Goal: Ask a question: Seek information or help from site administrators or community

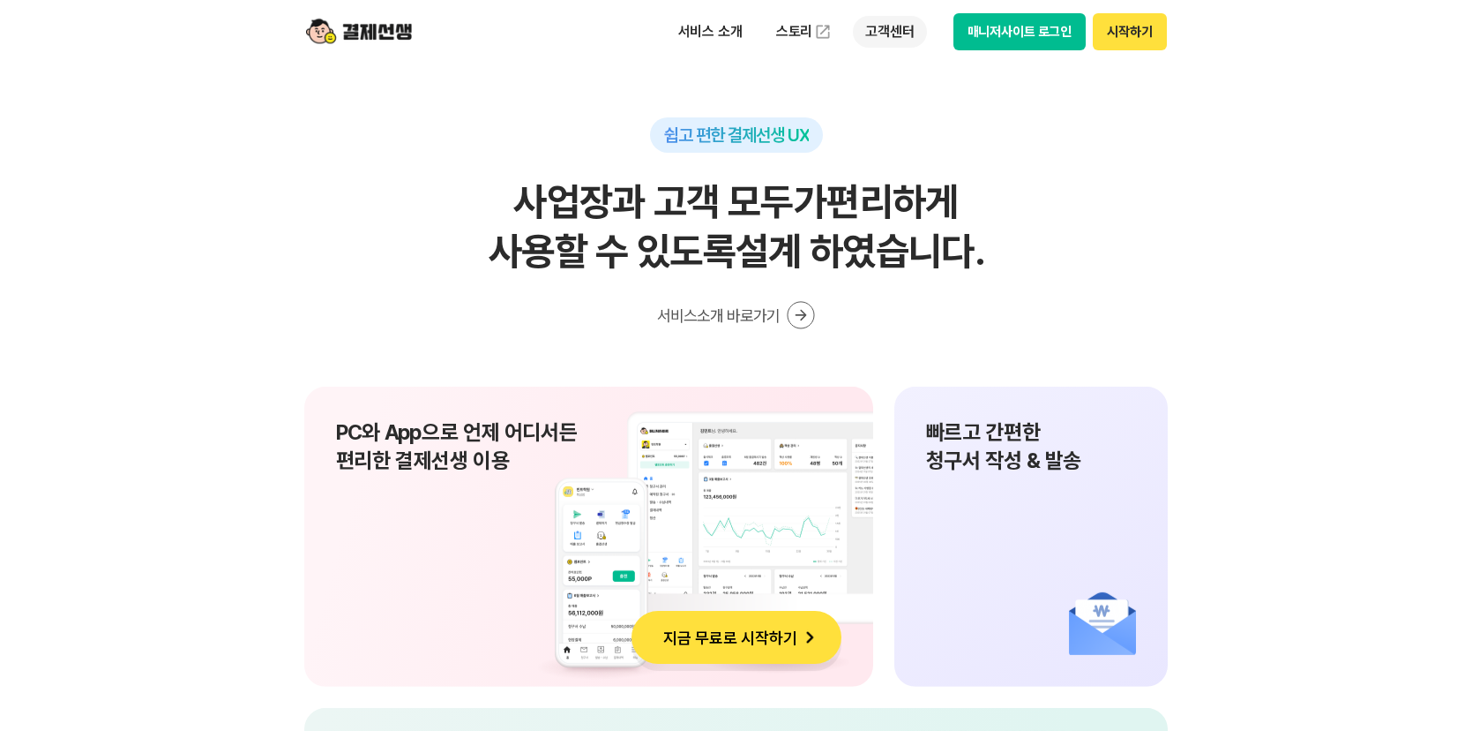
scroll to position [11646, 0]
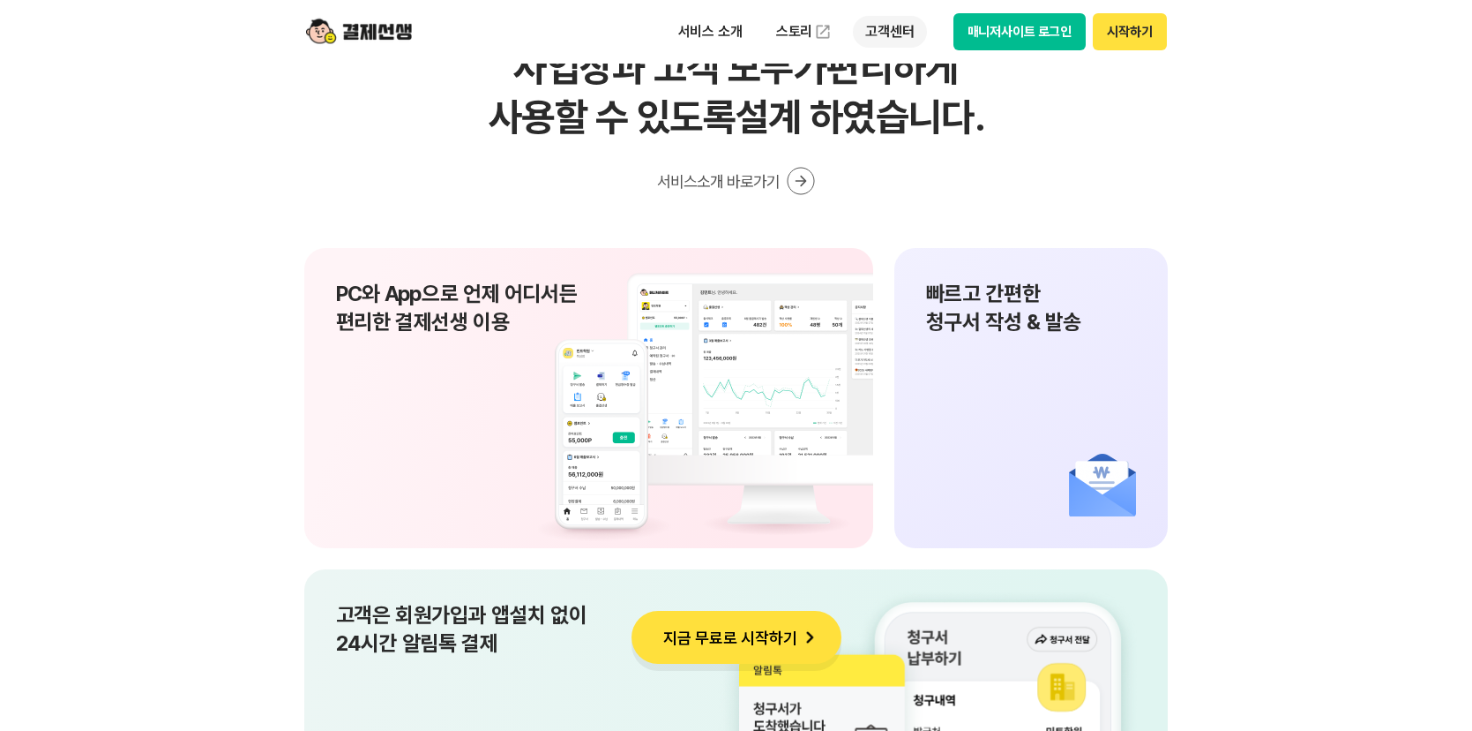
click at [901, 27] on p "고객센터" at bounding box center [889, 32] width 73 height 32
click at [914, 107] on link "자주 묻는 질문" at bounding box center [927, 103] width 148 height 35
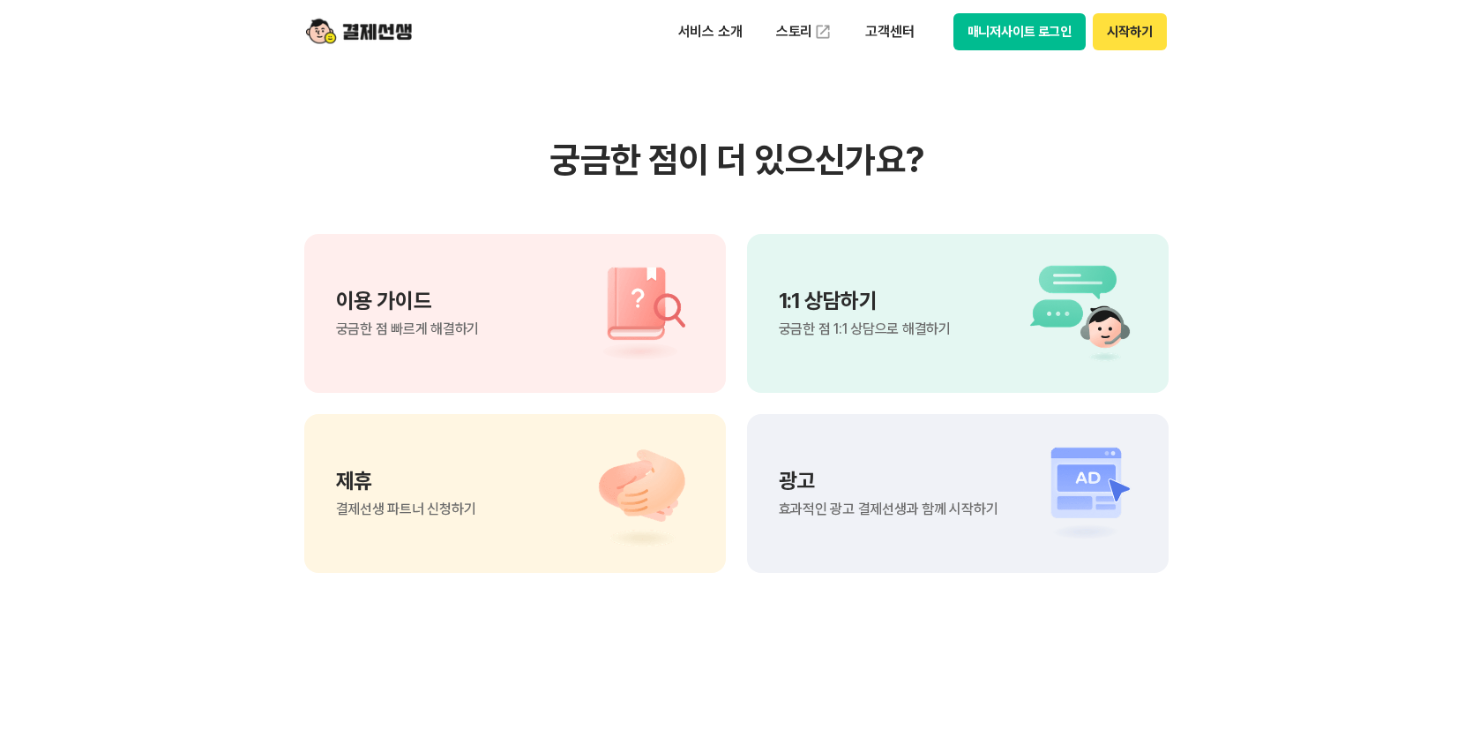
scroll to position [1128, 0]
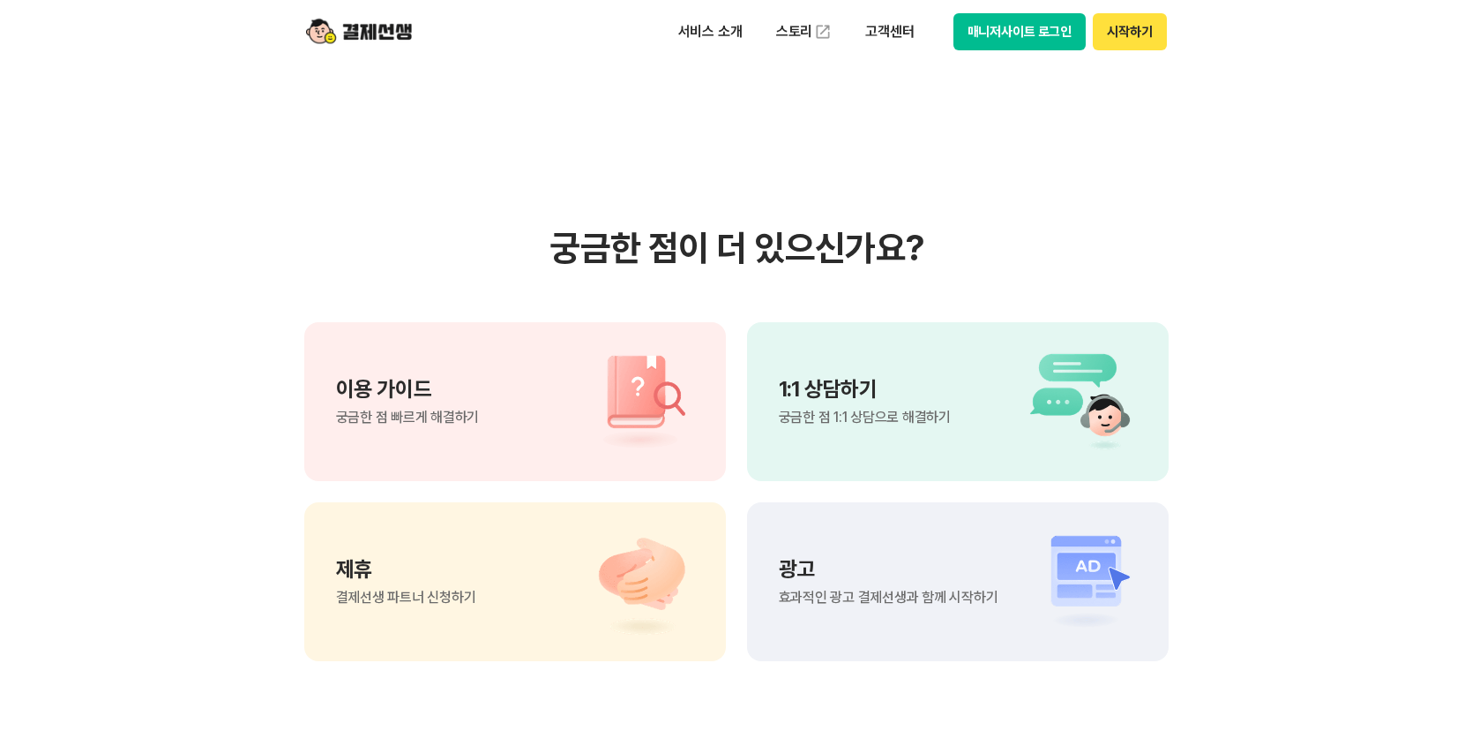
click at [1014, 348] on img at bounding box center [1076, 401] width 124 height 106
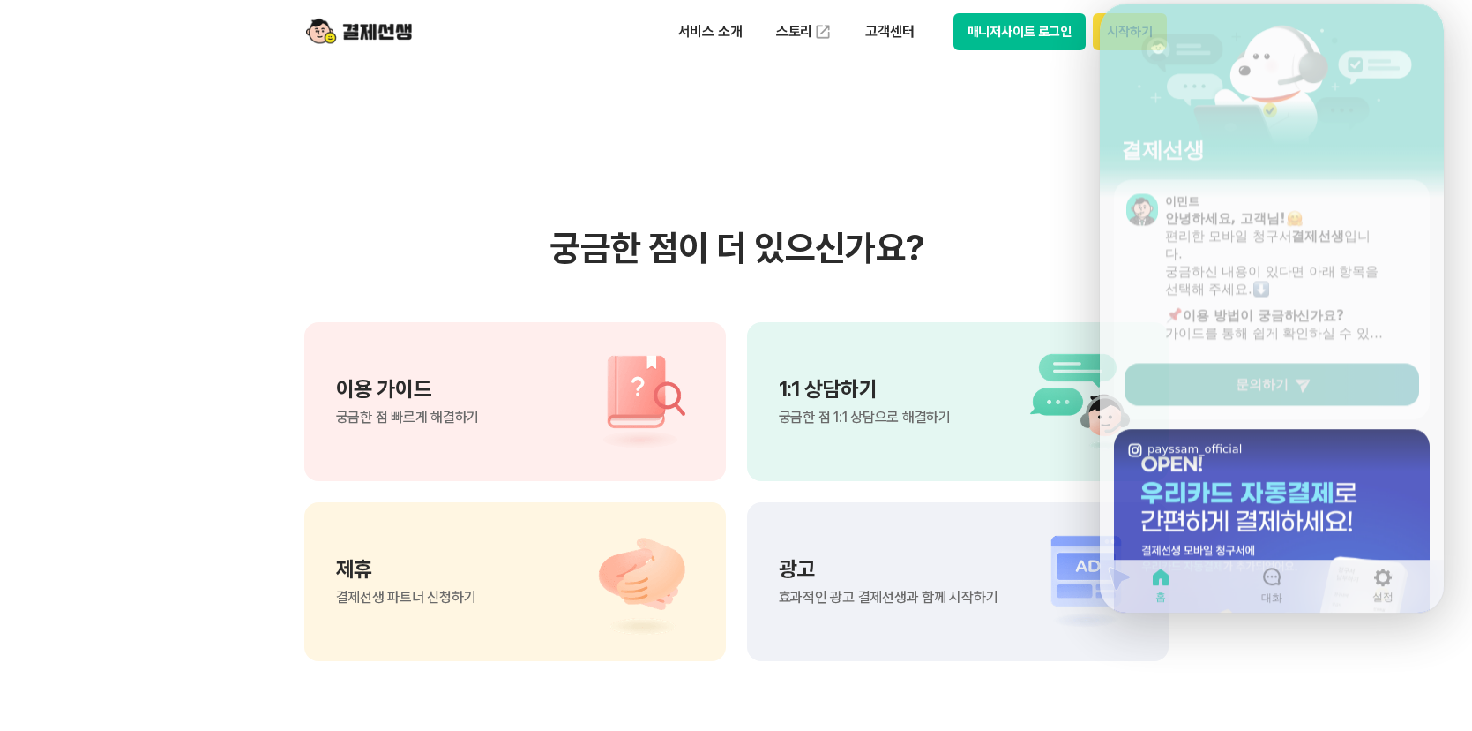
click at [1280, 384] on span "문의하기" at bounding box center [1262, 378] width 53 height 18
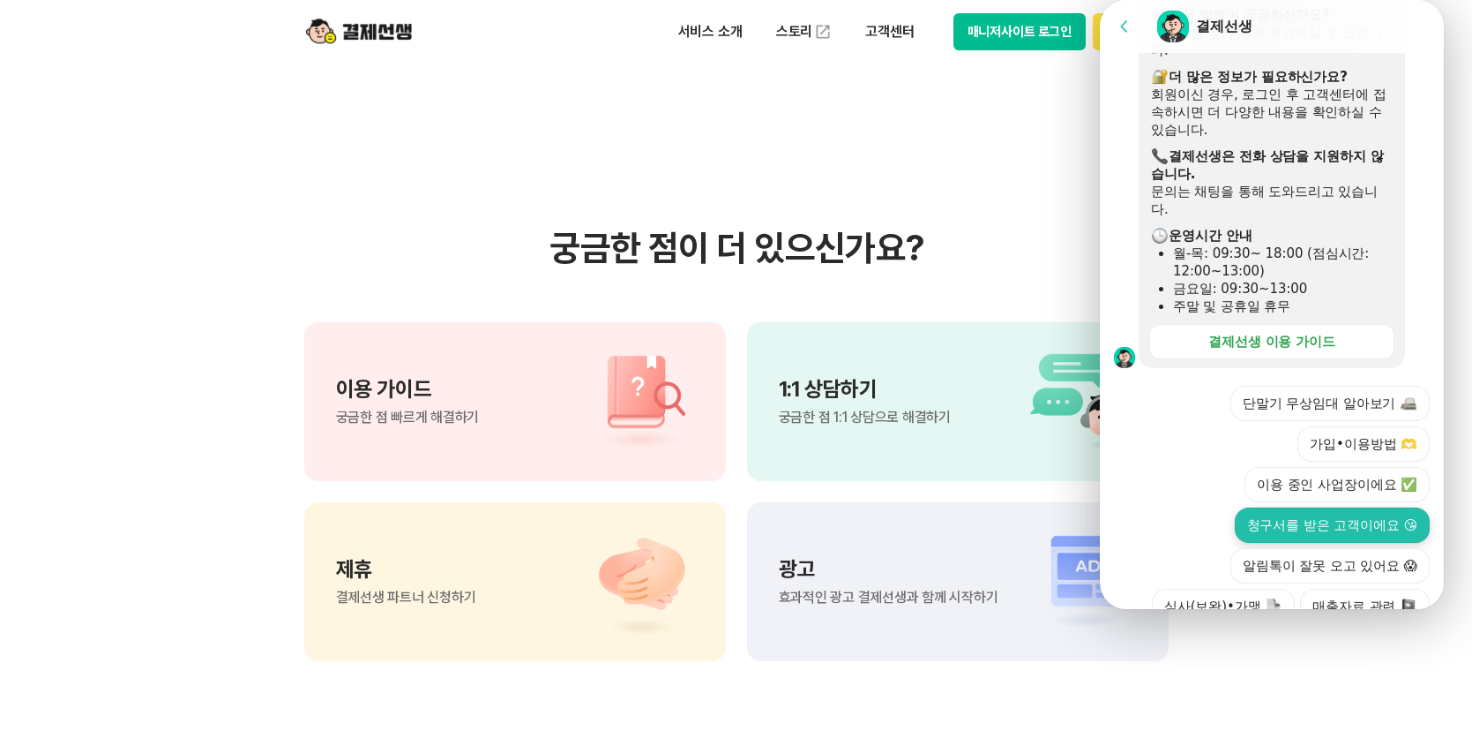
scroll to position [478, 0]
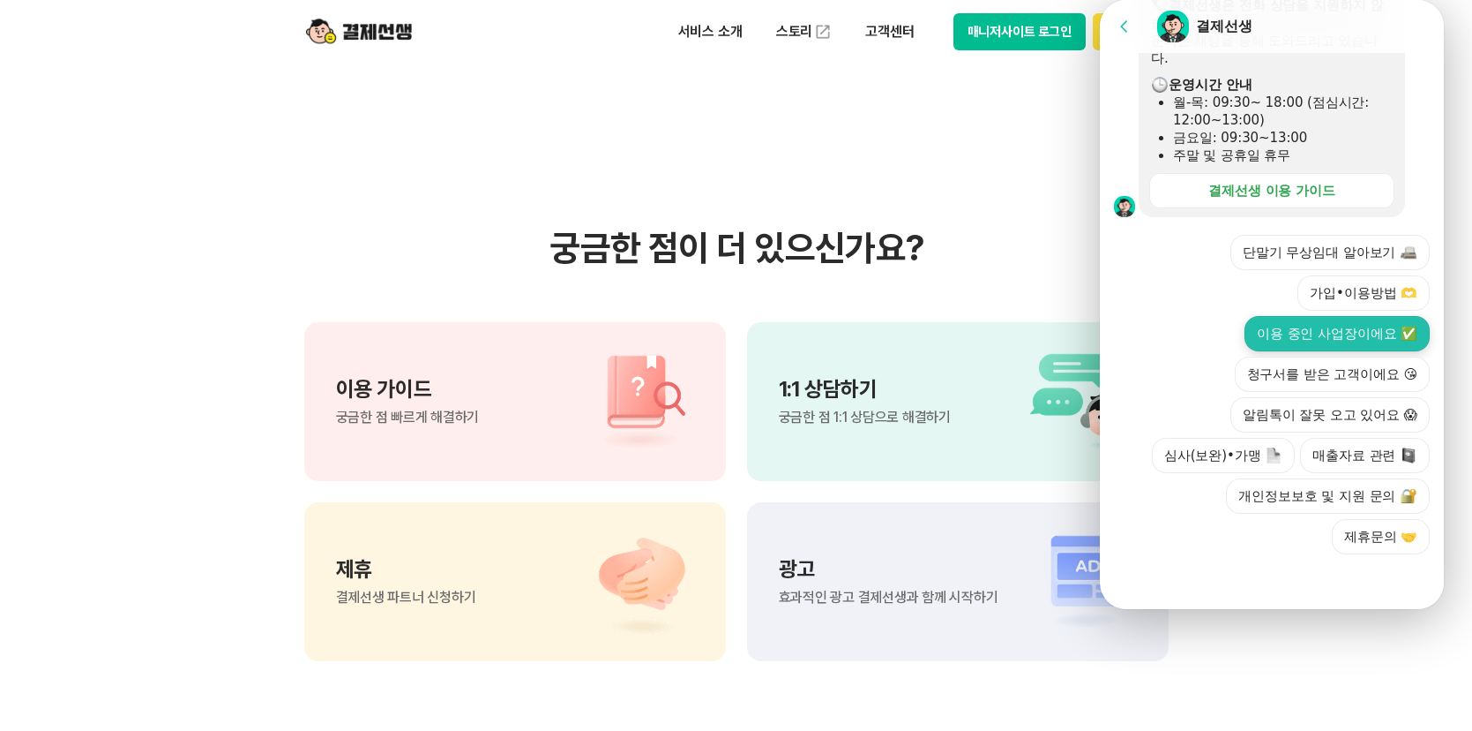
click at [1368, 320] on button "이용 중인 사업장이에요 ✅" at bounding box center [1337, 333] width 185 height 35
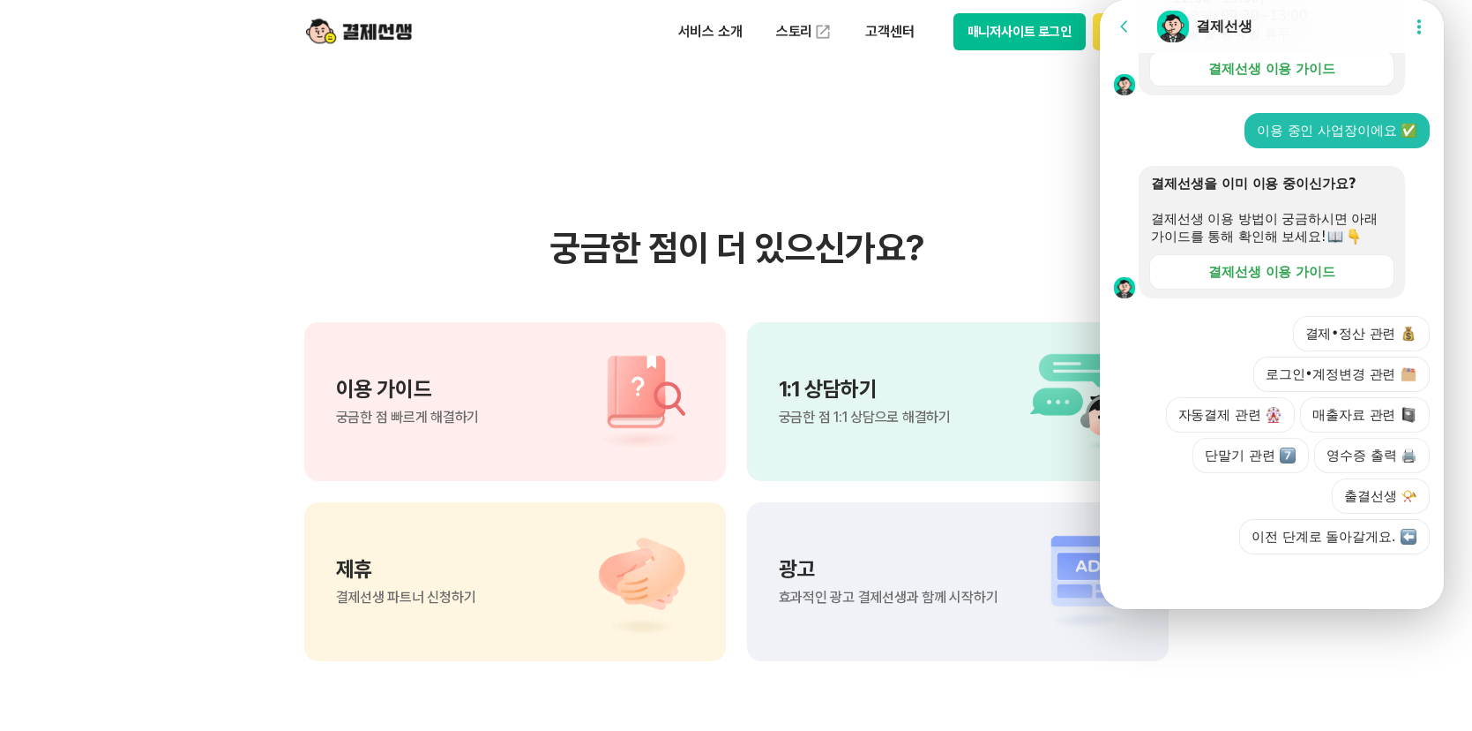
scroll to position [618, 0]
click at [1366, 320] on button "결제•정산 관련" at bounding box center [1362, 333] width 138 height 35
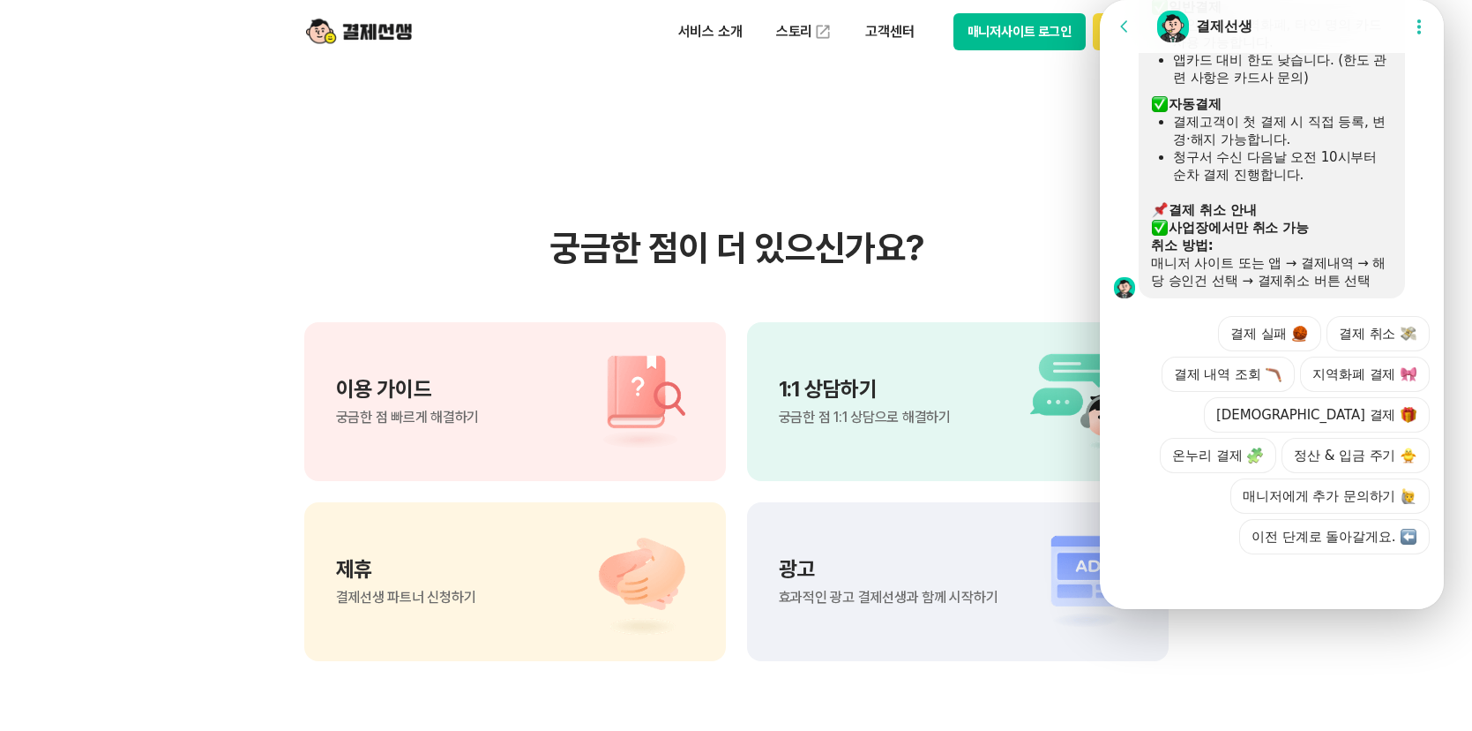
scroll to position [1209, 0]
click at [1353, 482] on button "매니저에게 추가 문의하기" at bounding box center [1330, 495] width 199 height 35
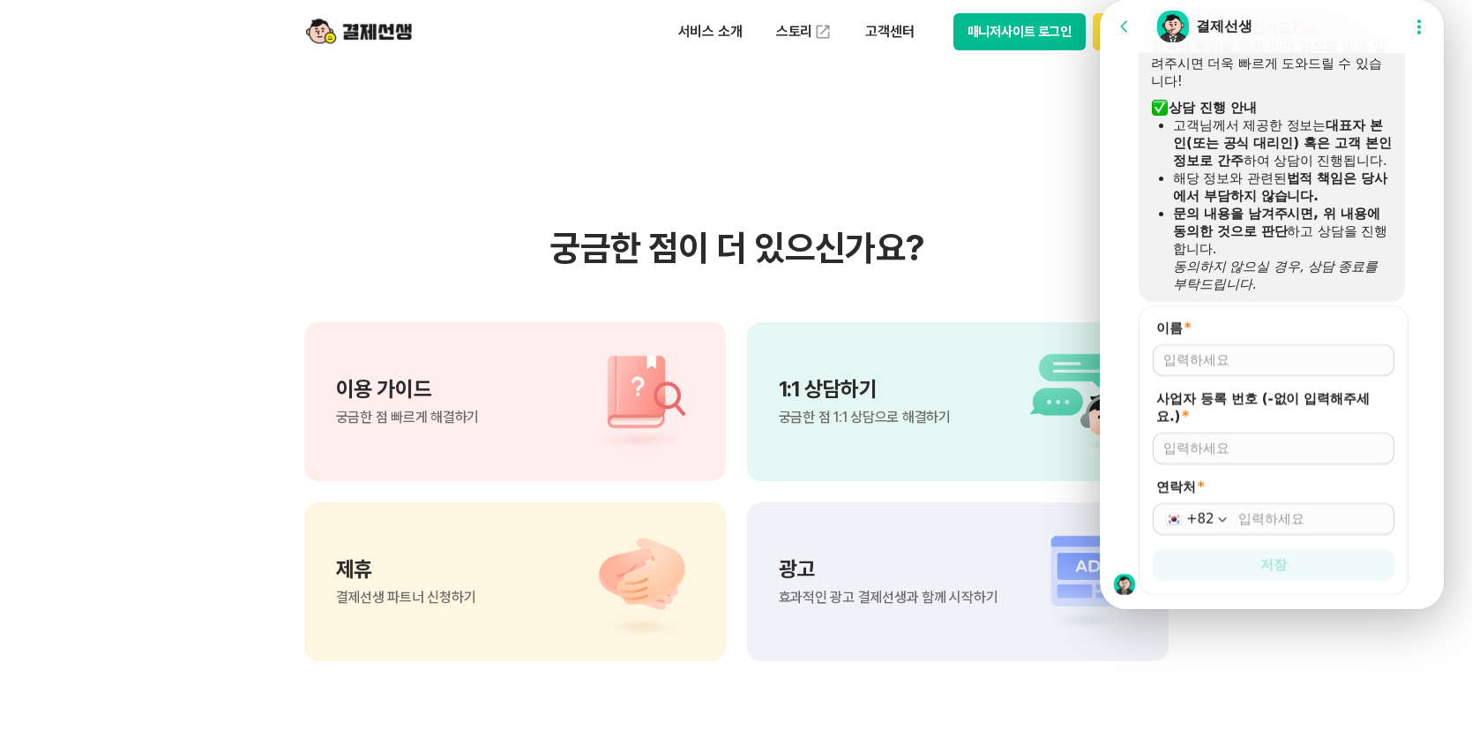
scroll to position [1625, 0]
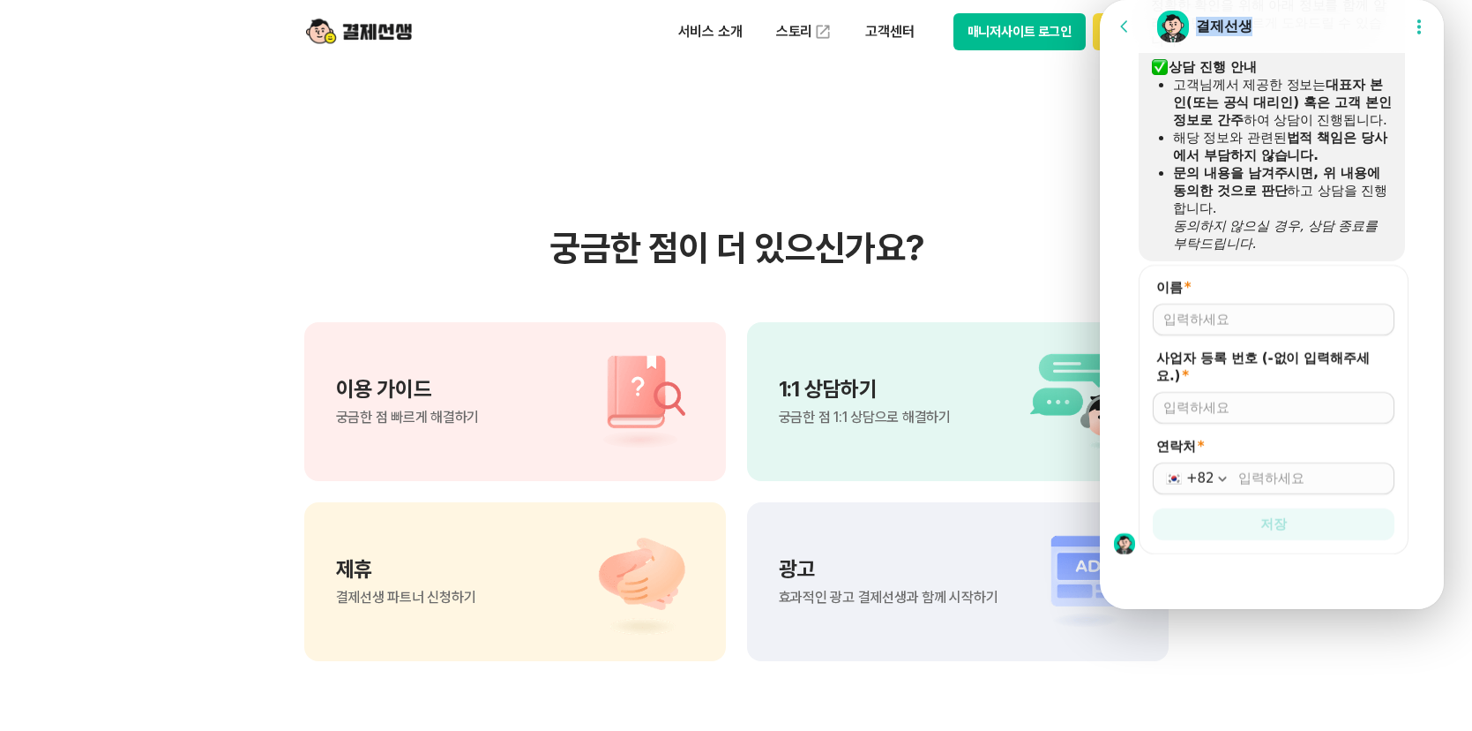
drag, startPoint x: 1291, startPoint y: 36, endPoint x: 1196, endPoint y: 36, distance: 94.4
click at [1196, 36] on div "Chat Room 결제선생" at bounding box center [1275, 26] width 239 height 35
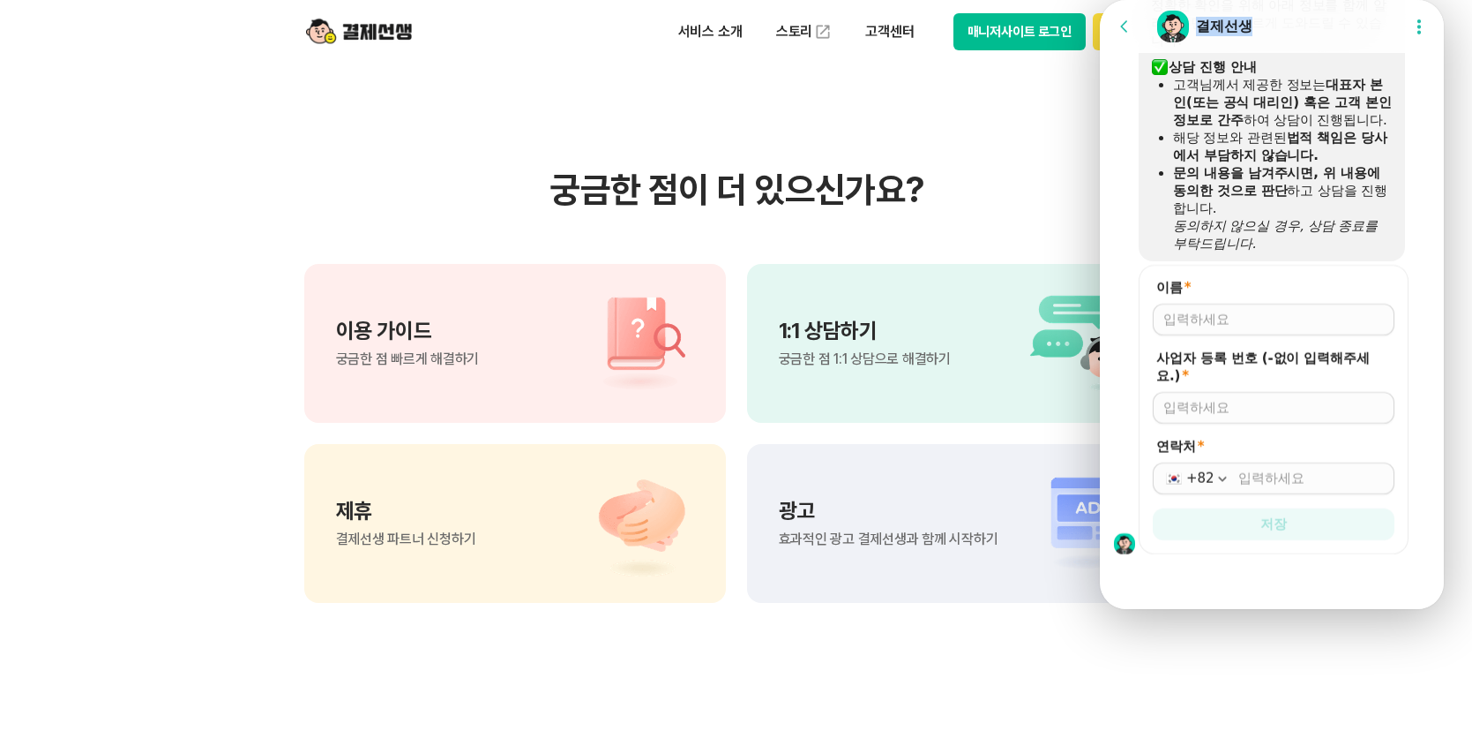
scroll to position [1304, 0]
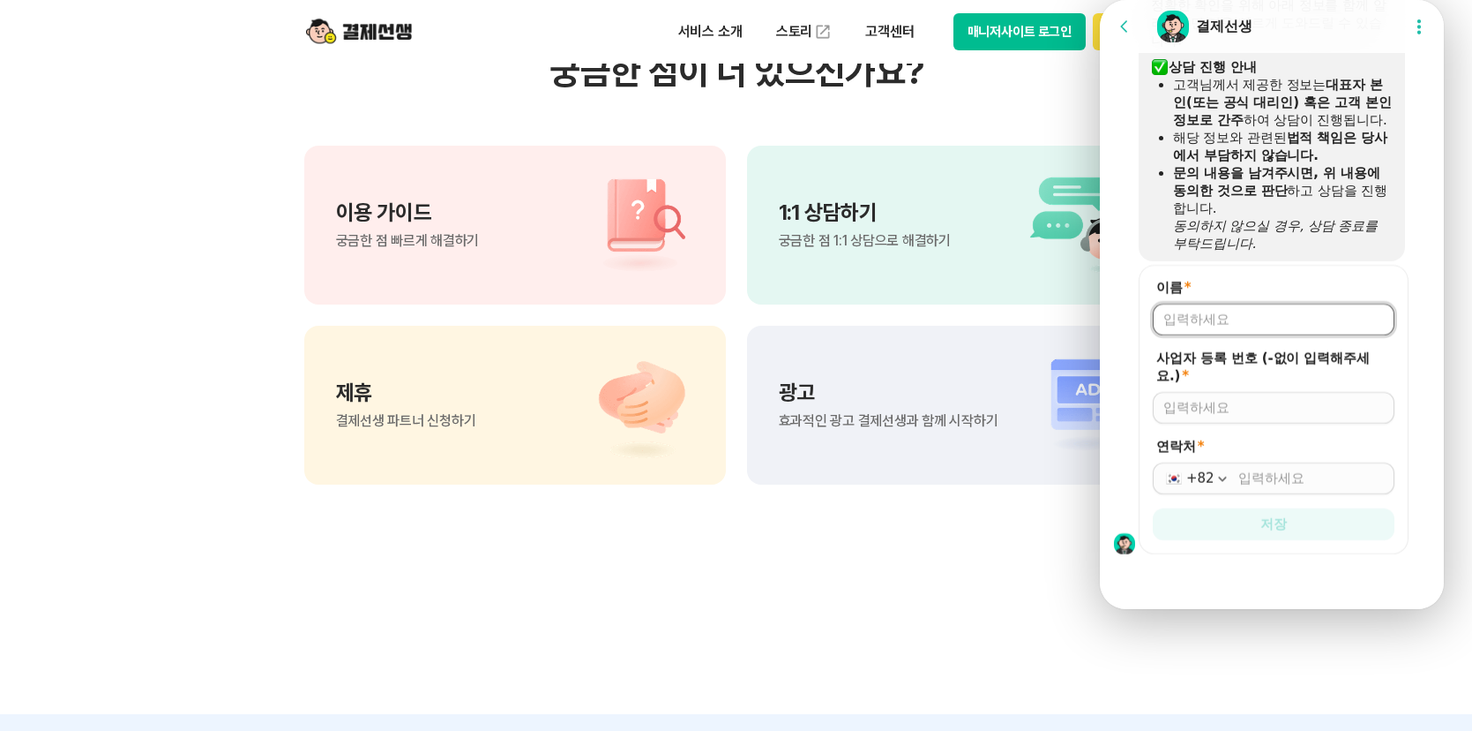
drag, startPoint x: 1282, startPoint y: 305, endPoint x: 1293, endPoint y: 305, distance: 10.6
click at [1283, 311] on input "이름 *" at bounding box center [1274, 320] width 221 height 18
type input "d"
type input "w"
drag, startPoint x: 1275, startPoint y: 300, endPoint x: 2072, endPoint y: 318, distance: 797.8
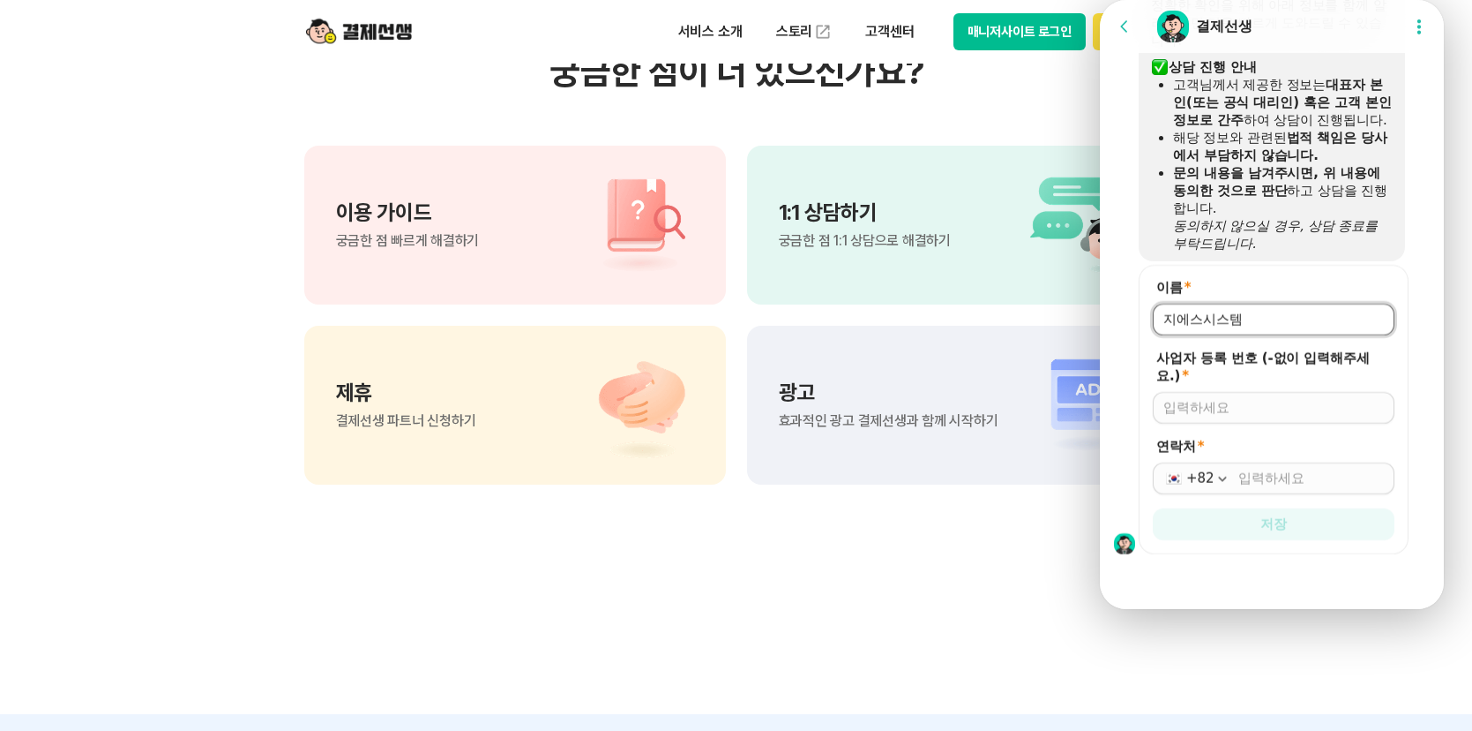
click at [1100, 0] on html "Go to previous page Chat Room 결제선생 Show userchat action dialog Message List 결제선…" at bounding box center [1272, 0] width 344 height 0
type input "(주)에어디자이너"
type input "6568702893"
click at [1289, 469] on input "연락처 *" at bounding box center [1312, 478] width 146 height 18
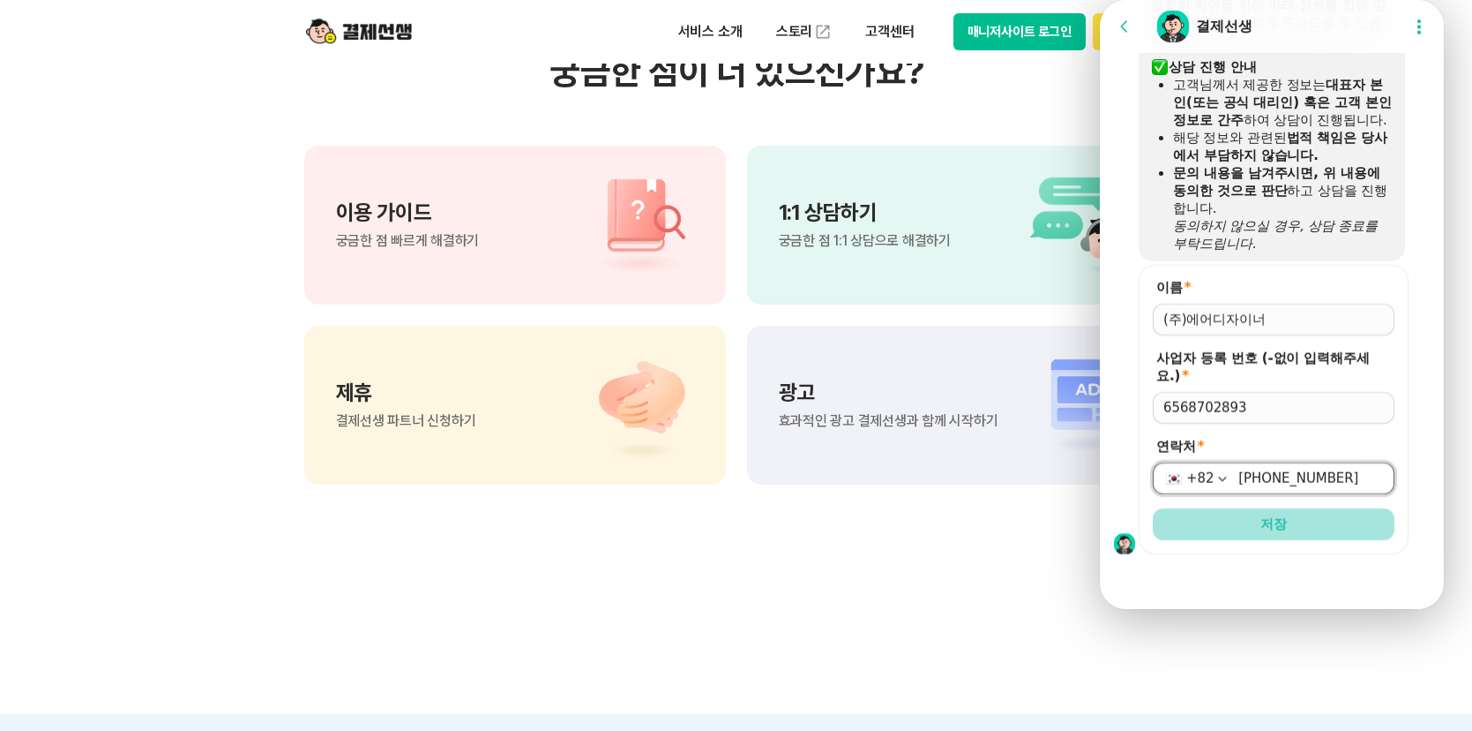
type input "[PHONE_NUMBER]"
click at [1311, 508] on button "저장" at bounding box center [1274, 524] width 242 height 32
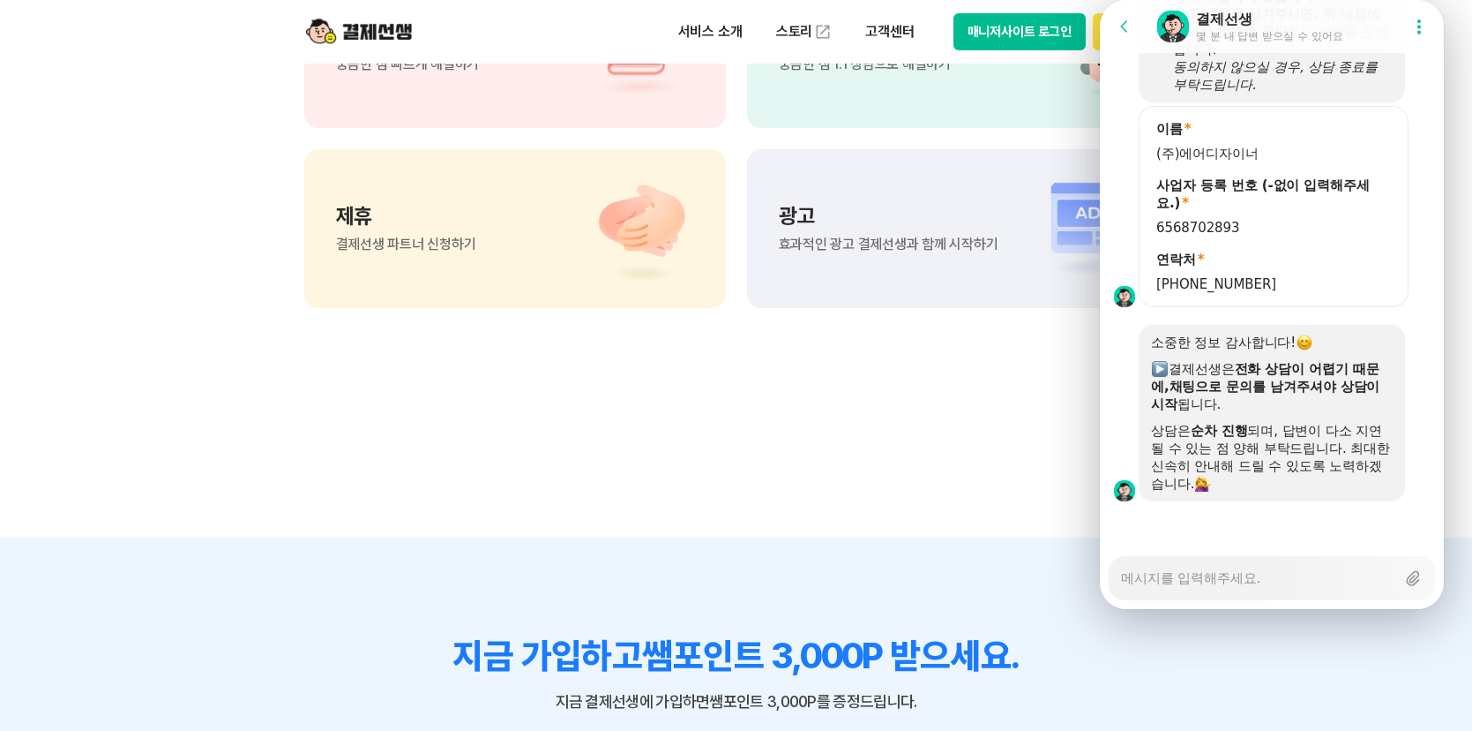
scroll to position [1784, 0]
click at [1129, 216] on div at bounding box center [1119, 206] width 39 height 201
click at [1277, 570] on div "Messenger Input Textarea" at bounding box center [1258, 578] width 274 height 42
click at [1277, 569] on div "Messenger Input Textarea" at bounding box center [1258, 578] width 274 height 42
click at [1281, 559] on textarea "Messenger Input Textarea" at bounding box center [1258, 572] width 274 height 30
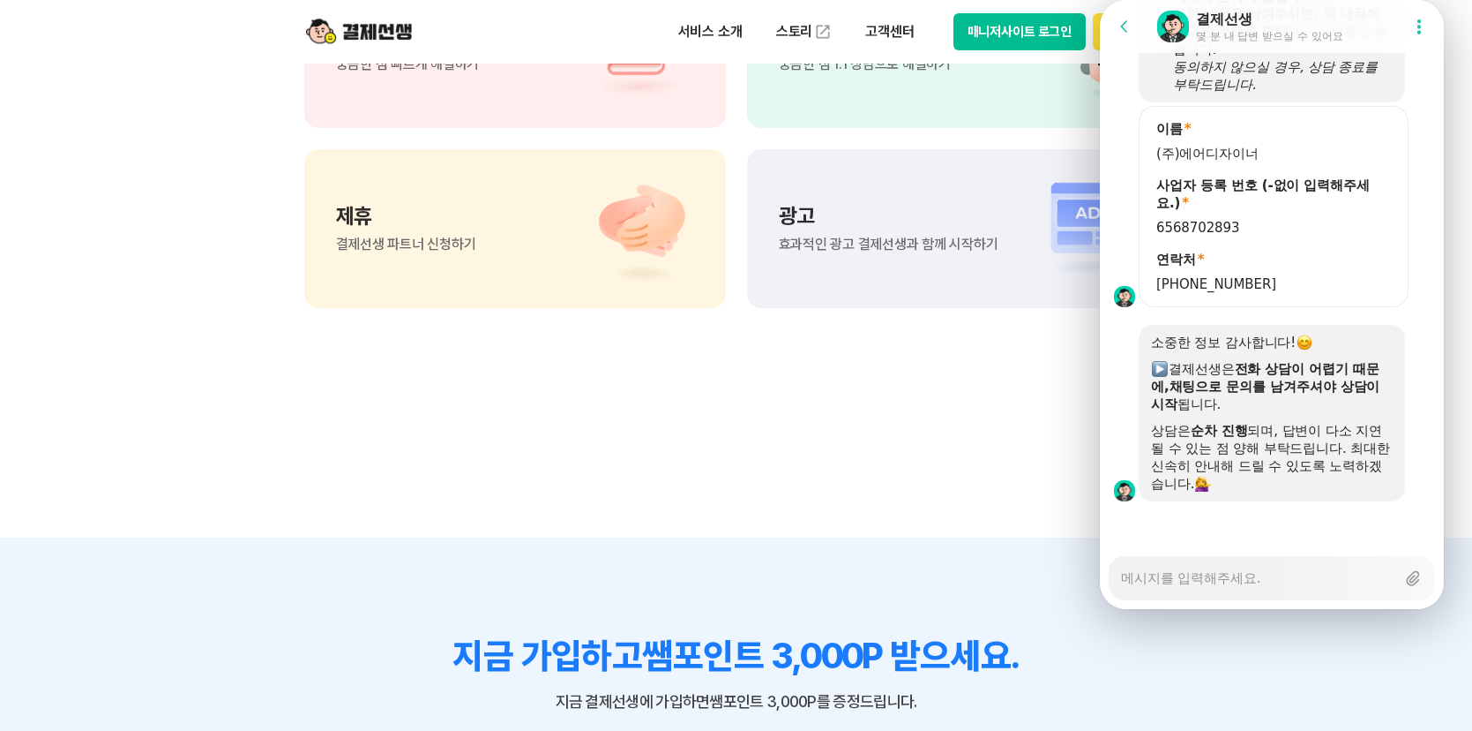
type textarea "x"
type textarea "ㅈ"
type textarea "x"
type textarea "저"
type textarea "x"
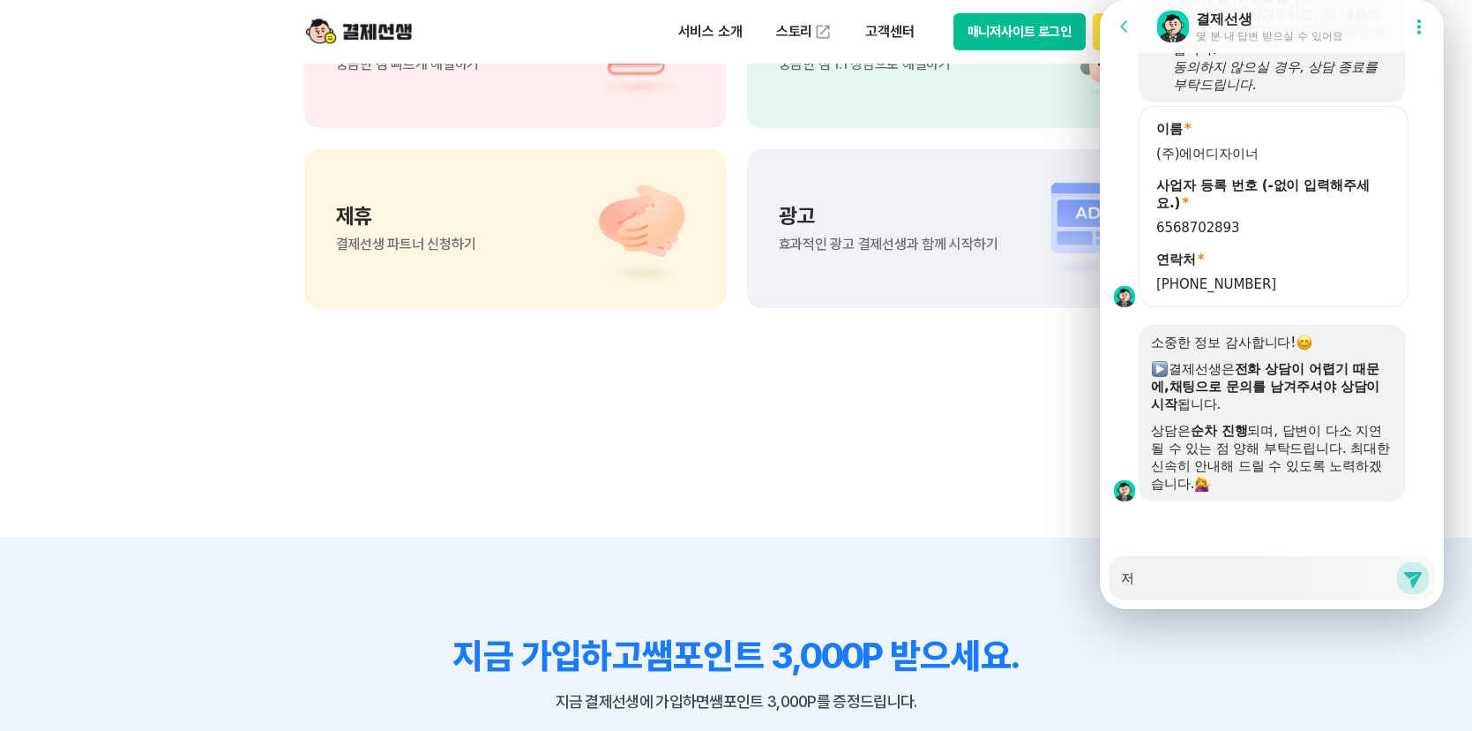
type textarea "젛"
type textarea "x"
type textarea "저흐"
type textarea "x"
type textarea "저희"
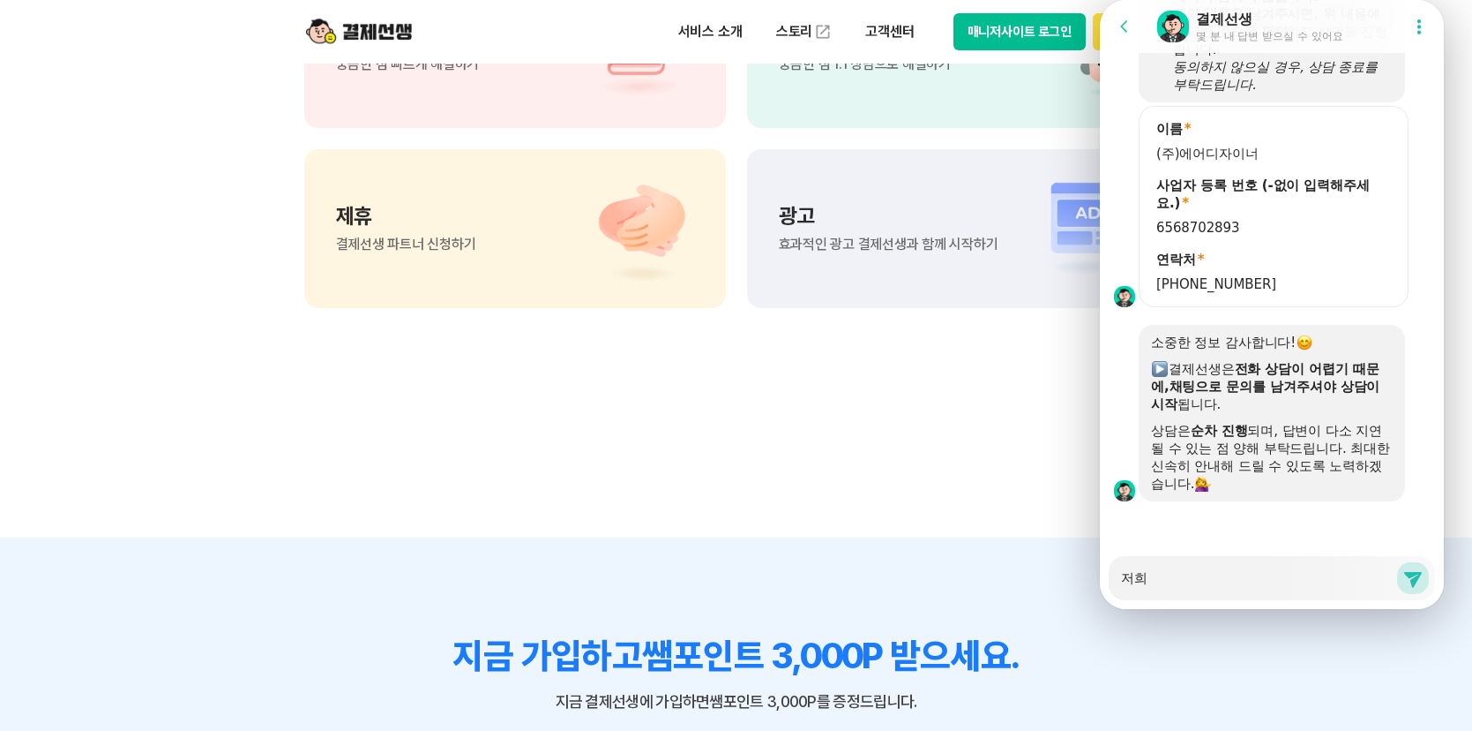
type textarea "x"
type textarea "저흭"
type textarea "x"
type textarea "저희가"
type textarea "x"
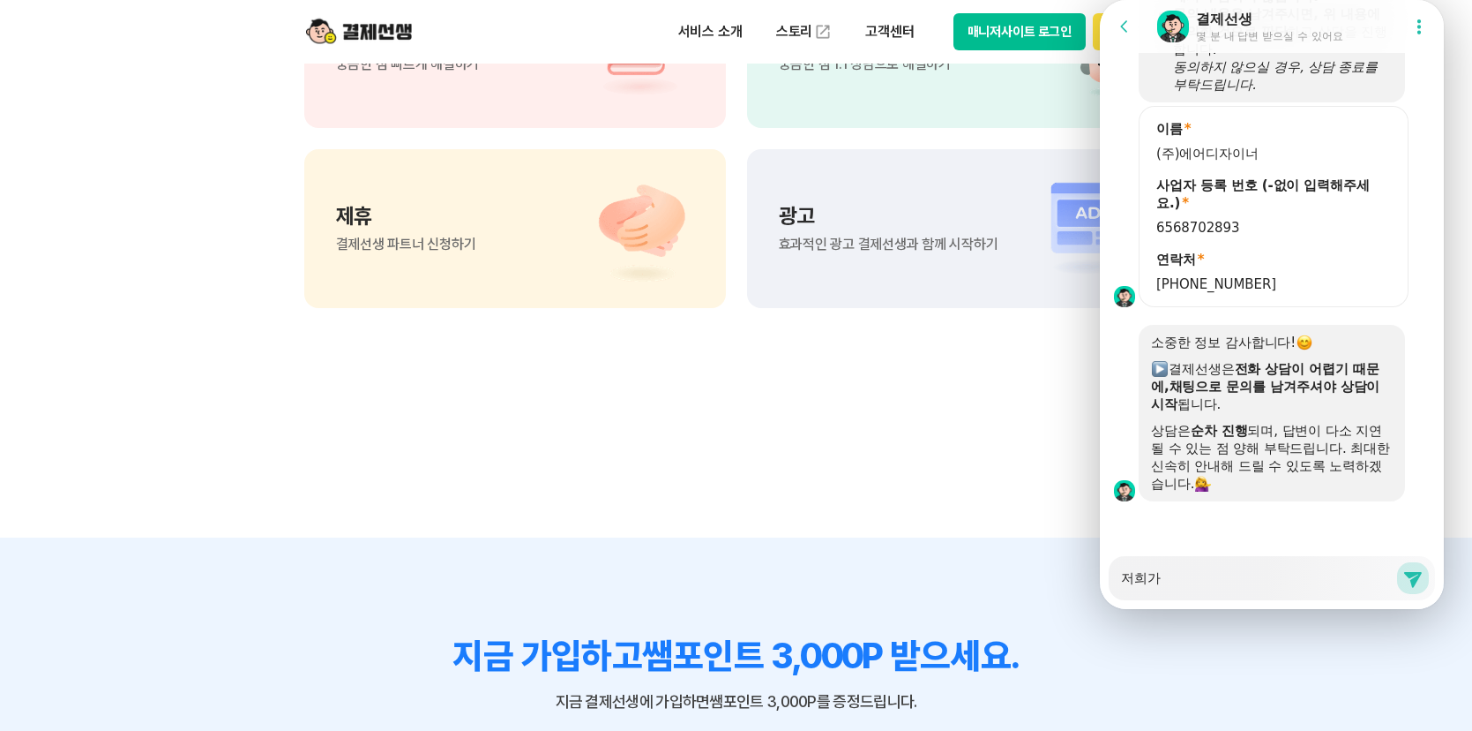
type textarea "저희가"
type textarea "x"
type textarea "저희가 ㅇ"
type textarea "x"
type textarea "저희가 [PERSON_NAME]"
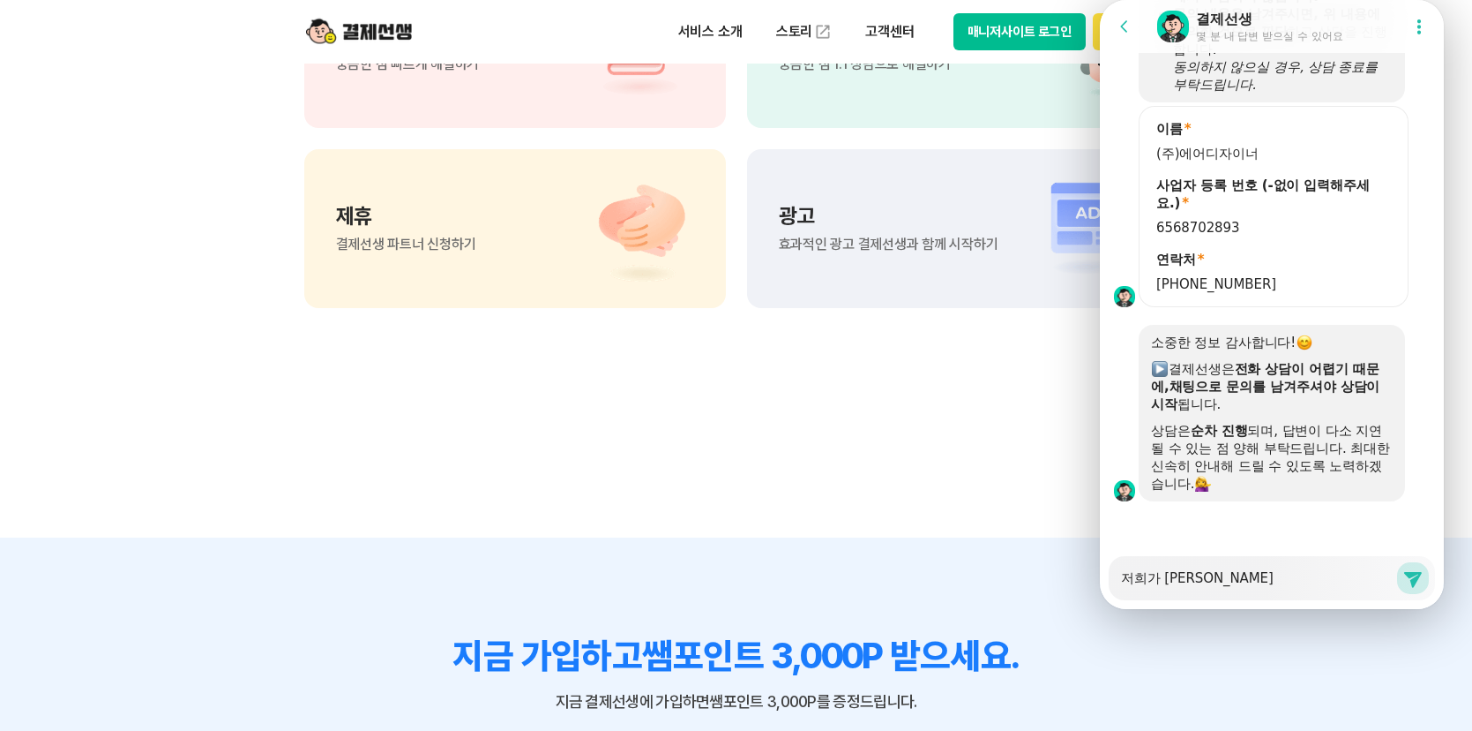
type textarea "x"
type textarea "저희가 잉"
type textarea "x"
type textarea "저희가 이요"
type textarea "x"
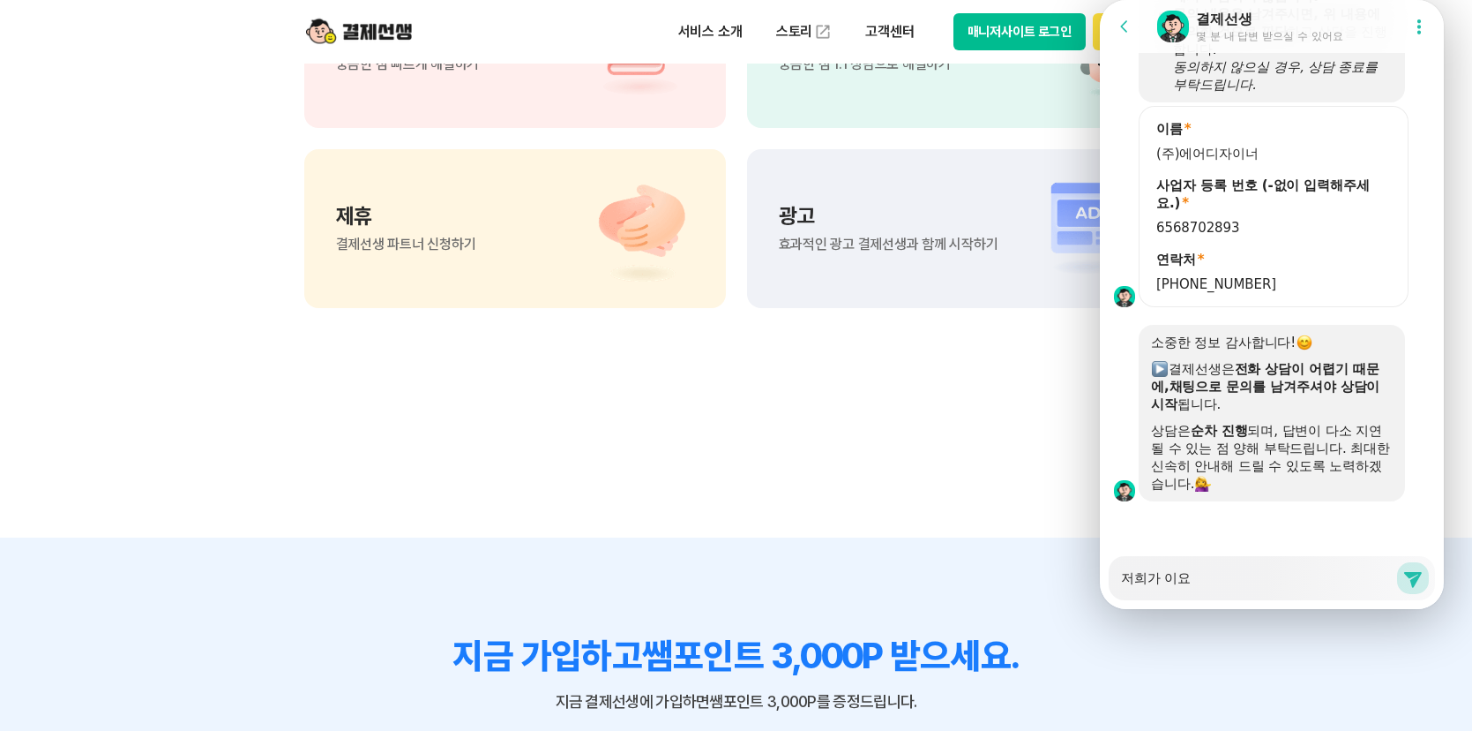
type textarea "저희가 이용"
type textarea "x"
type textarea "저희가 [PERSON_NAME]"
type textarea "x"
type textarea "저희가 이용"
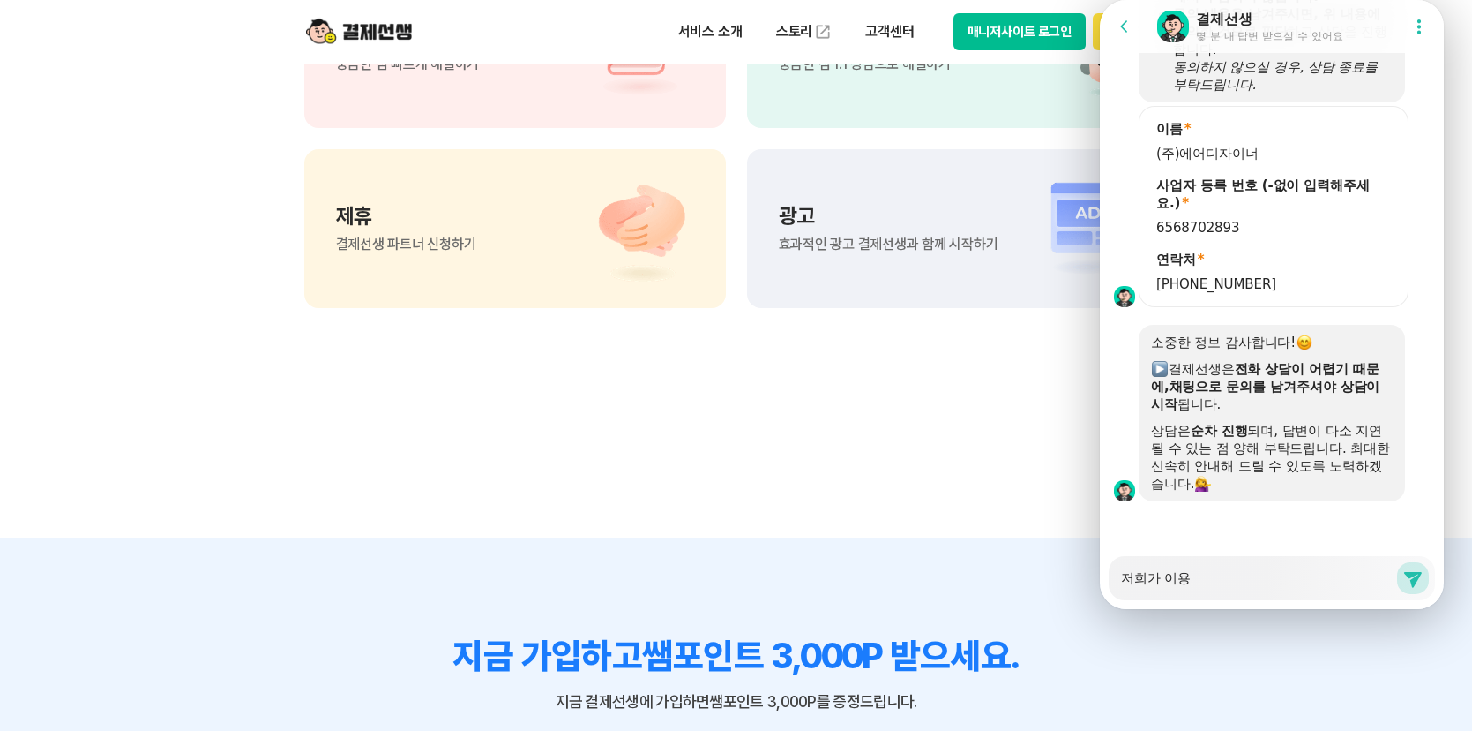
type textarea "x"
type textarea "저희가 [PERSON_NAME]"
type textarea "x"
type textarea "저희가"
type textarea "x"
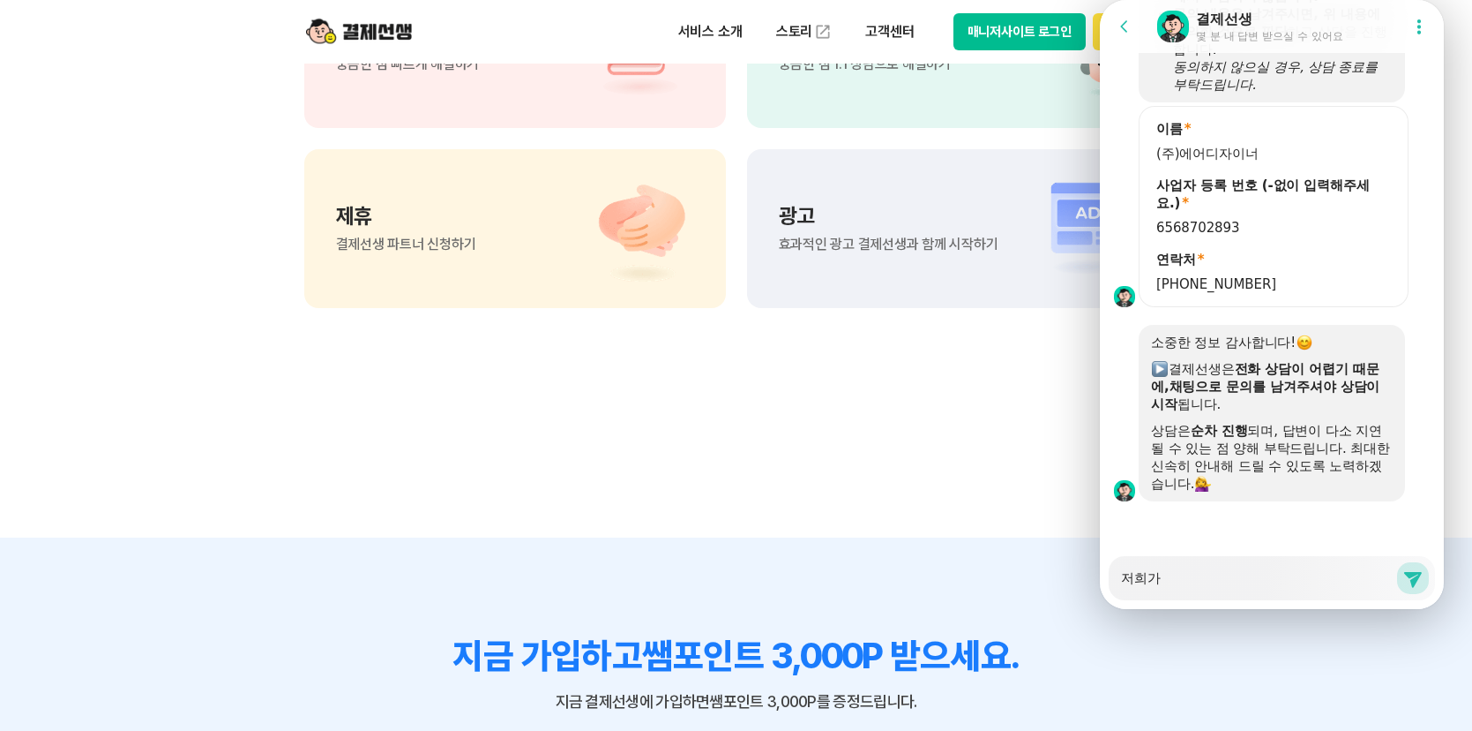
type textarea "저희가"
type textarea "x"
type textarea "저희"
type textarea "x"
type textarea "저"
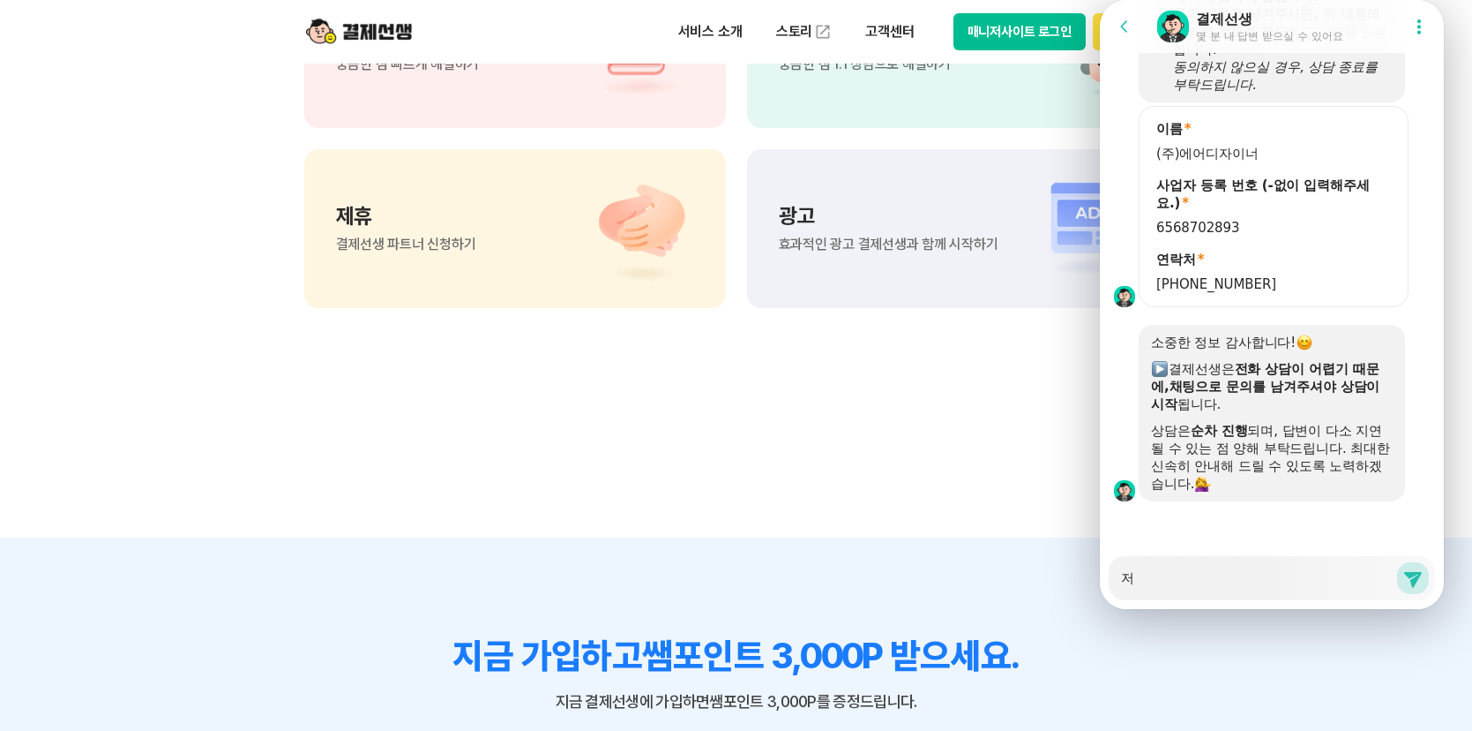
type textarea "x"
type textarea "ㄱ"
type textarea "x"
type textarea "겨"
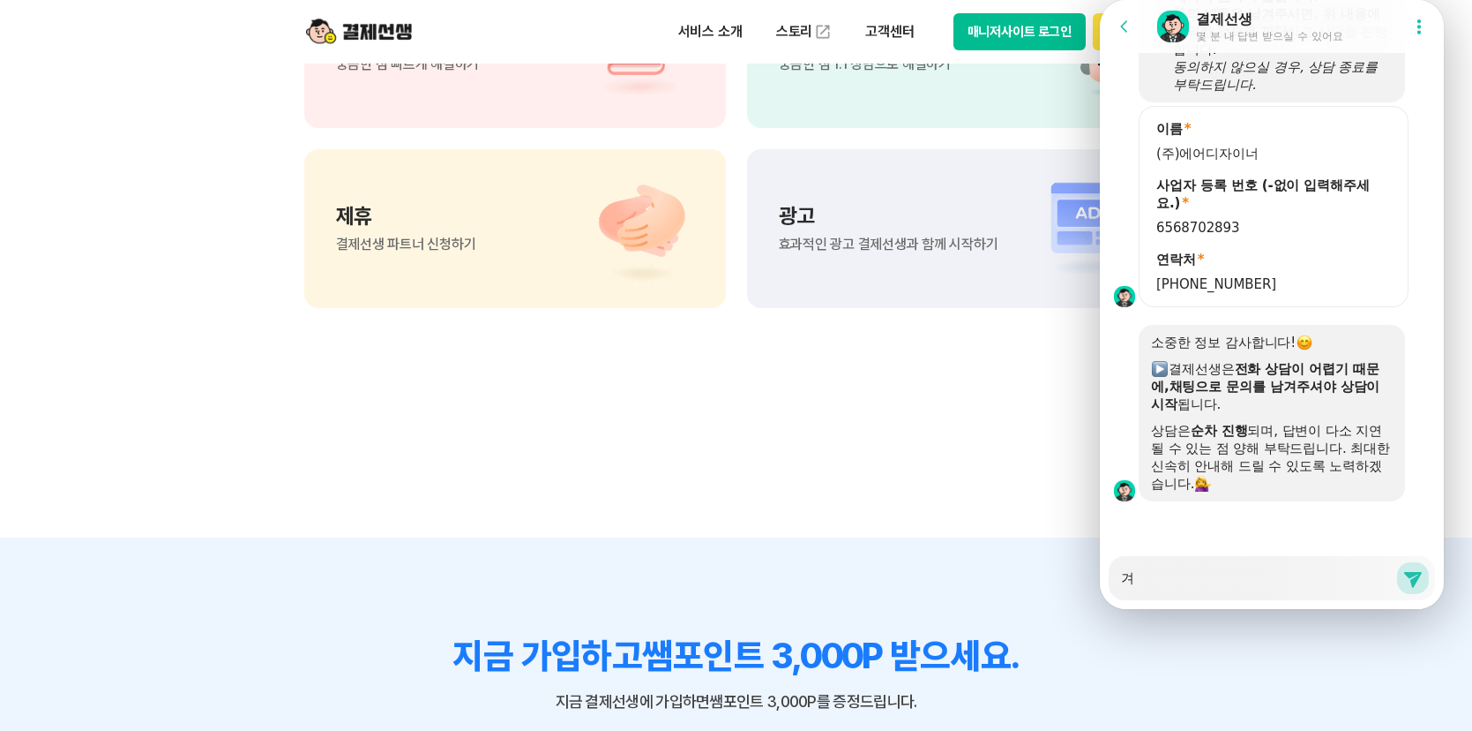
type textarea "x"
type textarea "결"
type textarea "x"
type textarea "결ㅈ"
type textarea "x"
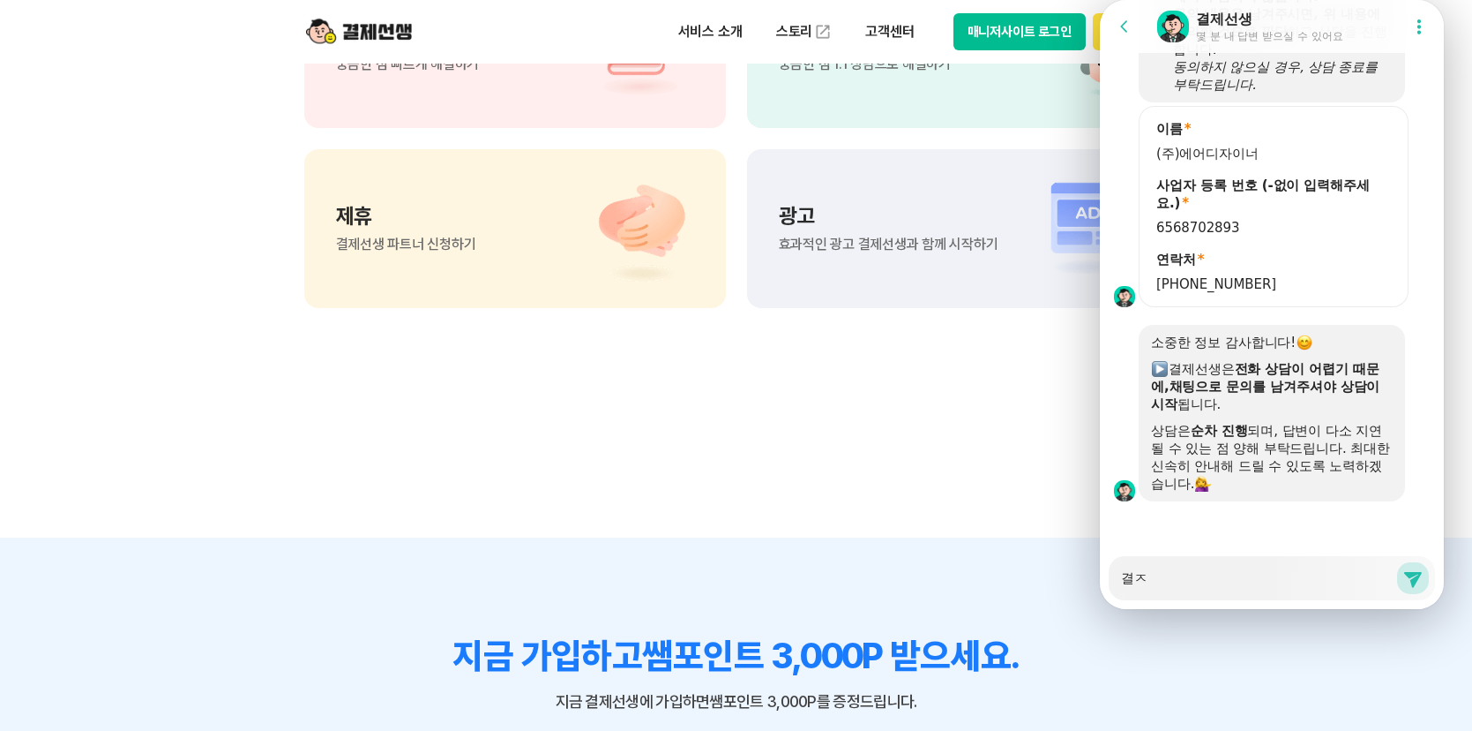
type textarea "결제"
type textarea "x"
type textarea "결젯"
type textarea "x"
type textarea "결제서"
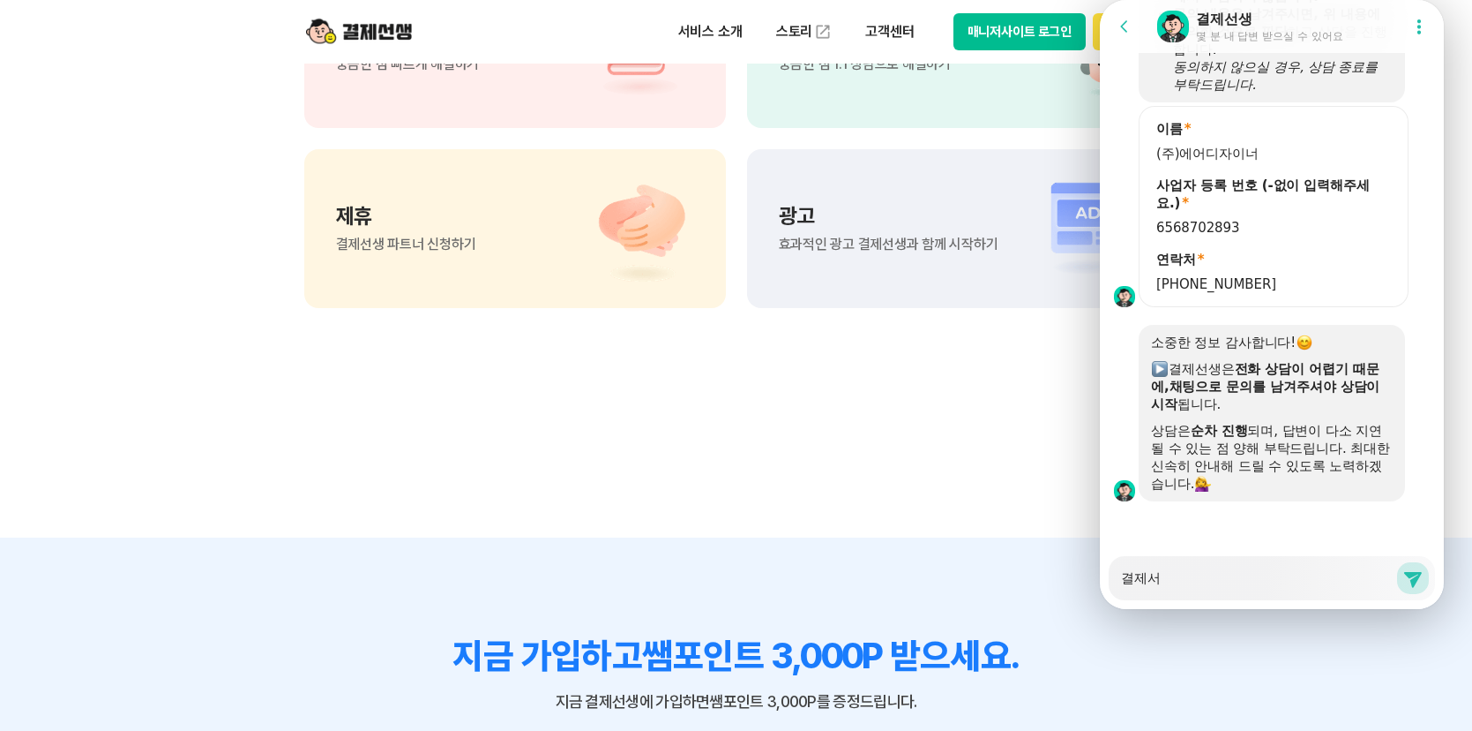
type textarea "x"
type textarea "결제선"
type textarea "x"
type textarea "결제선ㅅ"
type textarea "x"
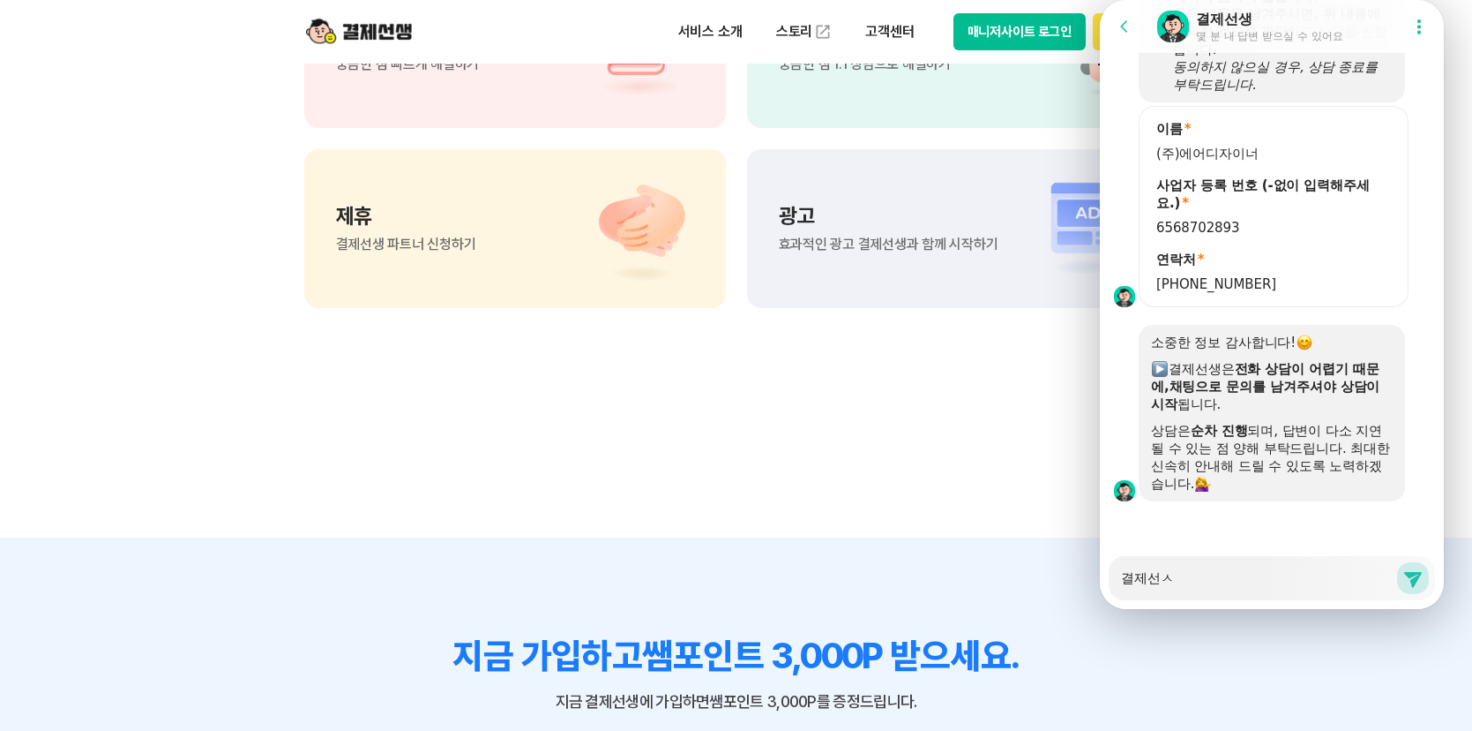
type textarea "결제선새"
type textarea "x"
type textarea "결제선생"
type textarea "x"
type textarea "결제선생ㅇ"
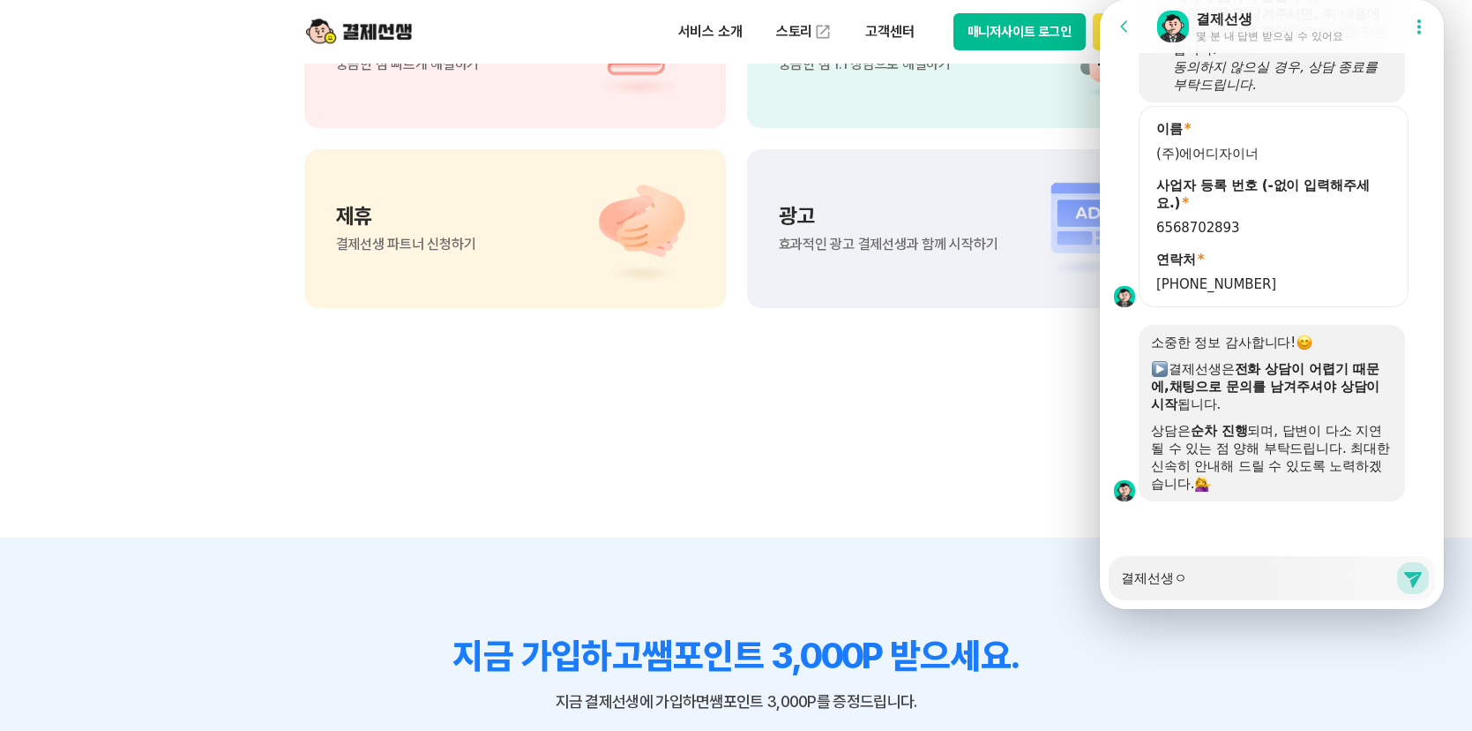
type textarea "x"
type textarea "결제선생에"
type textarea "x"
type textarea "결제선생엣"
type textarea "x"
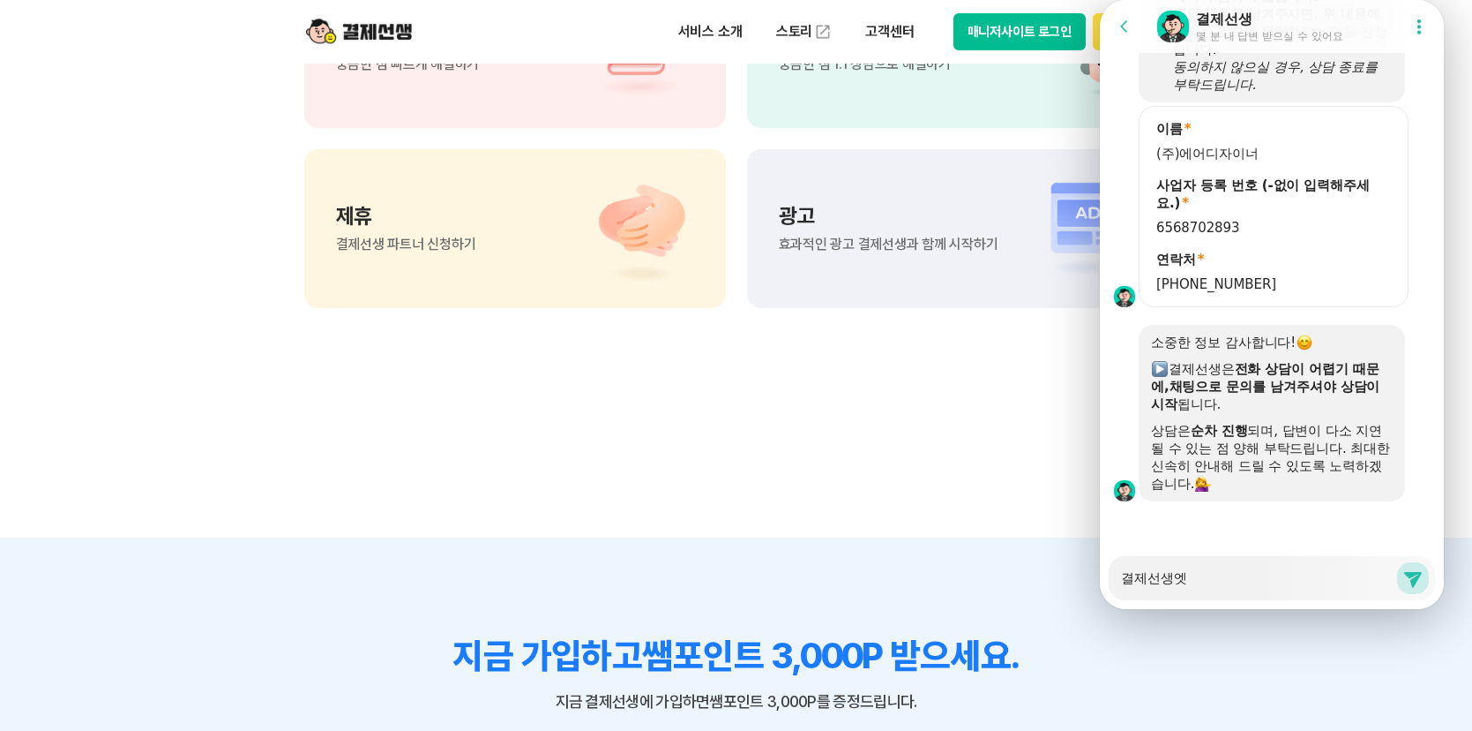
type textarea "결제선생에서"
type textarea "x"
type textarea "결제선생에서"
type textarea "x"
type textarea "결제선생에서"
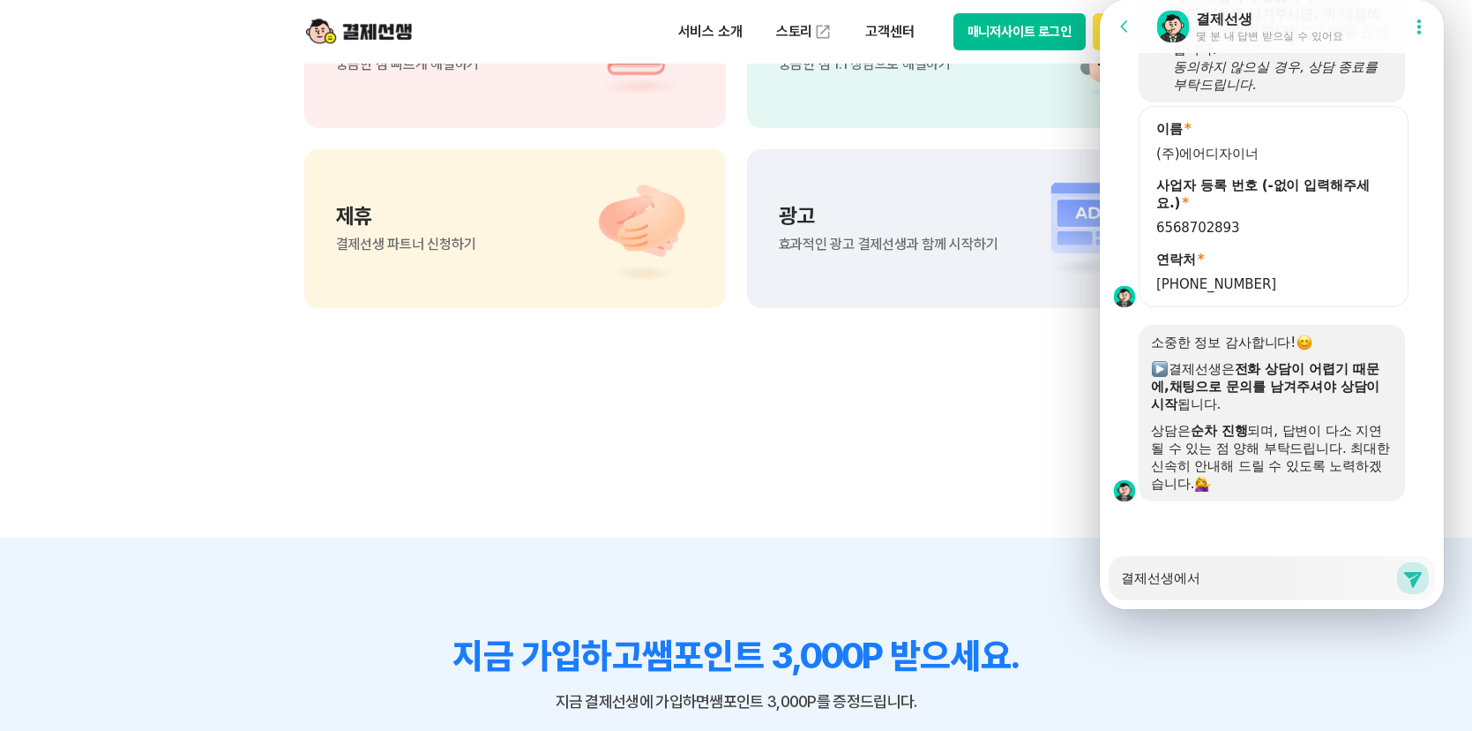
type textarea "x"
type textarea "결제선생에"
type textarea "x"
type textarea "결제선생"
type textarea "x"
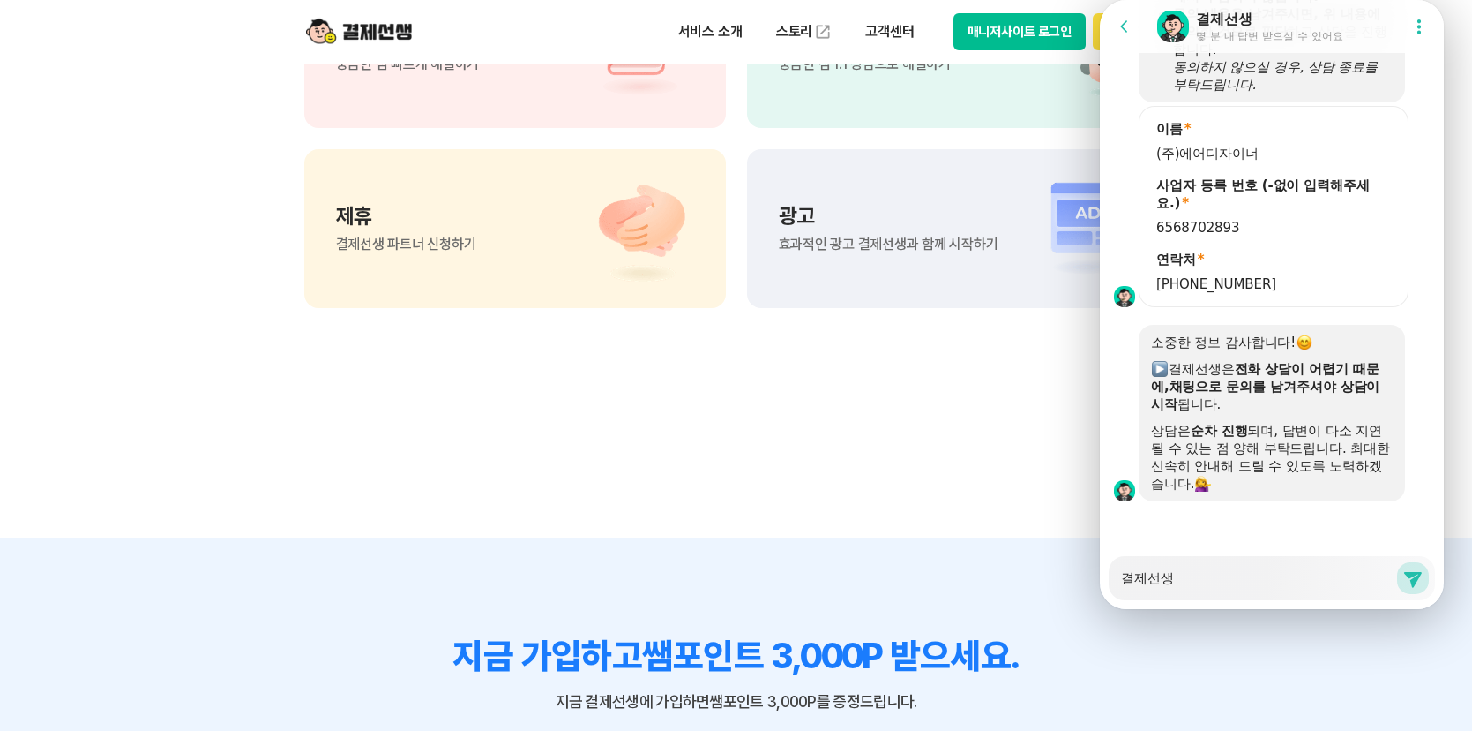
type textarea "결제선"
type textarea "x"
type textarea "결제"
type textarea "x"
type textarea "결"
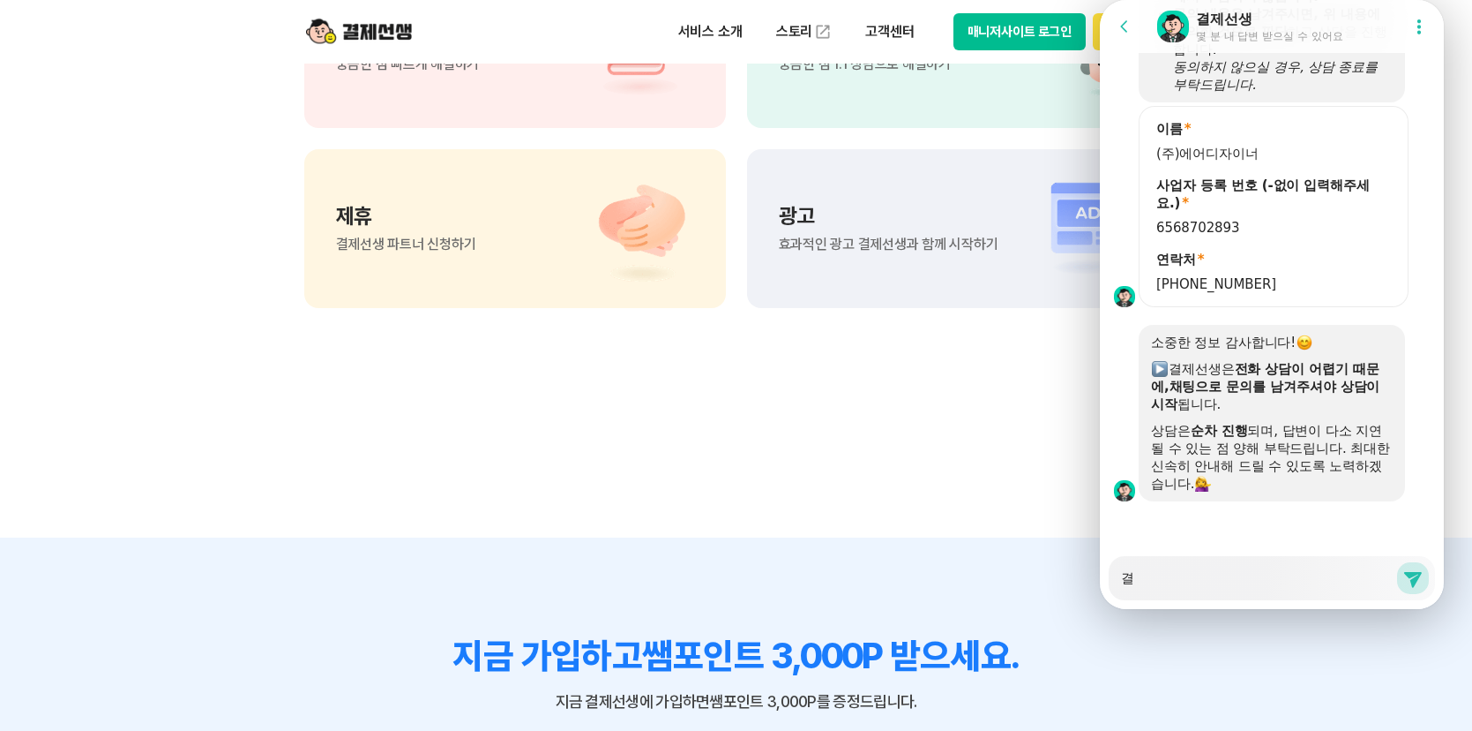
type textarea "x"
type textarea "ㄱ"
type textarea "x"
type textarea "겨"
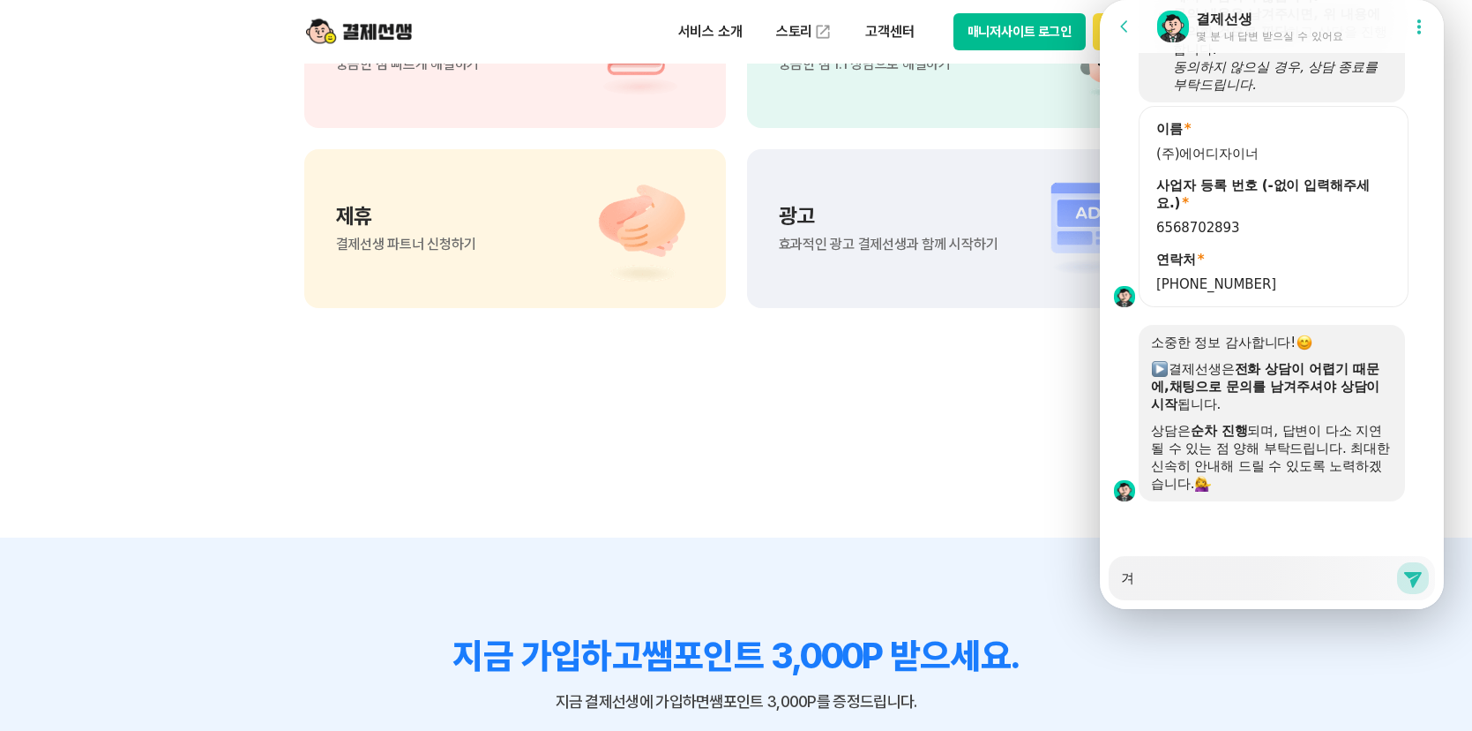
type textarea "x"
type textarea "결"
type textarea "x"
type textarea "결ㅈ"
type textarea "x"
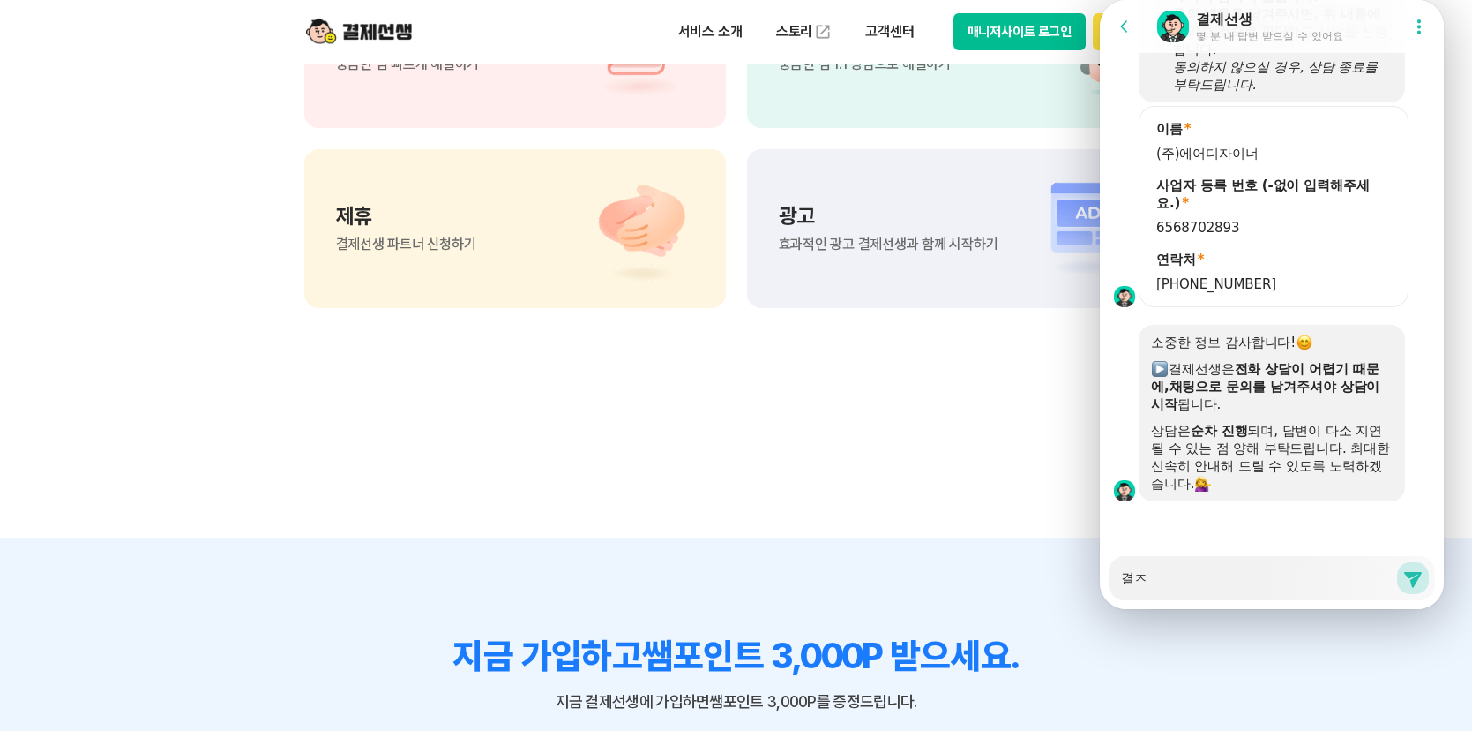
type textarea "결제"
type textarea "x"
type textarea "결젯"
type textarea "x"
type textarea "결제서"
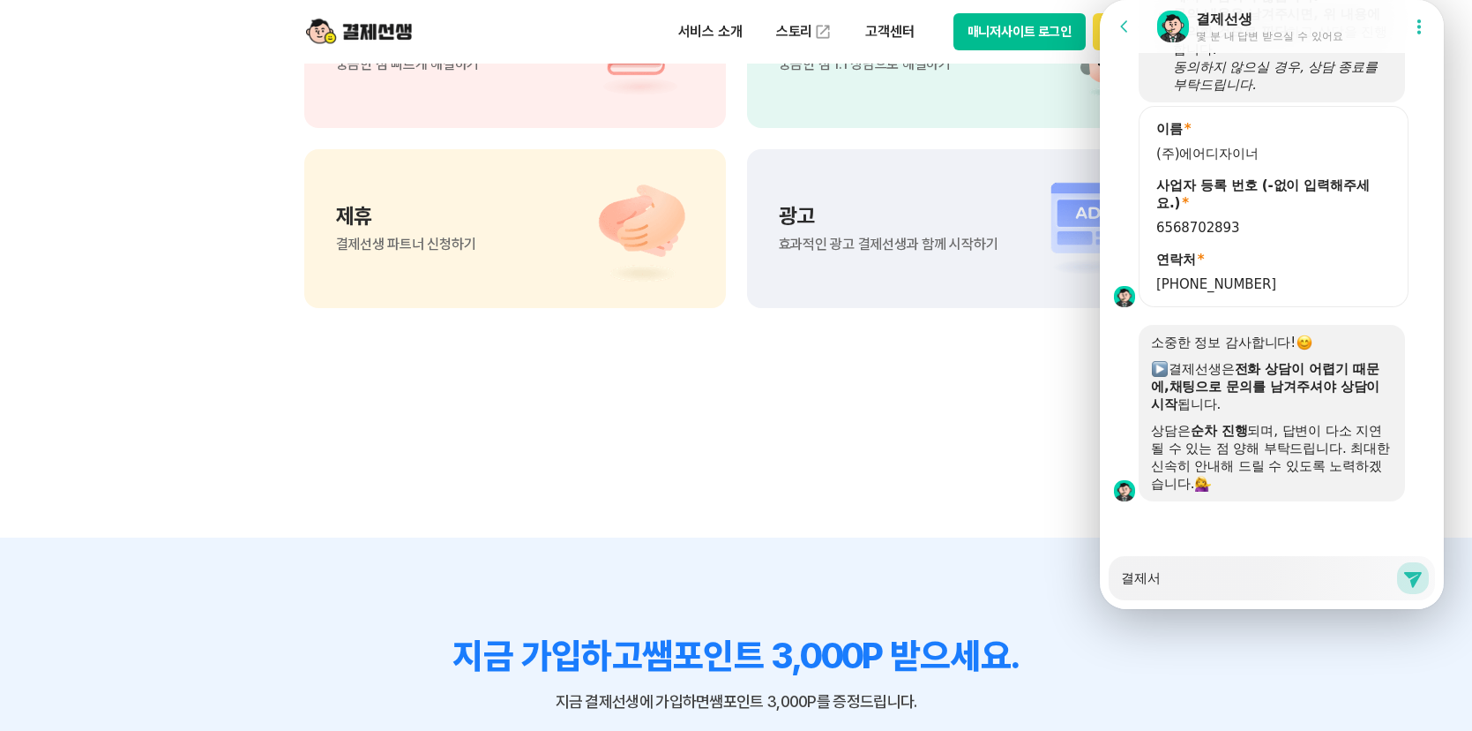
type textarea "x"
type textarea "결제선"
type textarea "x"
type textarea "결제선ㅅ"
type textarea "x"
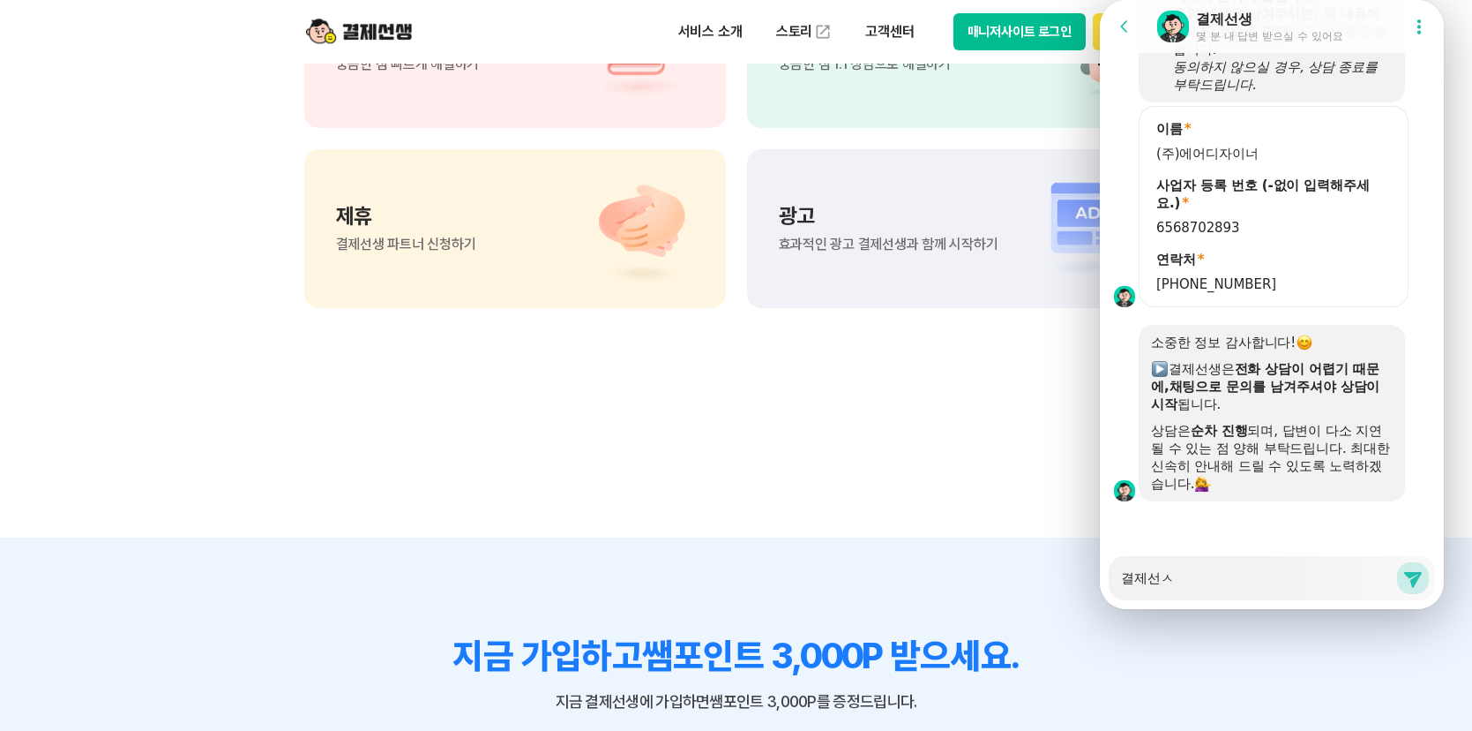
type textarea "결제선새"
type textarea "x"
type textarea "결제선생"
type textarea "x"
type textarea "결제선생ㅇ"
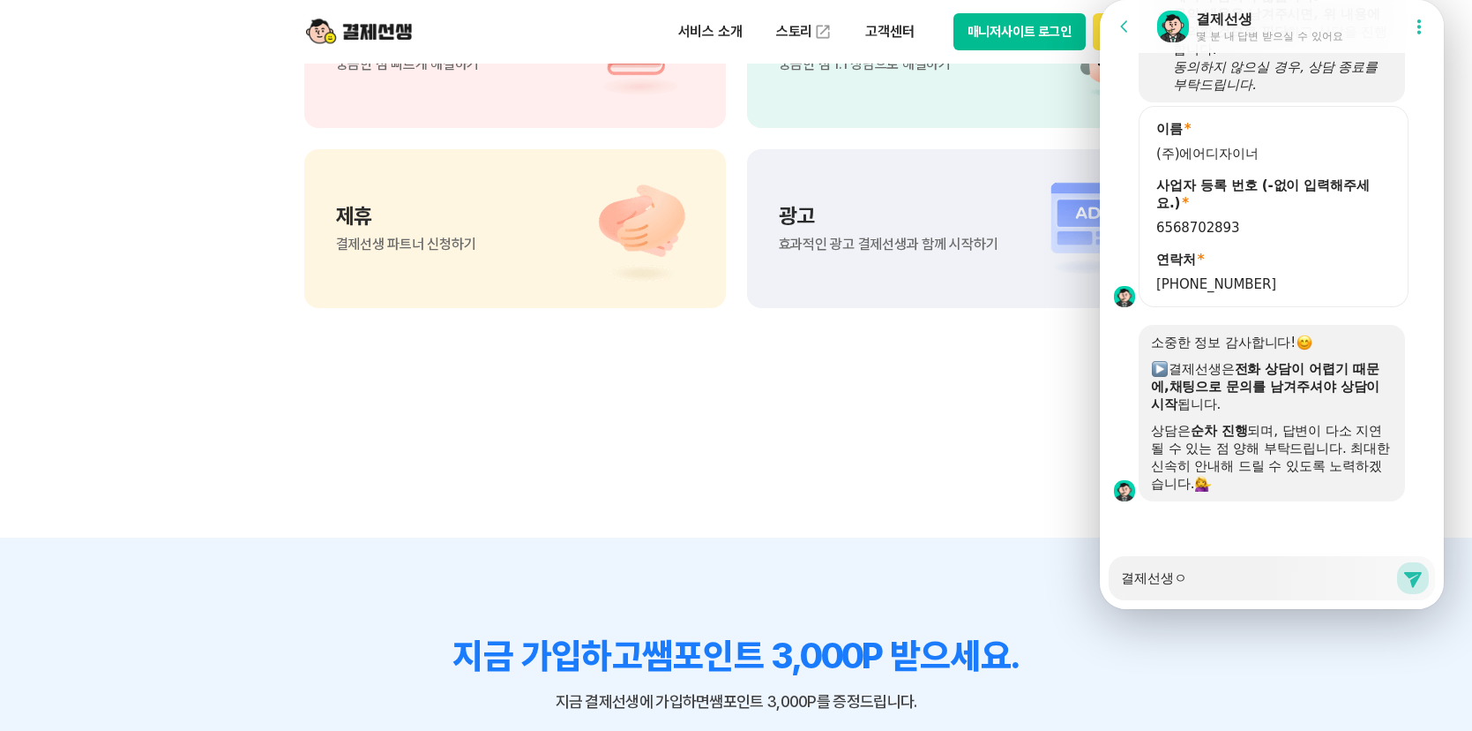
type textarea "x"
type textarea "결제선생에"
type textarea "x"
type textarea "결제선생에"
type textarea "x"
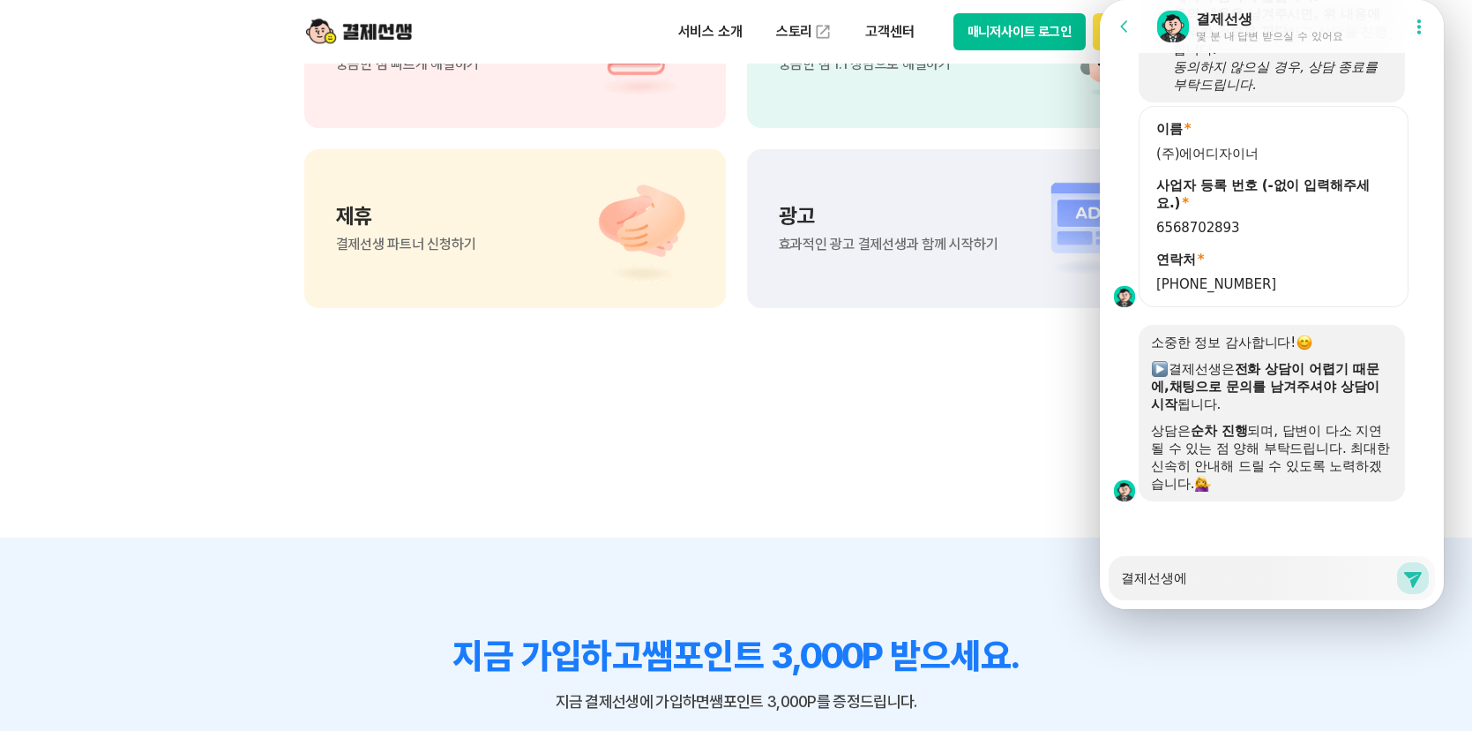
type textarea "결제선생에 ㄷ"
type textarea "x"
type textarea "결제선생에 대"
type textarea "x"
type textarea "결제선생에 댛"
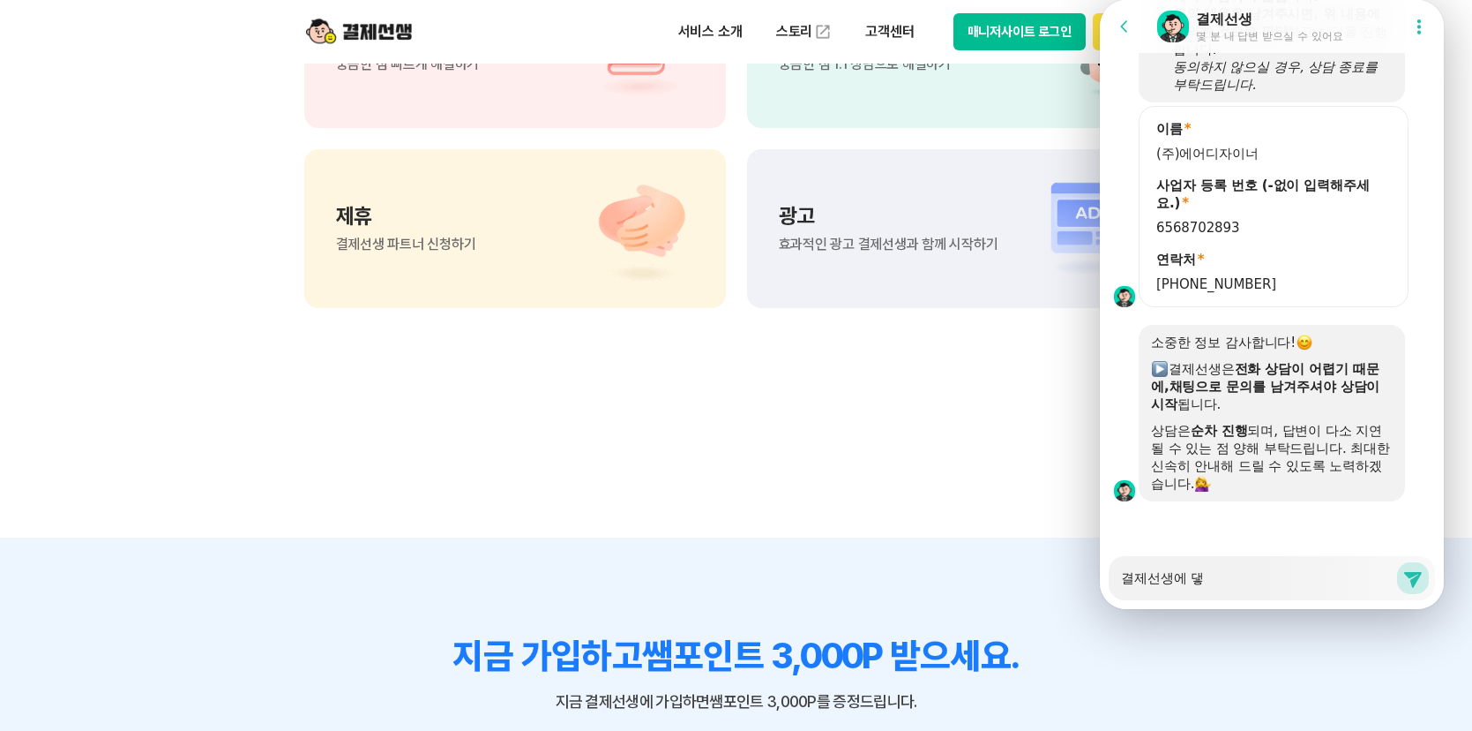
type textarea "x"
type textarea "결제선생에 대해"
type textarea "x"
type textarea "결제선생에 대ㅎ"
type textarea "x"
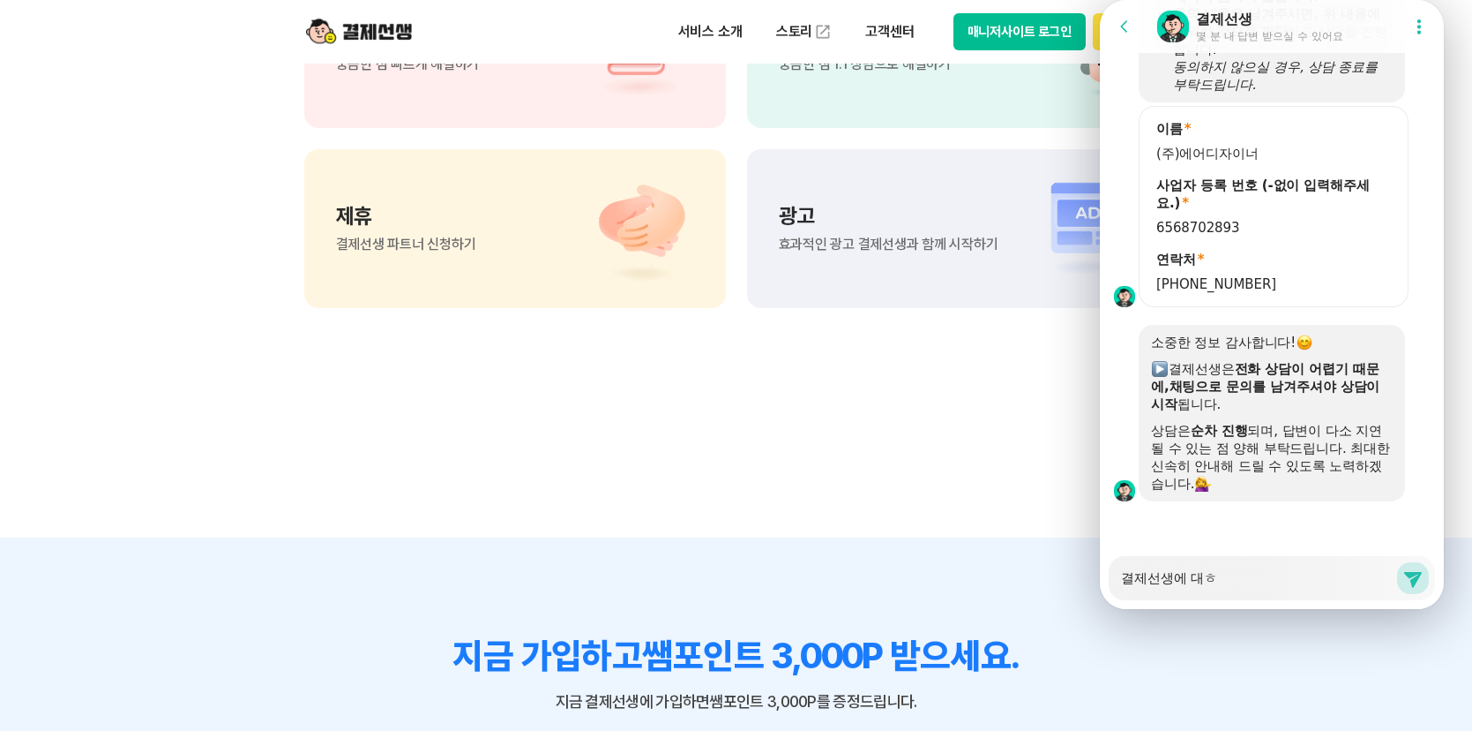
type textarea "결제선생에 대"
type textarea "x"
type textarea "결제선생에"
type textarea "x"
type textarea "결제선생에 ㅈ"
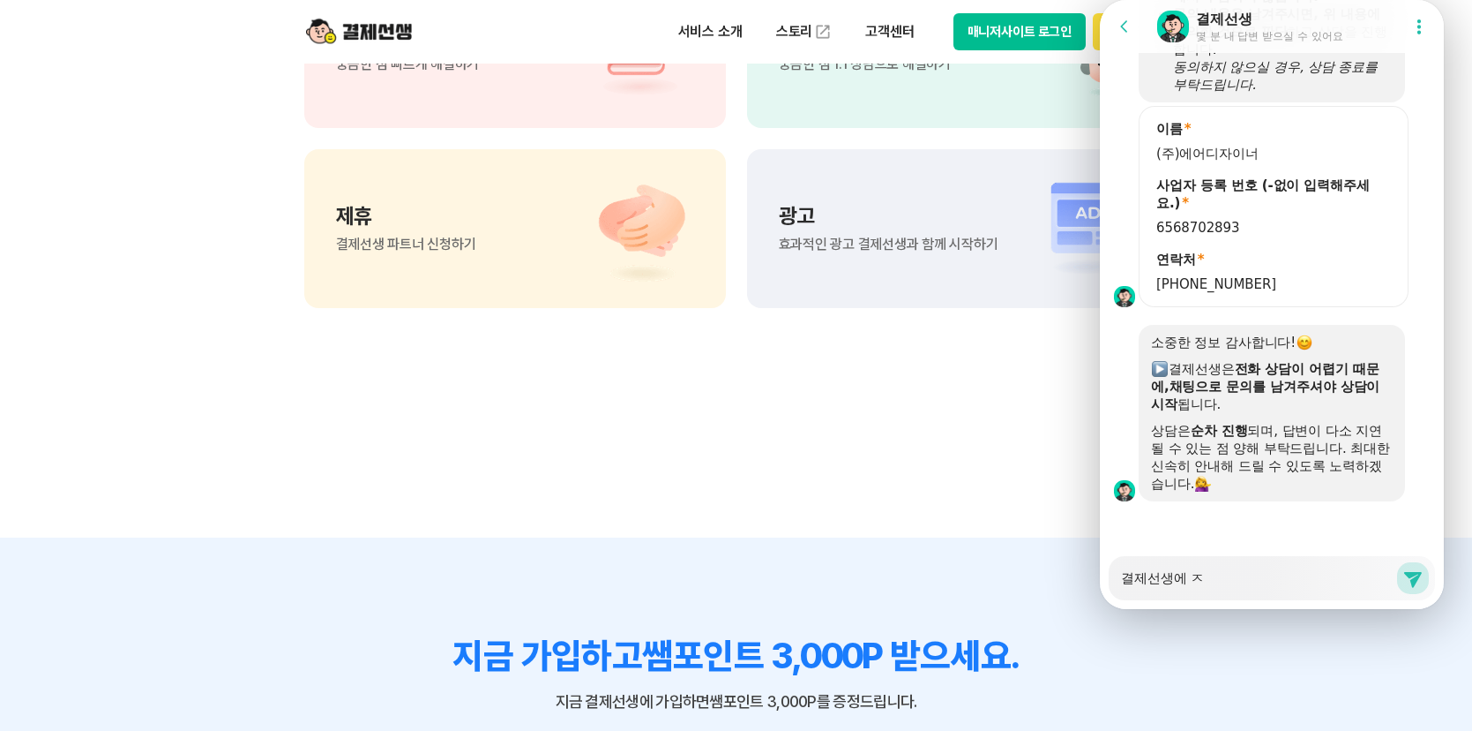
type textarea "x"
type textarea "결제선생에 지"
type textarea "x"
type textarea "결제선생에 집"
type textarea "x"
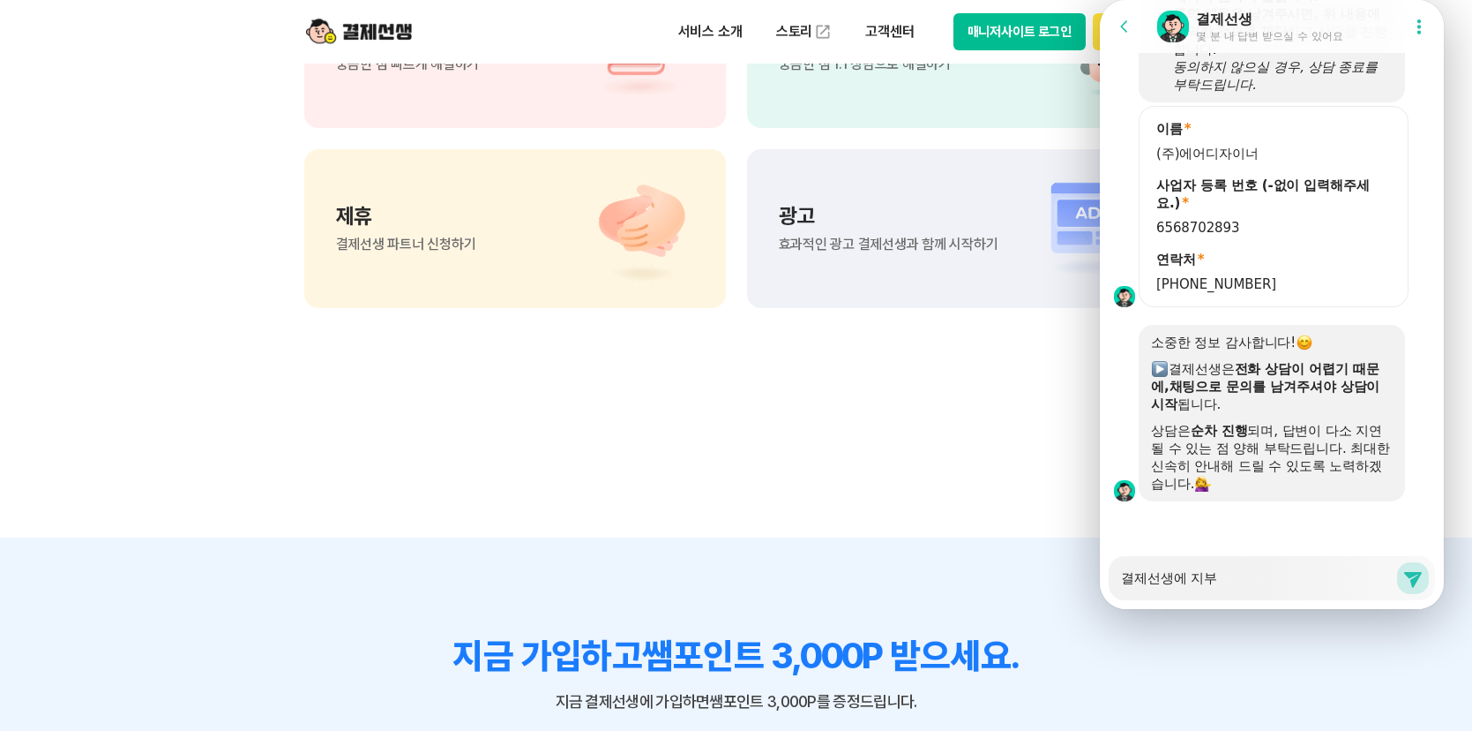
type textarea "결제선생에 [DEMOGRAPHIC_DATA]"
type textarea "x"
type textarea "결제선생에 지붏"
type textarea "x"
type textarea "결제선생에 지불하"
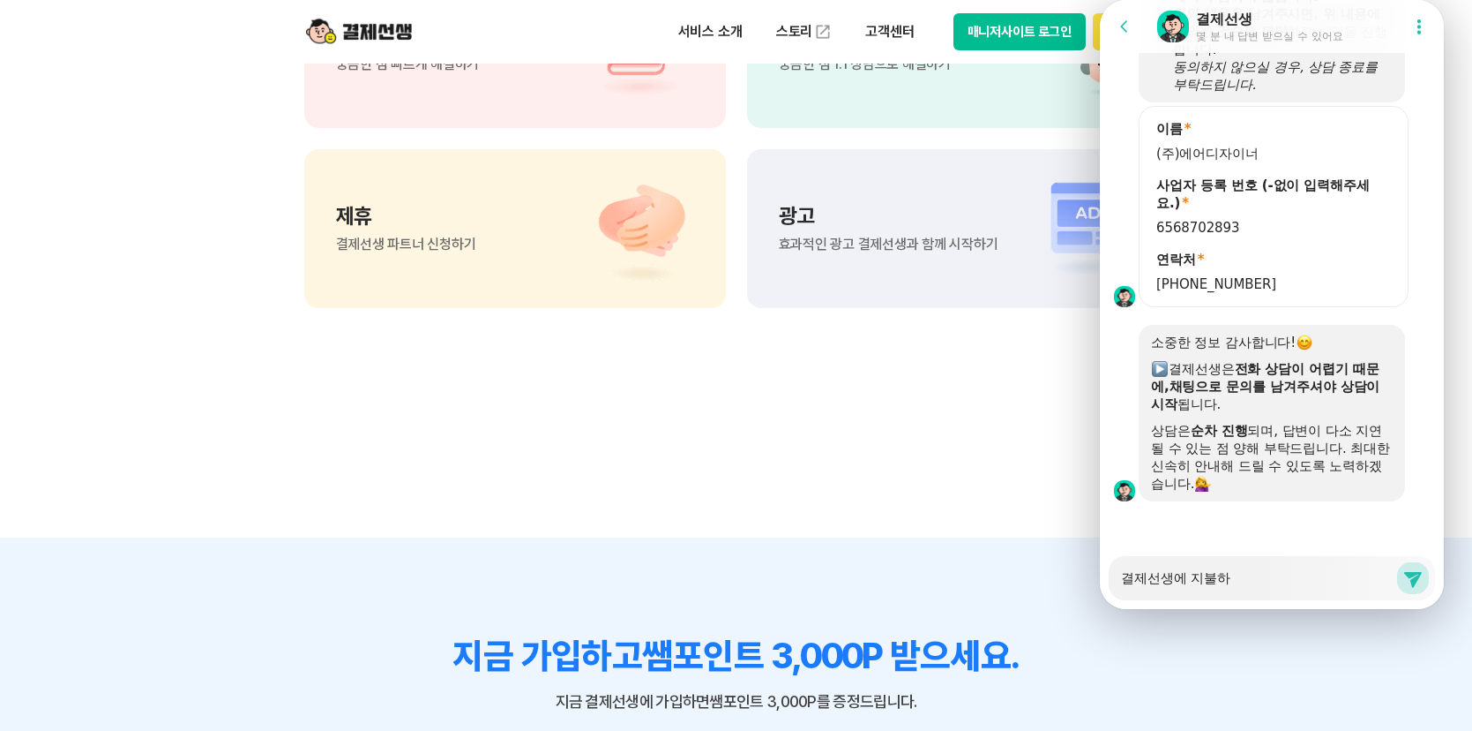
type textarea "x"
type textarea "결제선생에 지불한"
type textarea "x"
type textarea "결제선생에 [DEMOGRAPHIC_DATA]"
type textarea "x"
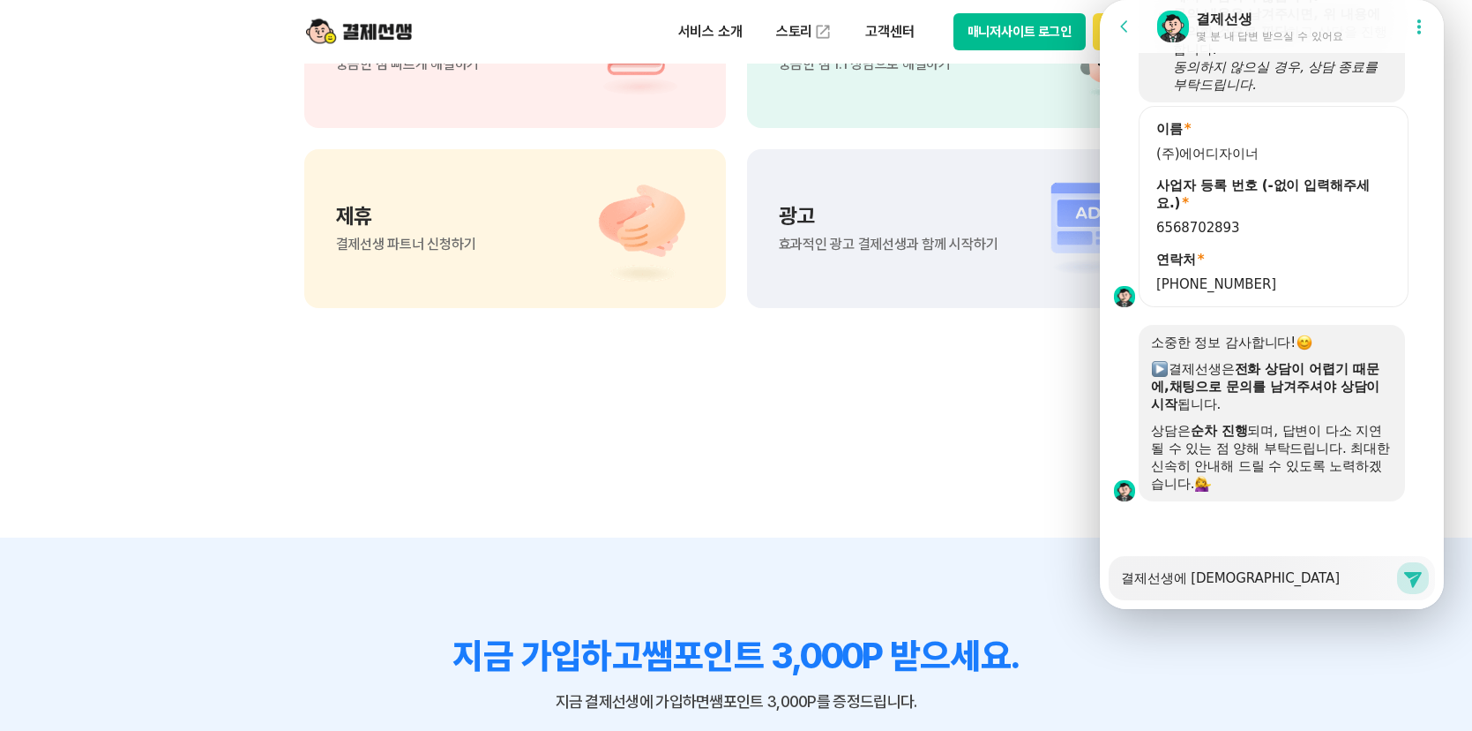
type textarea "결제선생에 지불하는"
type textarea "x"
type textarea "결제선생에 지불하는"
type textarea "x"
type textarea "결제선생에 지불하는 ㄷ"
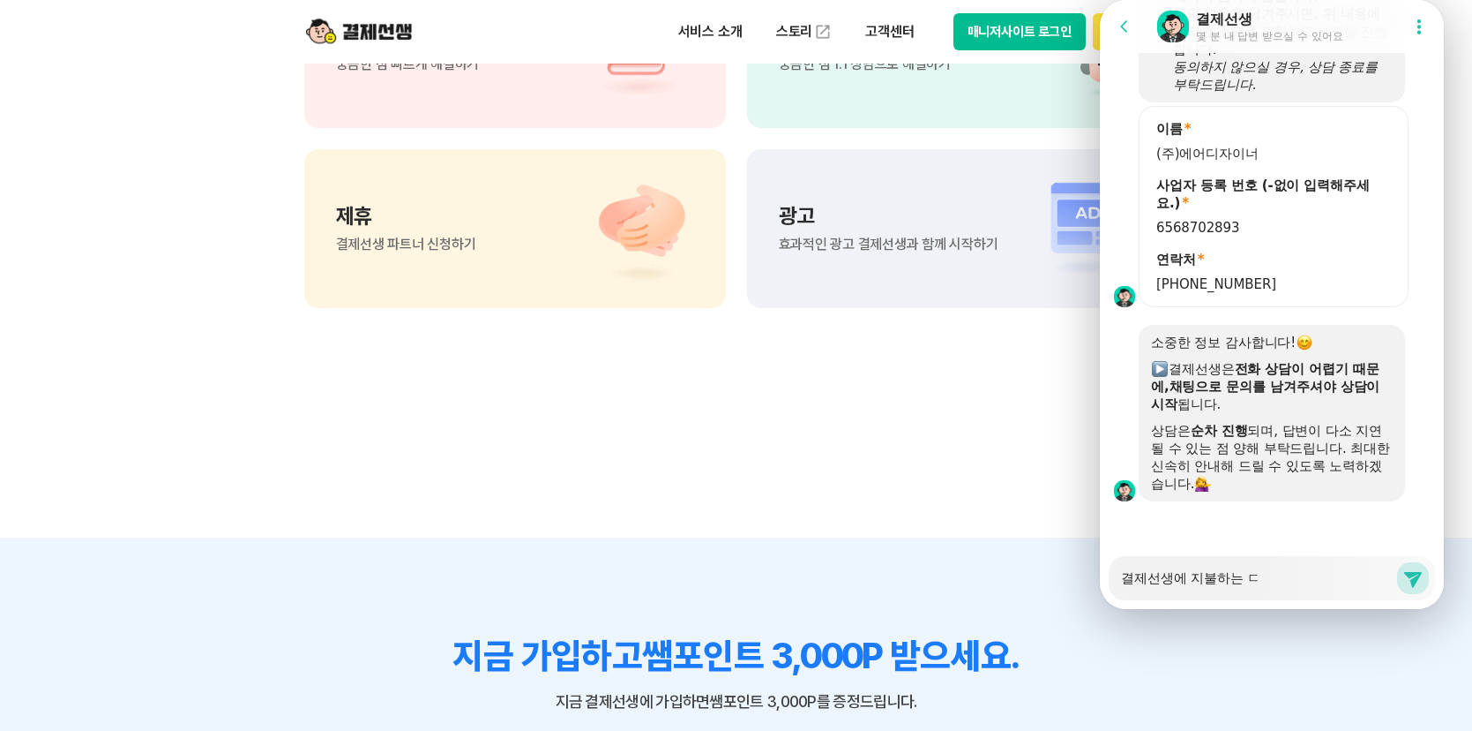
type textarea "x"
type textarea "결제선생에 지불하는 돈"
type textarea "x"
type textarea "결제선생에 지불하는 돈ㅇ"
type textarea "x"
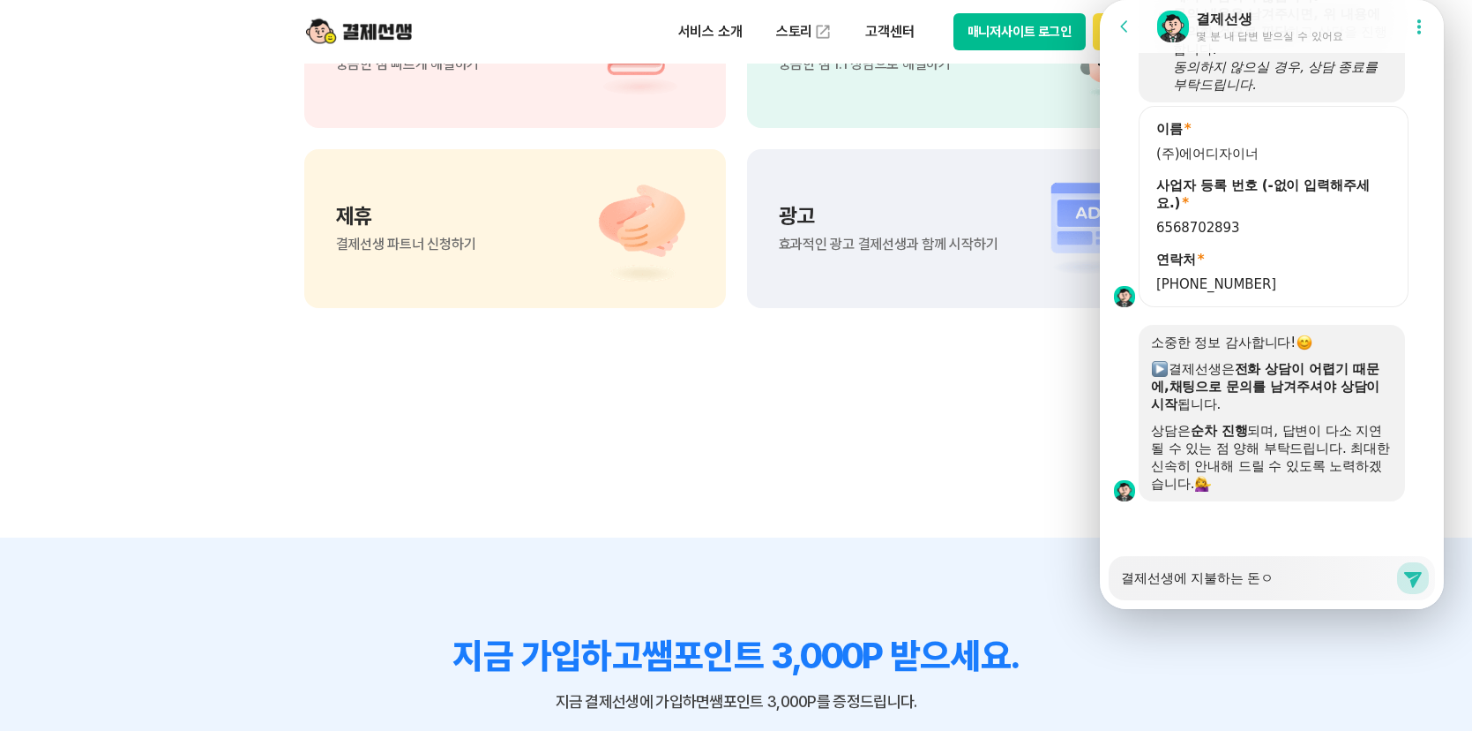
type textarea "결제선생에 지불하는 돈으"
type textarea "x"
type textarea "결제선생에 지불하는 돈은"
type textarea "x"
type textarea "결제선생에 지불하는 돈은 ㅊ"
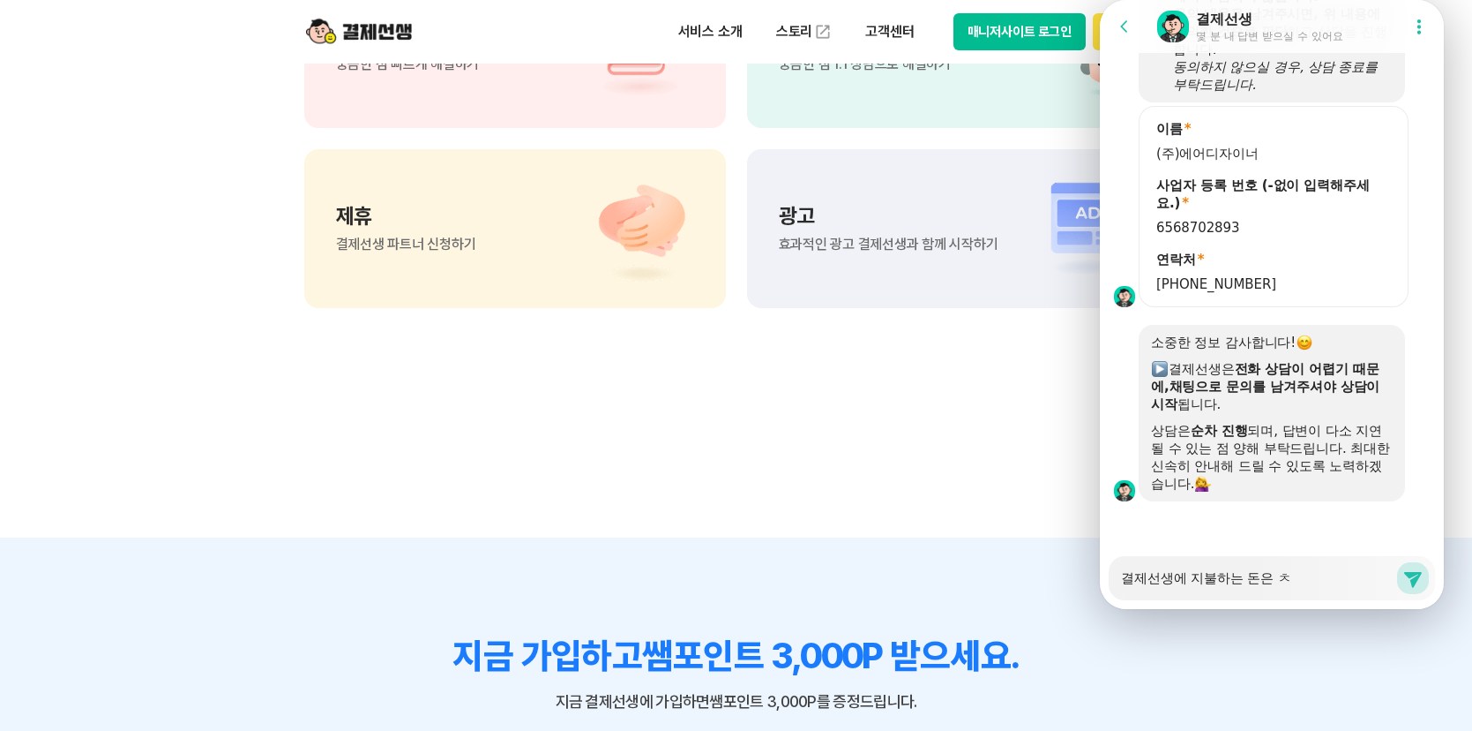
type textarea "x"
type textarea "결제선생에 지불하는 돈은 처"
type textarea "x"
type textarea "결제선생에 지불하는 돈은 청"
type textarea "x"
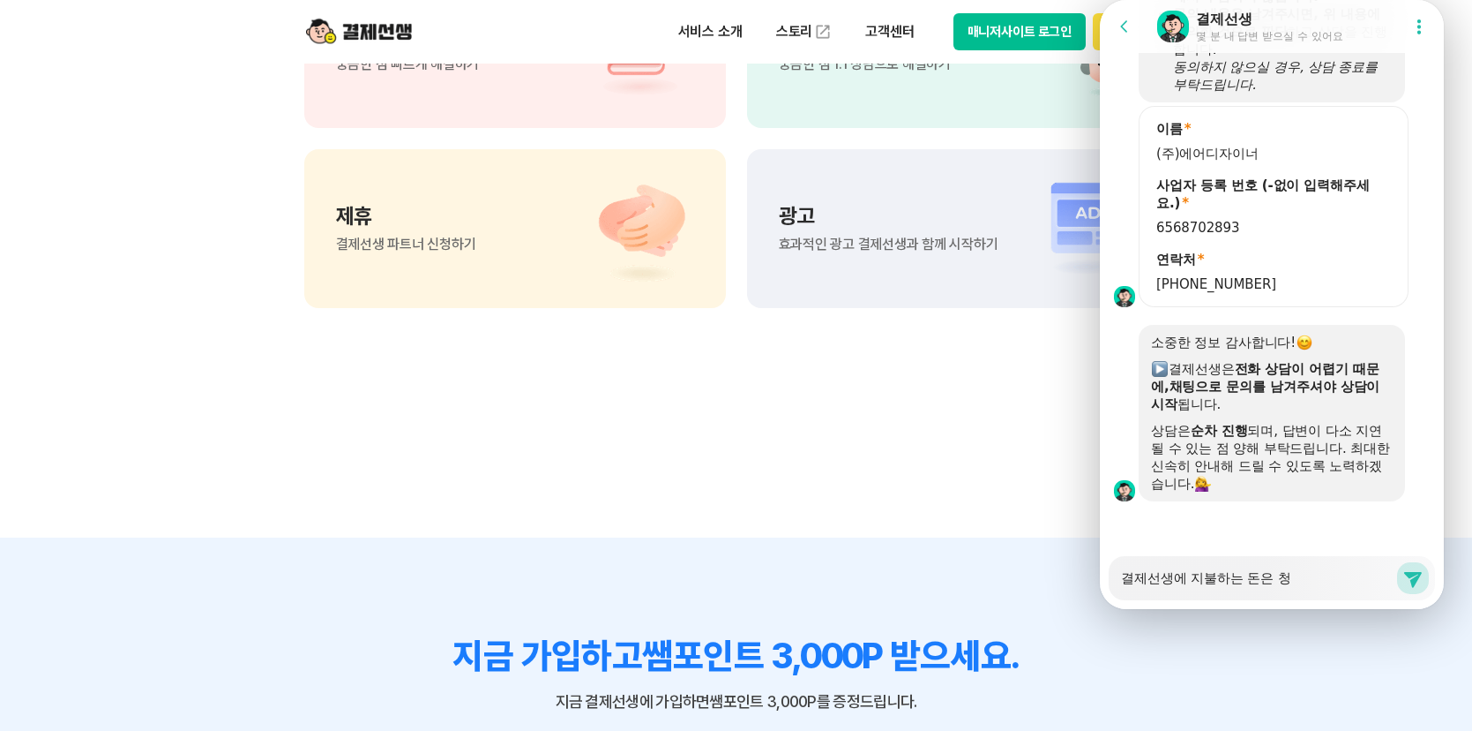
type textarea "결제선생에 지불하는 돈은 처"
type textarea "x"
type textarea "결제선생에 지불하는 돈은 ㅊ"
type textarea "x"
type textarea "결제선생에 지불하는 돈은"
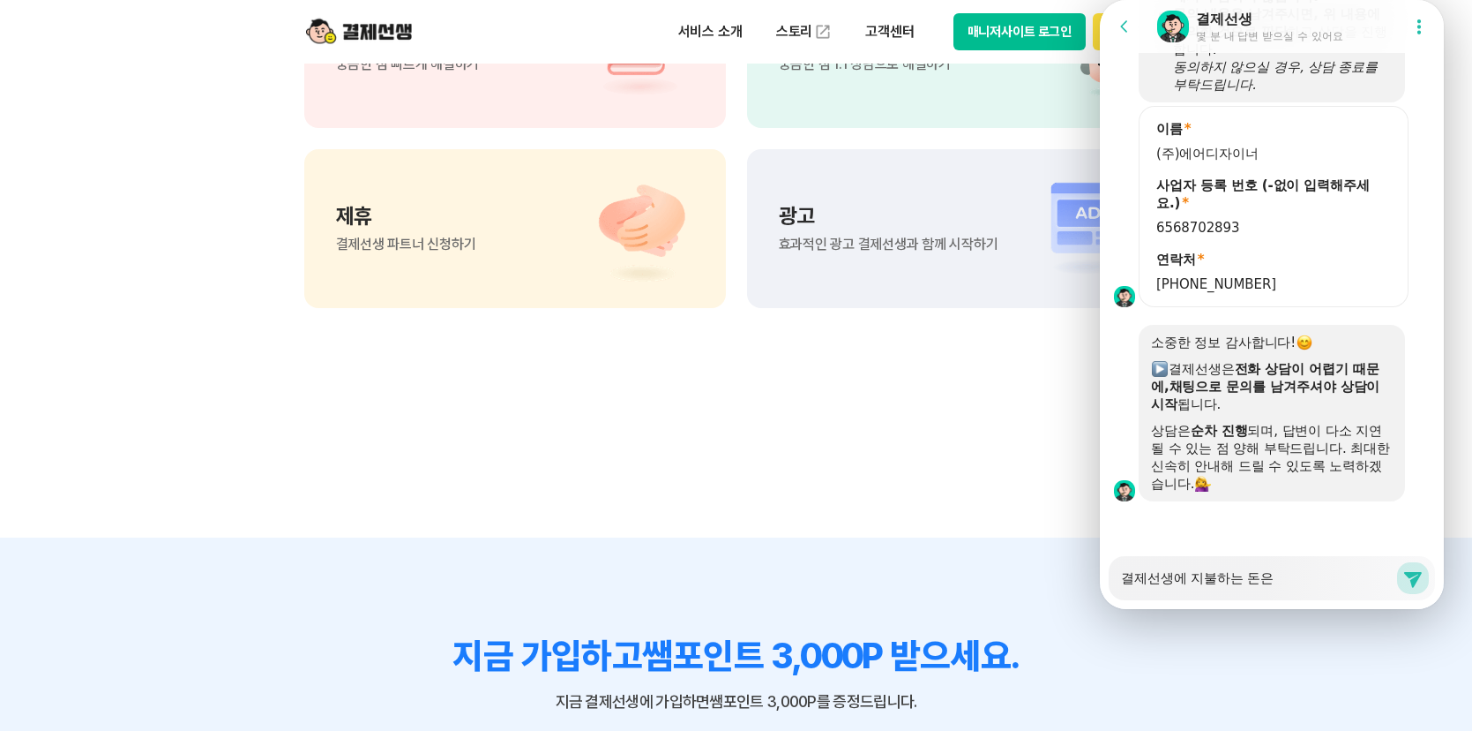
type textarea "x"
type textarea "결제선생에 지불하는 돈은 ㄱ"
type textarea "x"
type textarea "결제선생에 지불하는 돈은 겨"
type textarea "x"
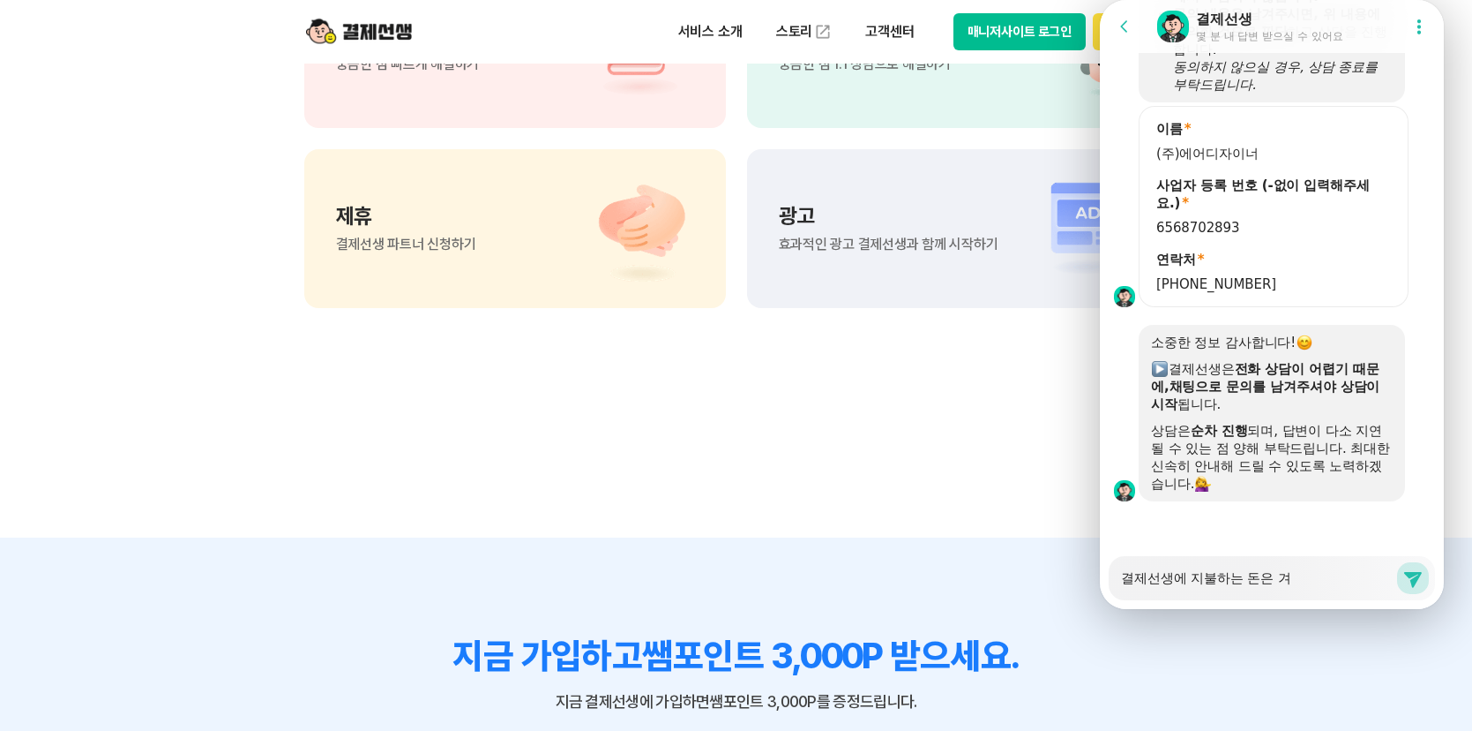
type textarea "결제선생에 지불하는 돈은 결"
type textarea "x"
type textarea "결제선생에 지불하는 돈은 결ㅈ"
type textarea "x"
type textarea "결제선생에 지불하는 돈은 결제"
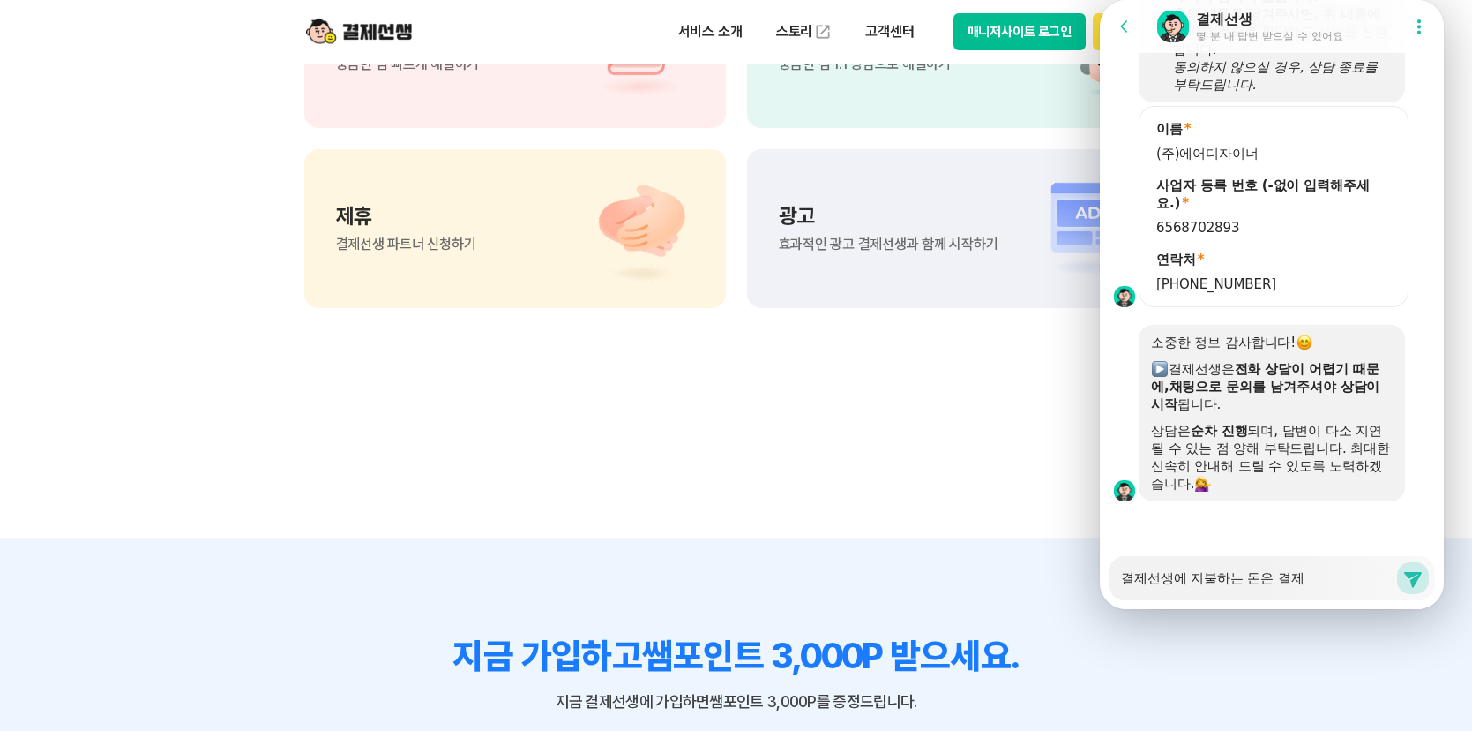
type textarea "x"
type textarea "결제선생에 지불하는 돈은 결ㅈ"
type textarea "x"
type textarea "결제선생에 지불하는 돈은 결"
type textarea "x"
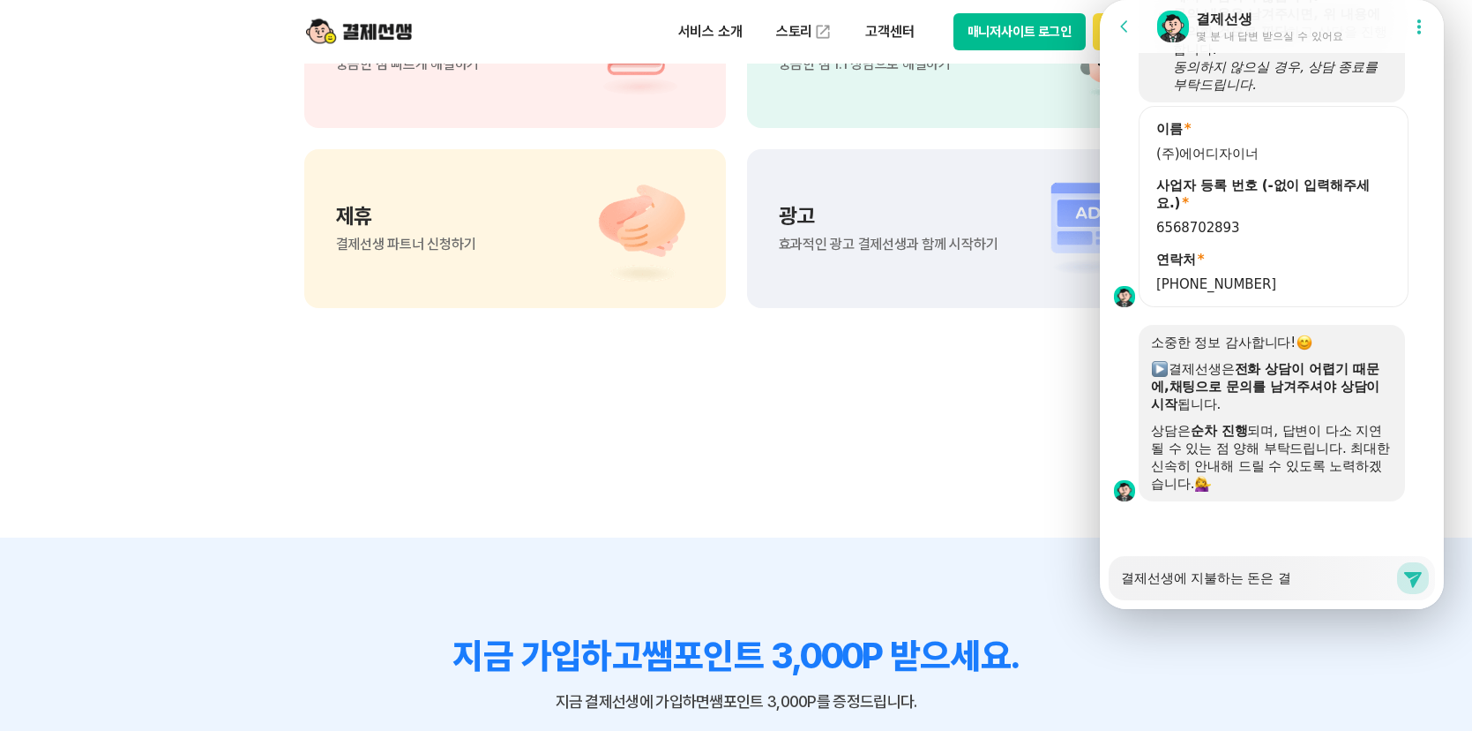
type textarea "결제선생에 지불하는 돈은"
type textarea "x"
type textarea "결제선생에 지불하는 돈은 ㅅ"
type textarea "x"
type textarea "결제선생에 지불하는 돈은 소"
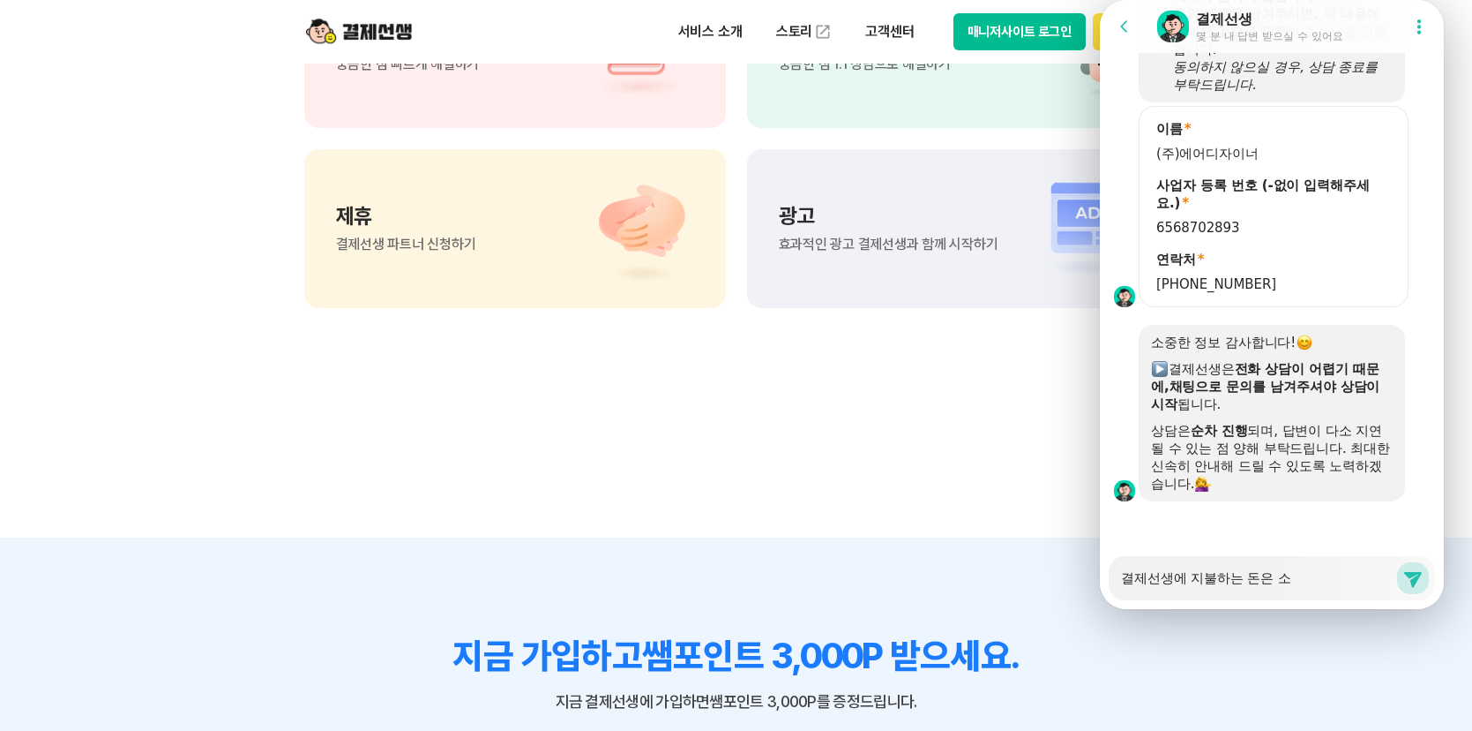
type textarea "x"
type textarea "결제선생에 지불하는 돈은 솝"
type textarea "x"
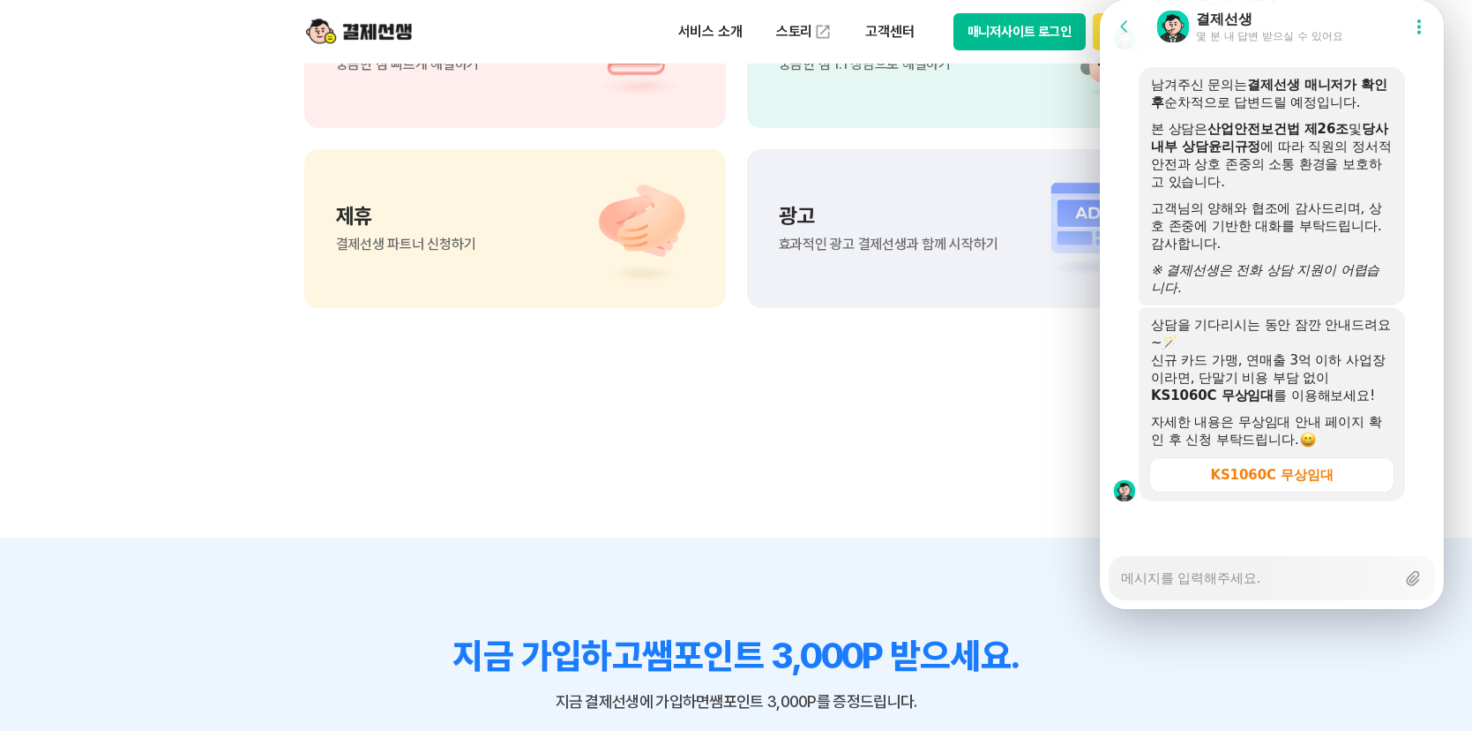
scroll to position [1922, 0]
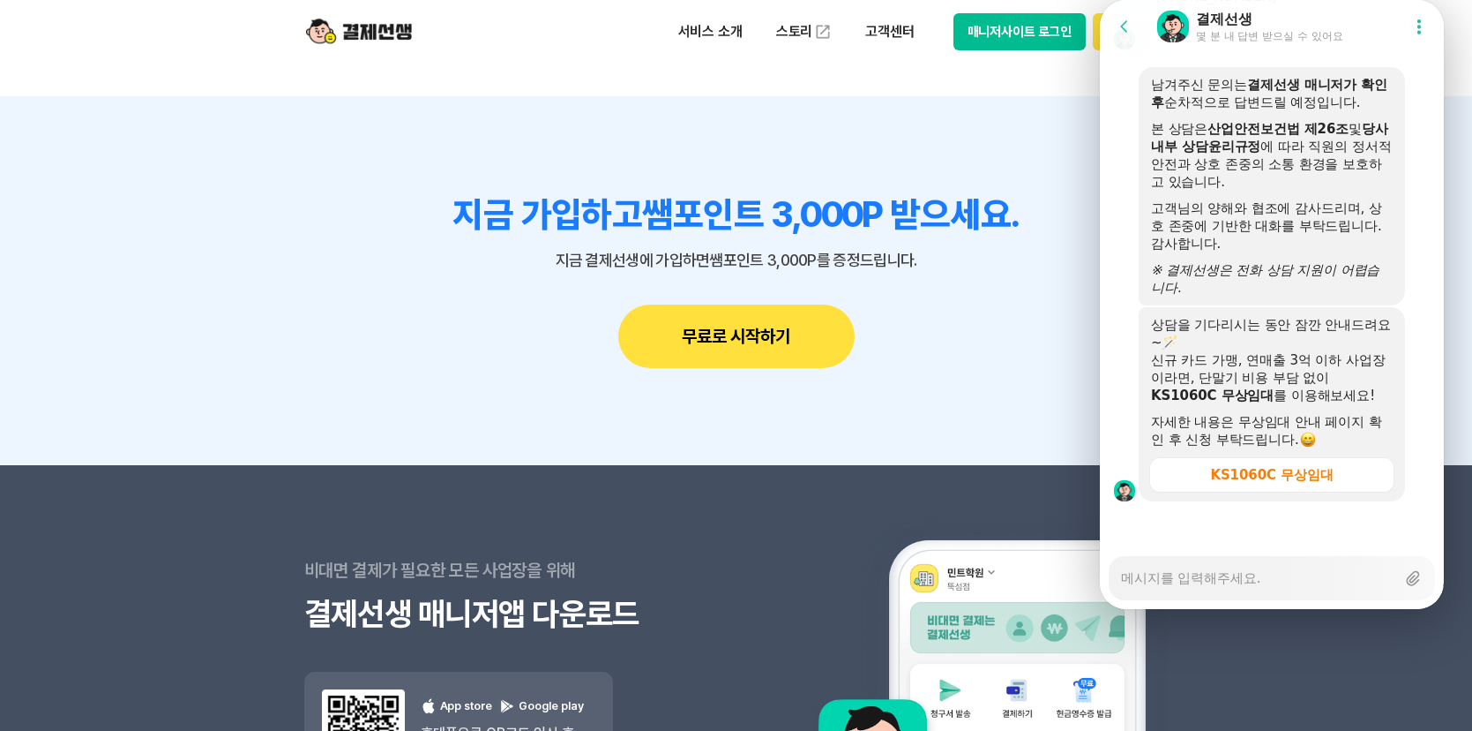
click at [1317, 562] on textarea "Messenger Input Textarea" at bounding box center [1258, 572] width 274 height 30
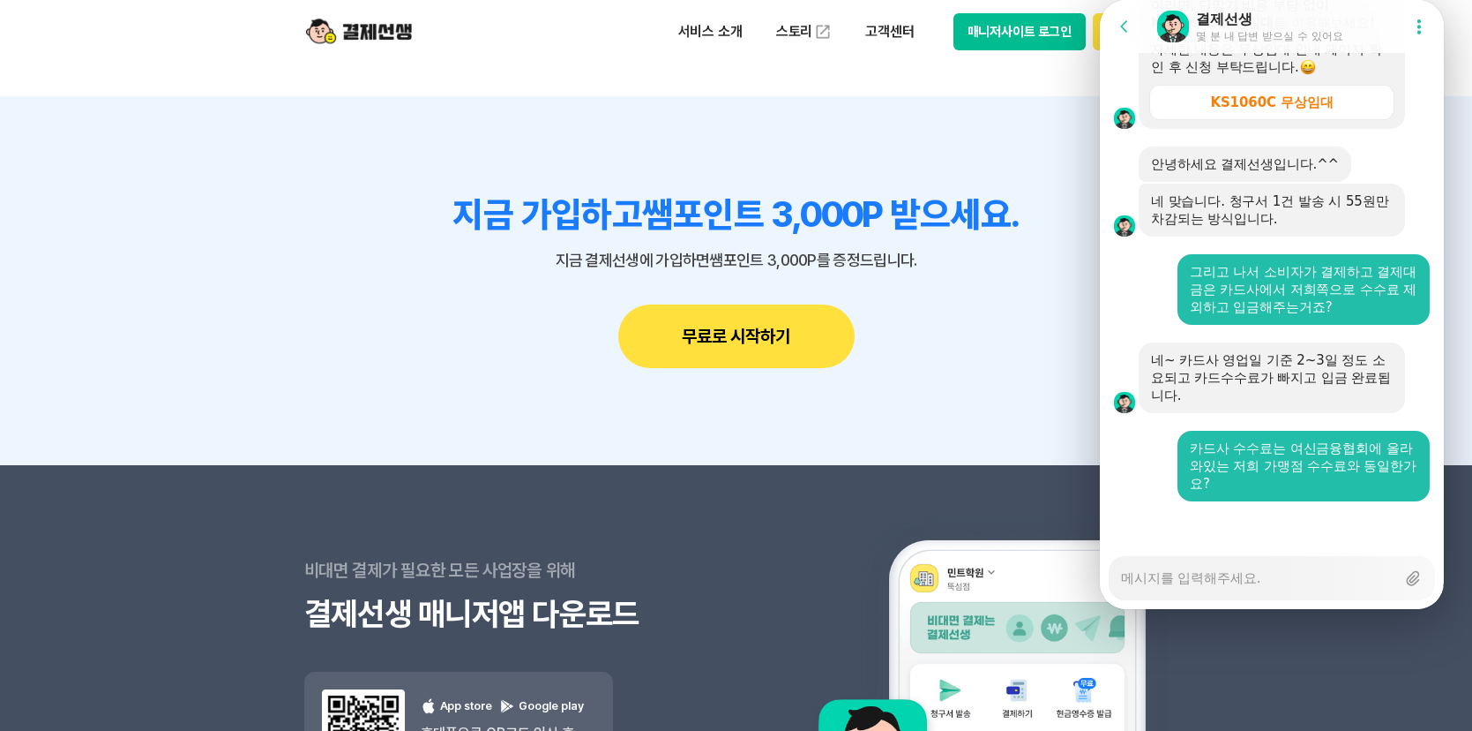
scroll to position [3060, 0]
click at [1256, 568] on textarea "Messenger Input Textarea" at bounding box center [1258, 572] width 274 height 30
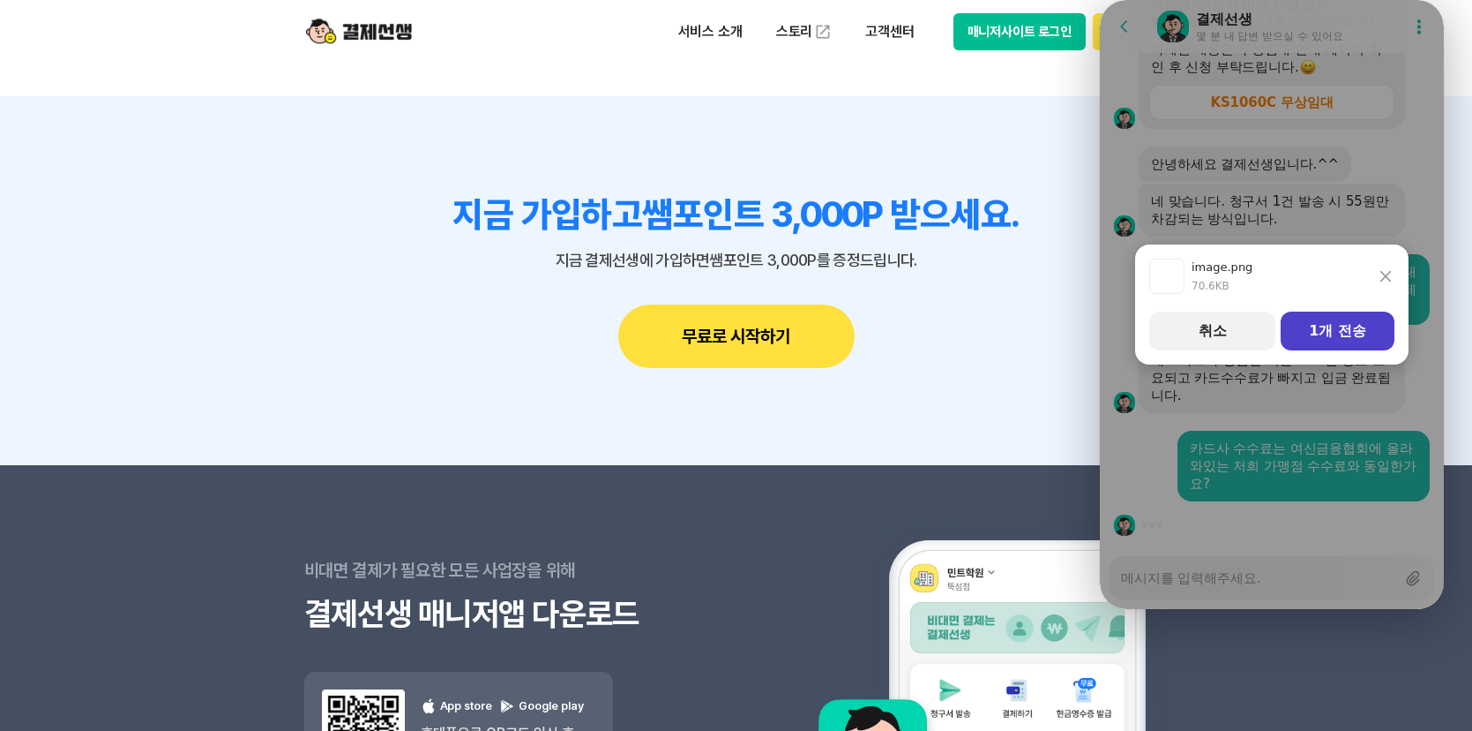
click at [1358, 323] on button "1개 전송" at bounding box center [1338, 330] width 114 height 39
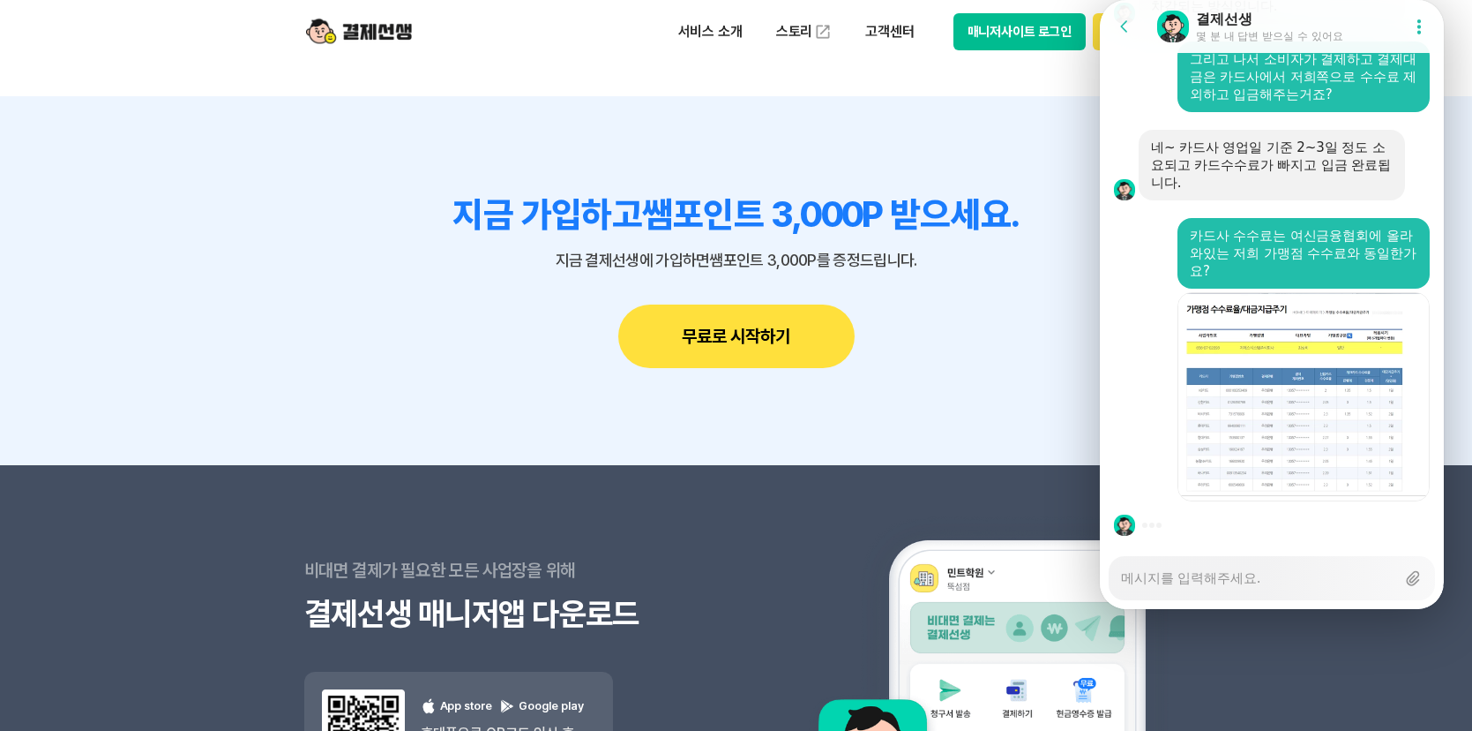
scroll to position [3272, 0]
click at [1291, 571] on div "Messenger Input Textarea" at bounding box center [1258, 578] width 274 height 42
click at [1291, 562] on textarea "Messenger Input Textarea" at bounding box center [1258, 572] width 274 height 30
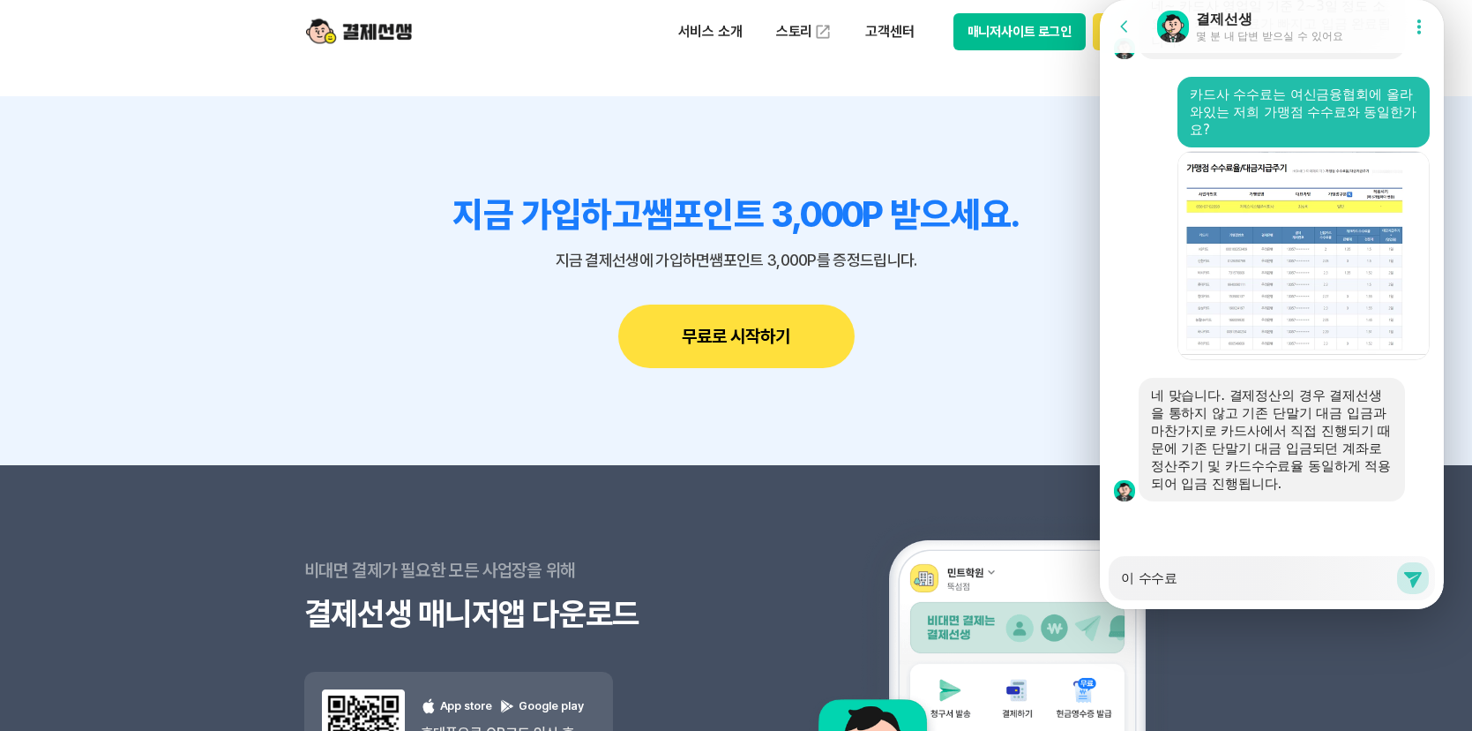
scroll to position [3431, 0]
click at [1285, 562] on textarea "Messenger Input Textarea" at bounding box center [1258, 572] width 274 height 30
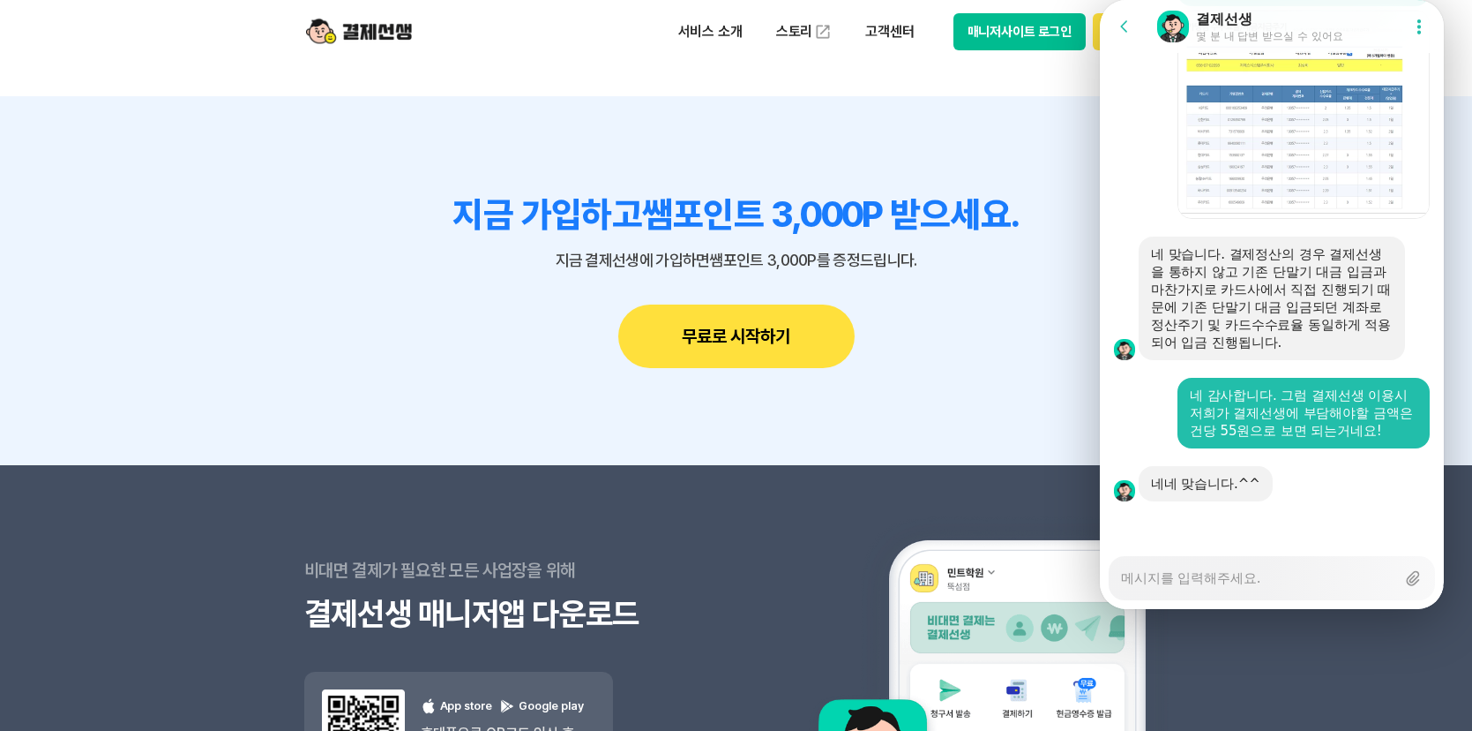
scroll to position [3590, 0]
click at [1227, 559] on textarea "Messenger Input Textarea" at bounding box center [1258, 572] width 274 height 30
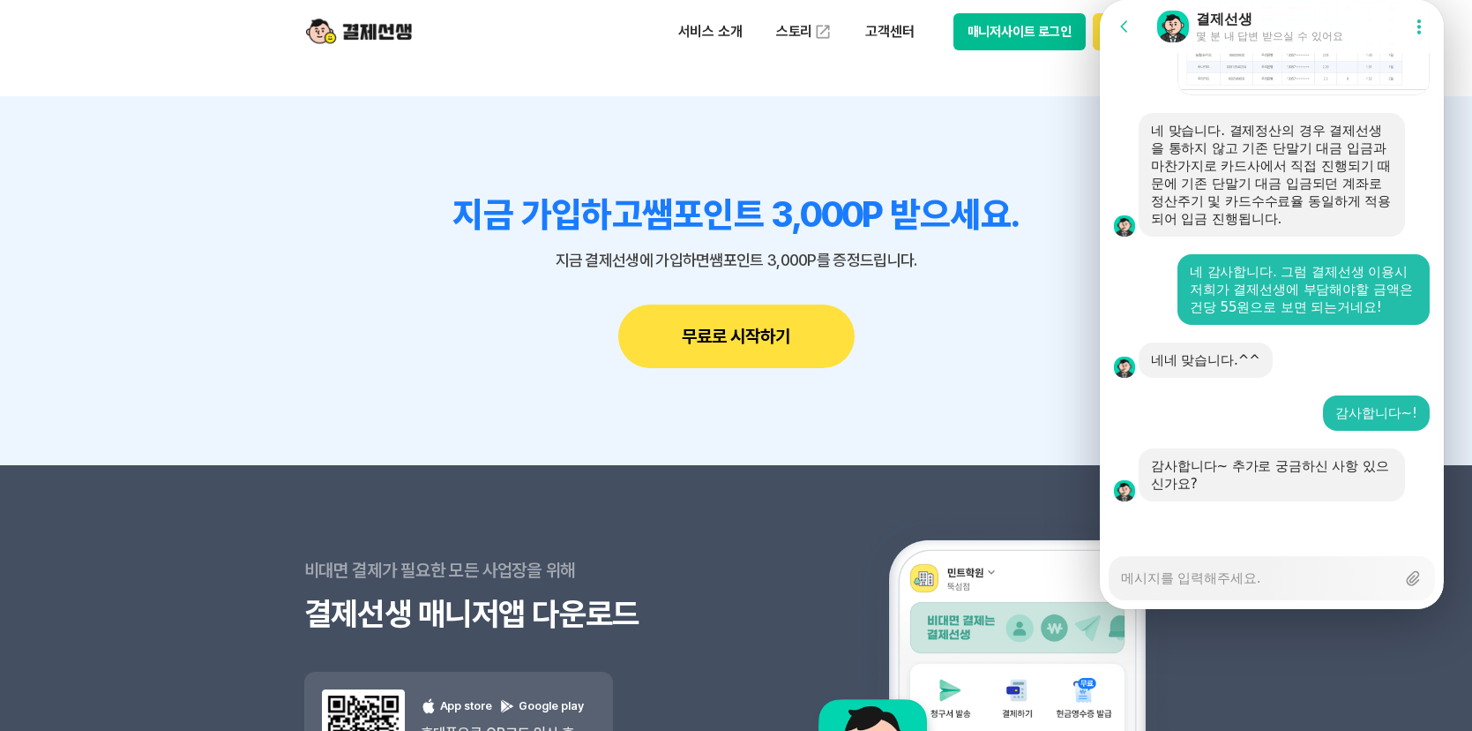
scroll to position [3713, 0]
click at [1214, 557] on textarea "Messenger Input Textarea" at bounding box center [1258, 572] width 274 height 30
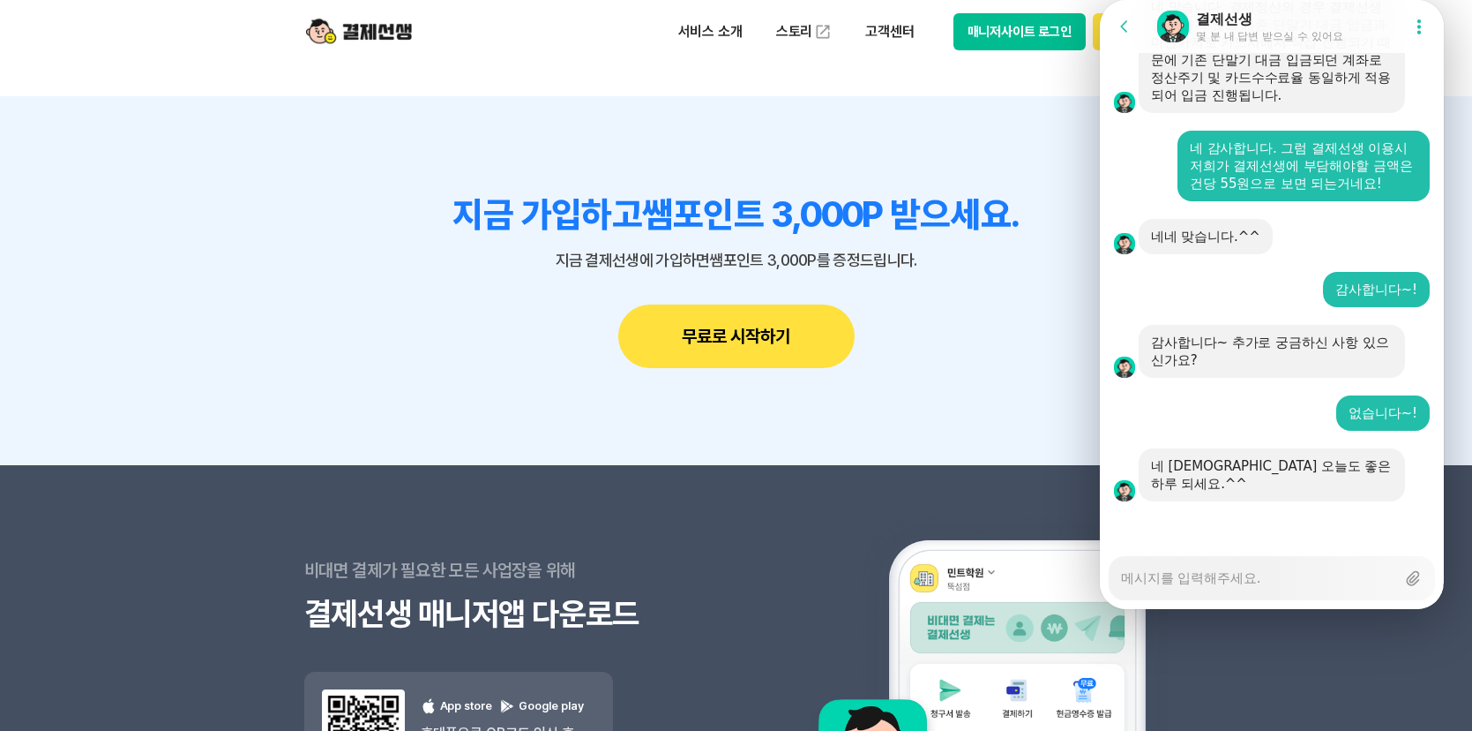
scroll to position [3819, 0]
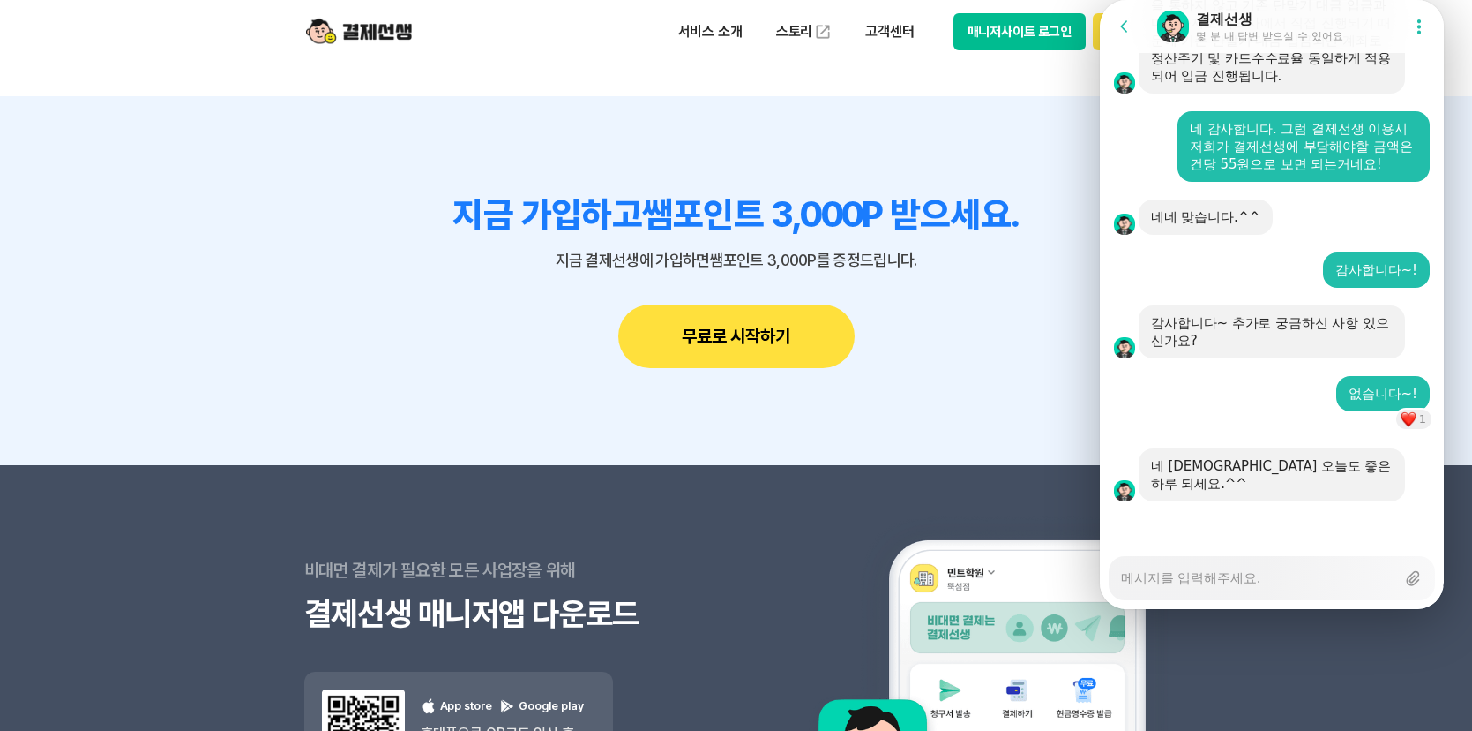
click at [1263, 566] on textarea "Messenger Input Textarea" at bounding box center [1258, 572] width 274 height 30
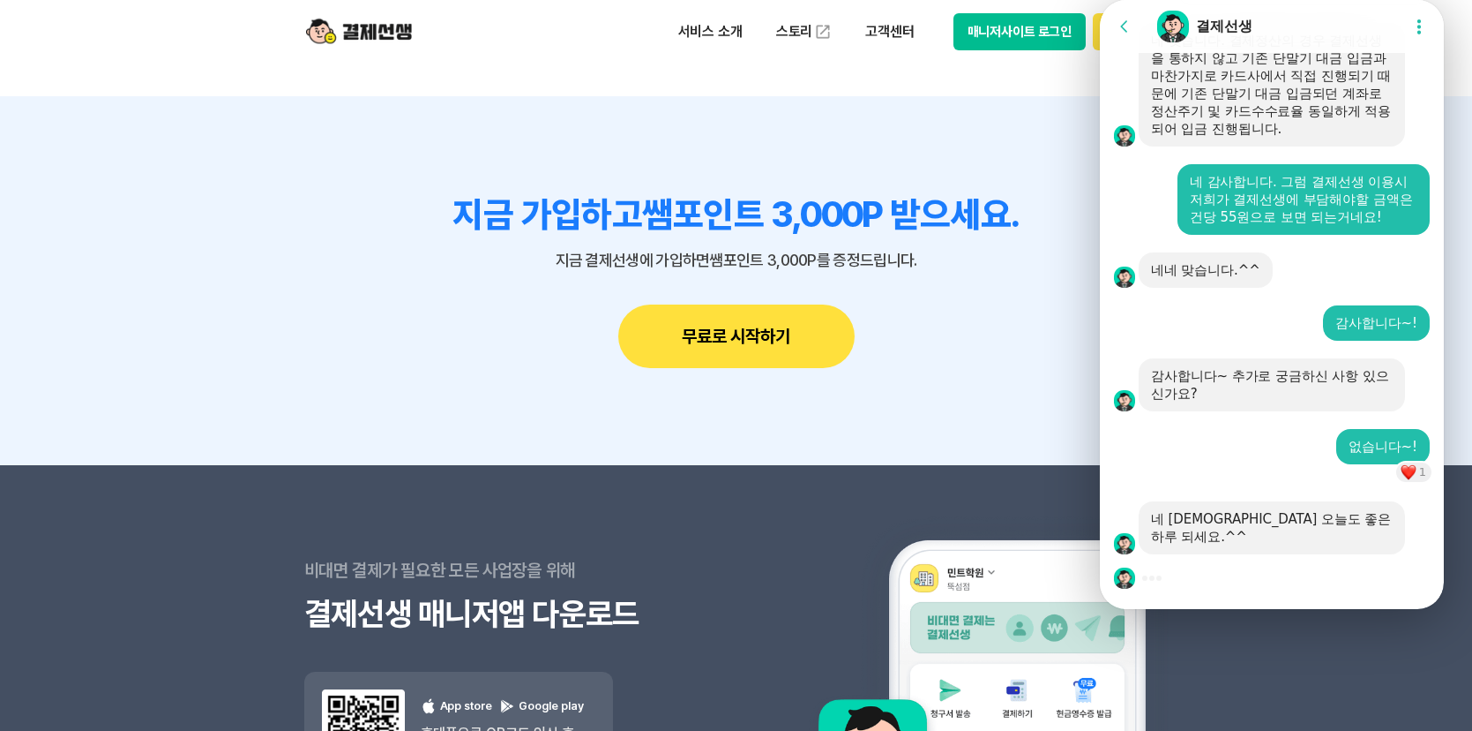
drag, startPoint x: 1376, startPoint y: 481, endPoint x: 1362, endPoint y: 497, distance: 21.2
click at [1375, 481] on div "1" at bounding box center [1266, 473] width 332 height 19
click at [1351, 506] on div "네 [DEMOGRAPHIC_DATA] 오늘도 좋은 하루 되세요.^^" at bounding box center [1272, 527] width 266 height 53
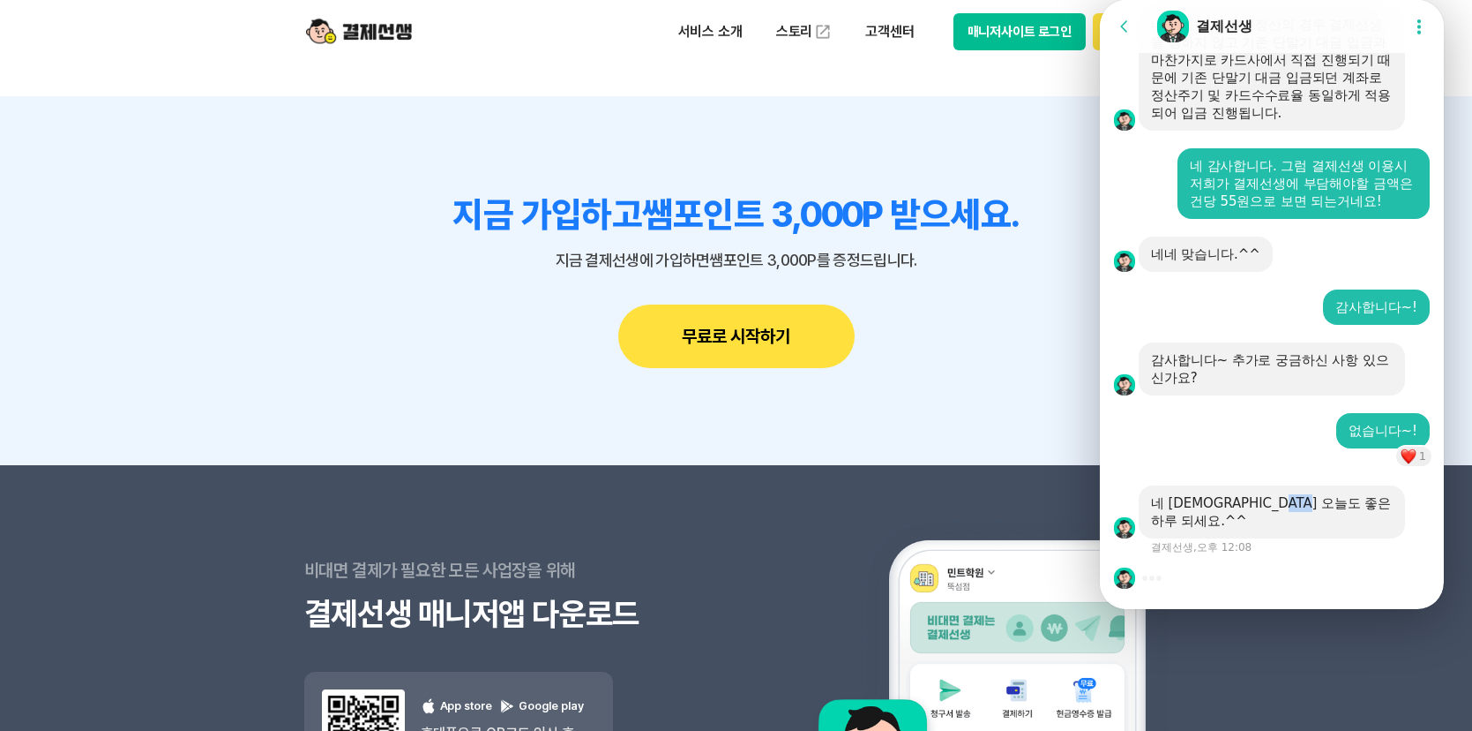
click at [1351, 506] on div "네 [DEMOGRAPHIC_DATA] 오늘도 좋은 하루 되세요.^^" at bounding box center [1272, 511] width 266 height 53
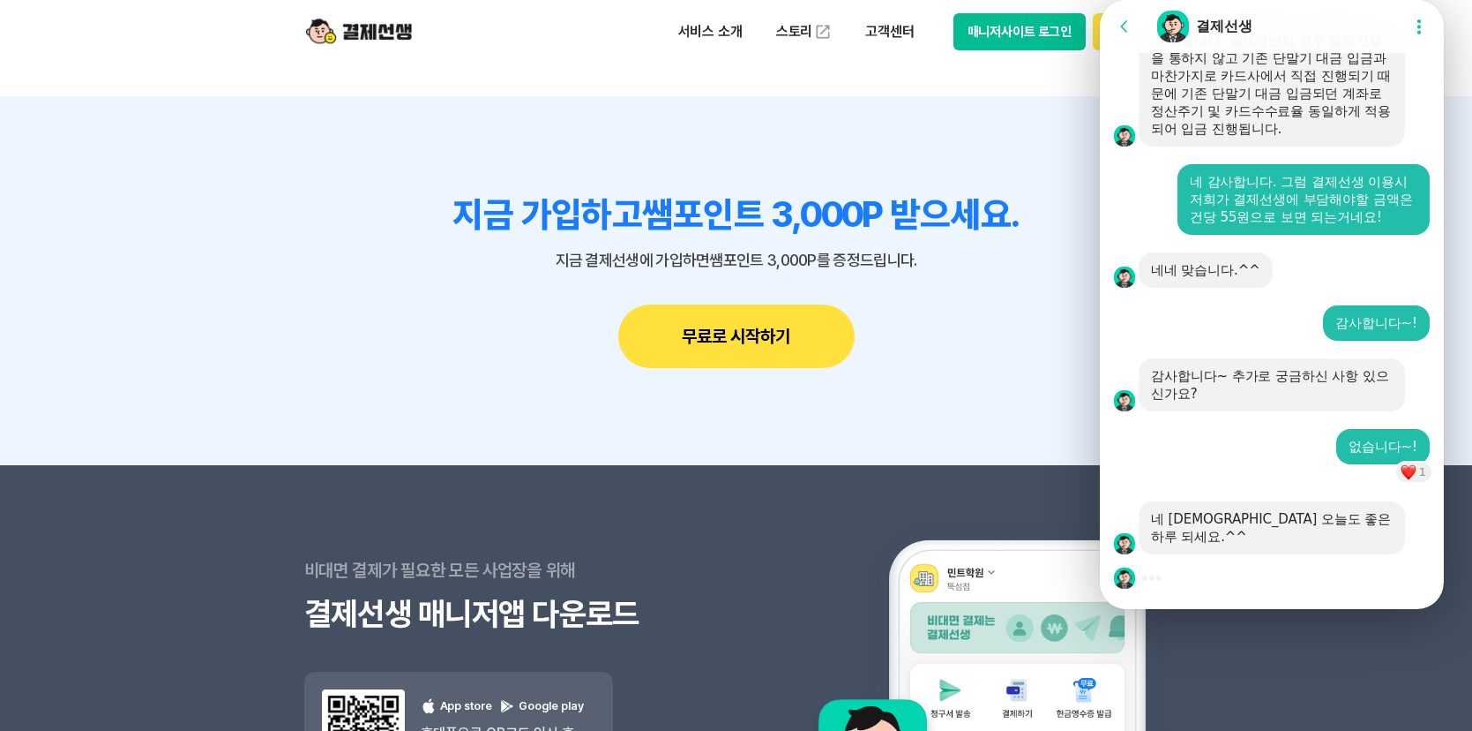
click at [1339, 554] on div at bounding box center [1272, 578] width 344 height 48
click at [1370, 521] on div "네 [DEMOGRAPHIC_DATA] 오늘도 좋은 하루 되세요.^^" at bounding box center [1272, 527] width 242 height 35
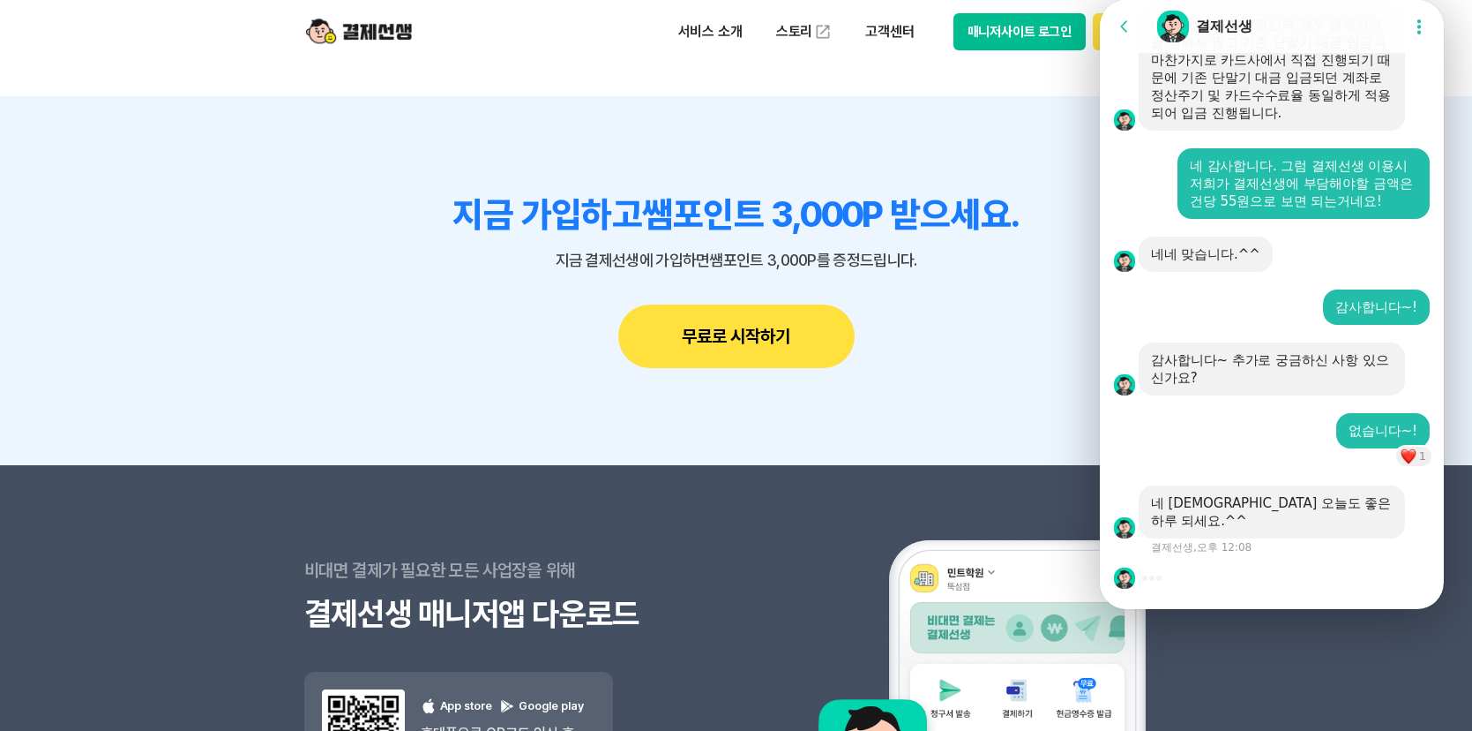
click at [1352, 566] on div at bounding box center [1272, 578] width 344 height 48
drag, startPoint x: 1334, startPoint y: 573, endPoint x: 1282, endPoint y: 543, distance: 60.5
click at [1329, 573] on div at bounding box center [1272, 578] width 344 height 48
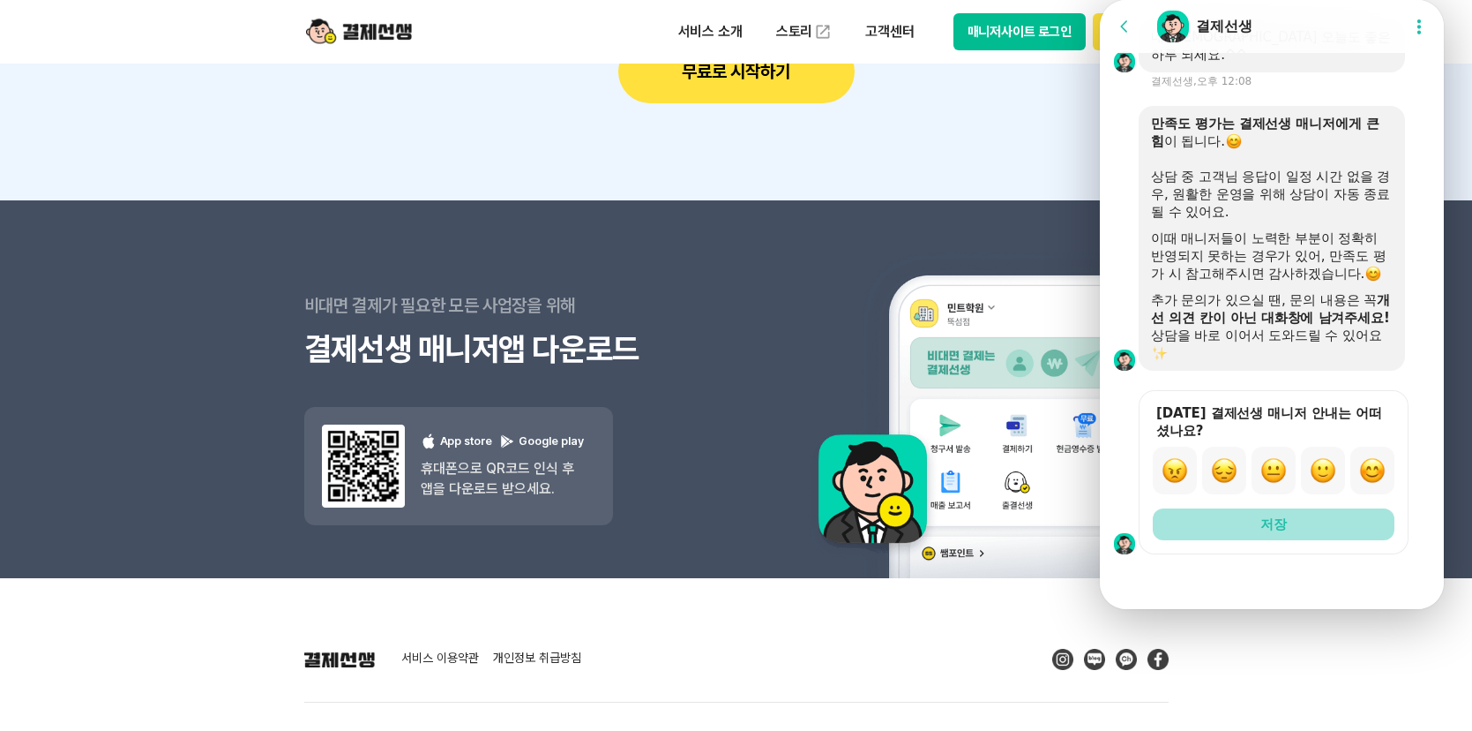
scroll to position [4285, 0]
click at [1371, 457] on img "button" at bounding box center [1373, 470] width 26 height 26
click at [1285, 514] on button "저장" at bounding box center [1274, 524] width 242 height 32
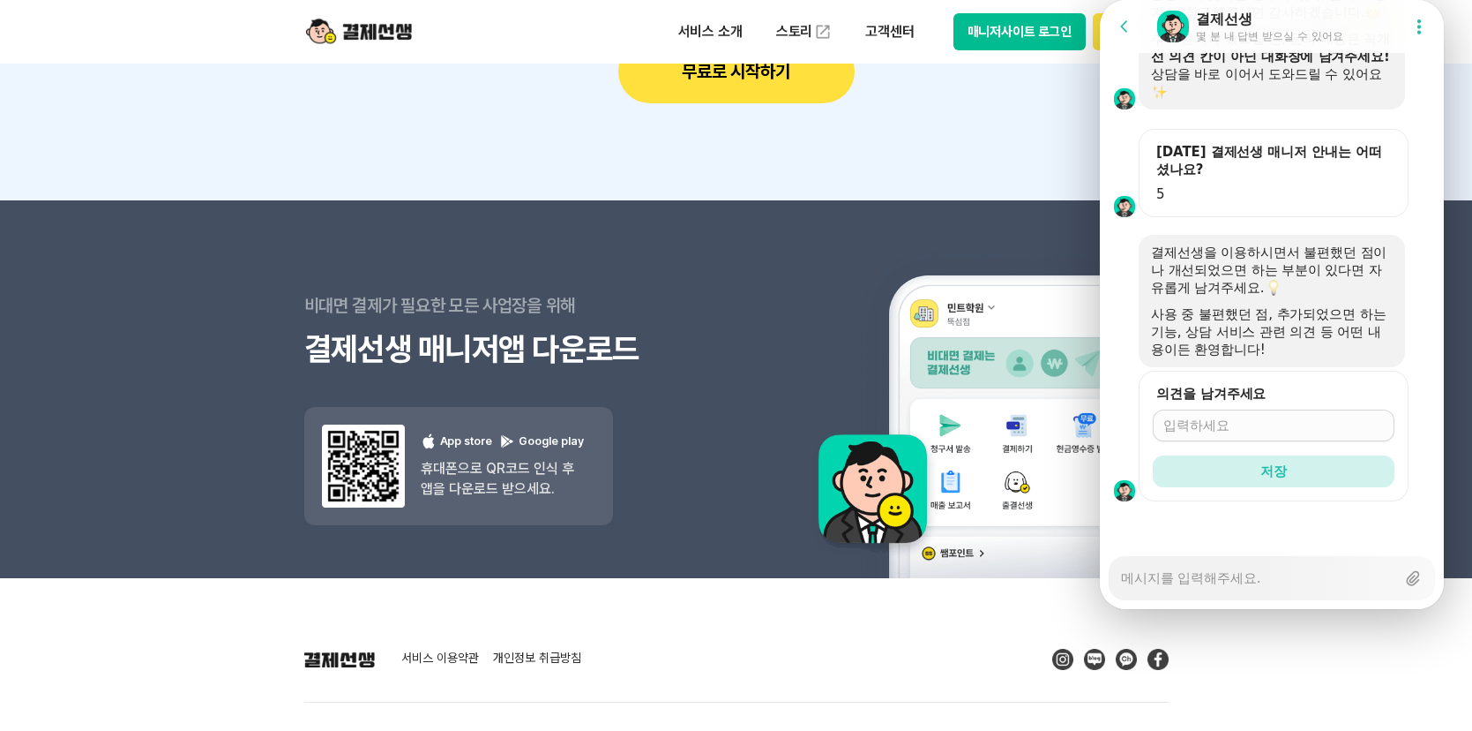
scroll to position [4546, 0]
click at [1300, 416] on input "의견을 남겨주세요" at bounding box center [1274, 425] width 221 height 18
click at [1295, 461] on button "저장" at bounding box center [1274, 471] width 242 height 32
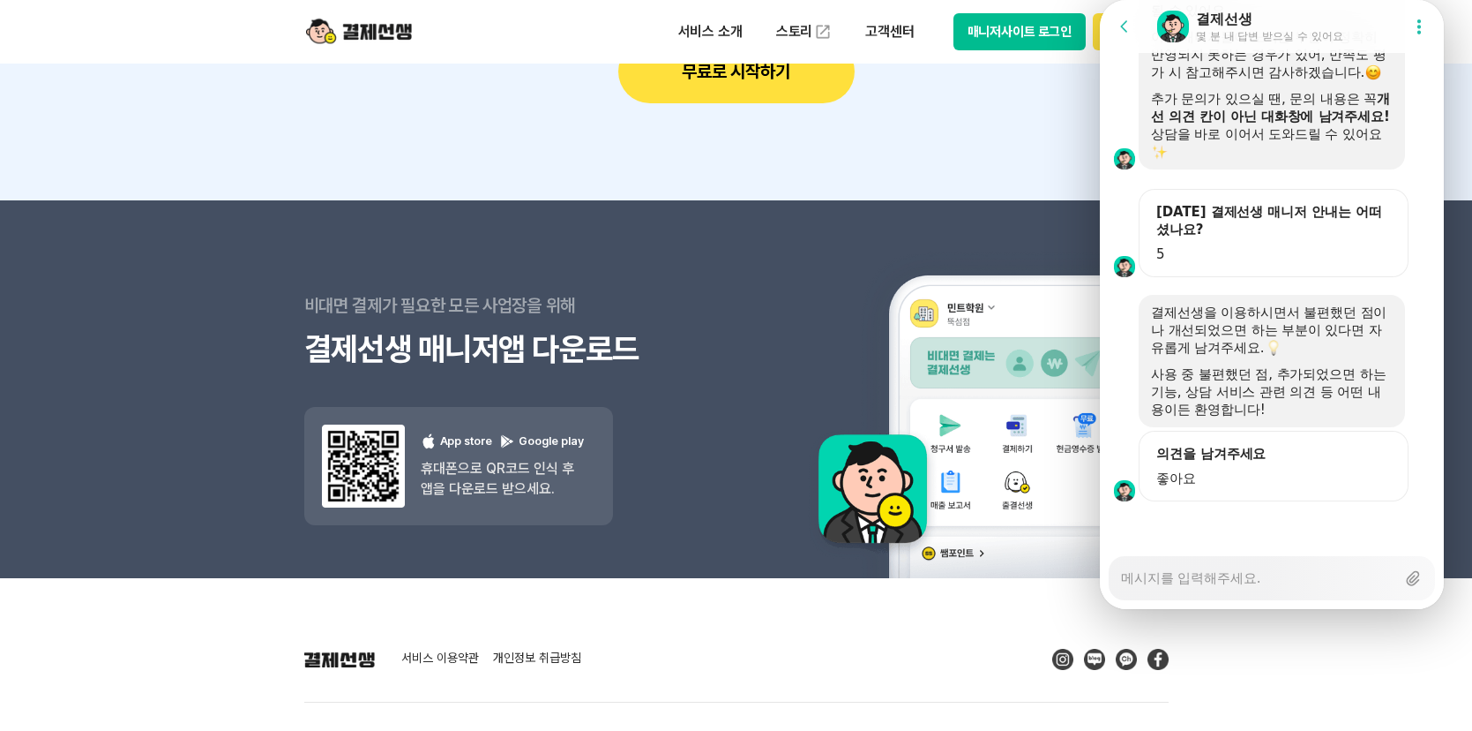
scroll to position [4486, 0]
